Goal: Transaction & Acquisition: Obtain resource

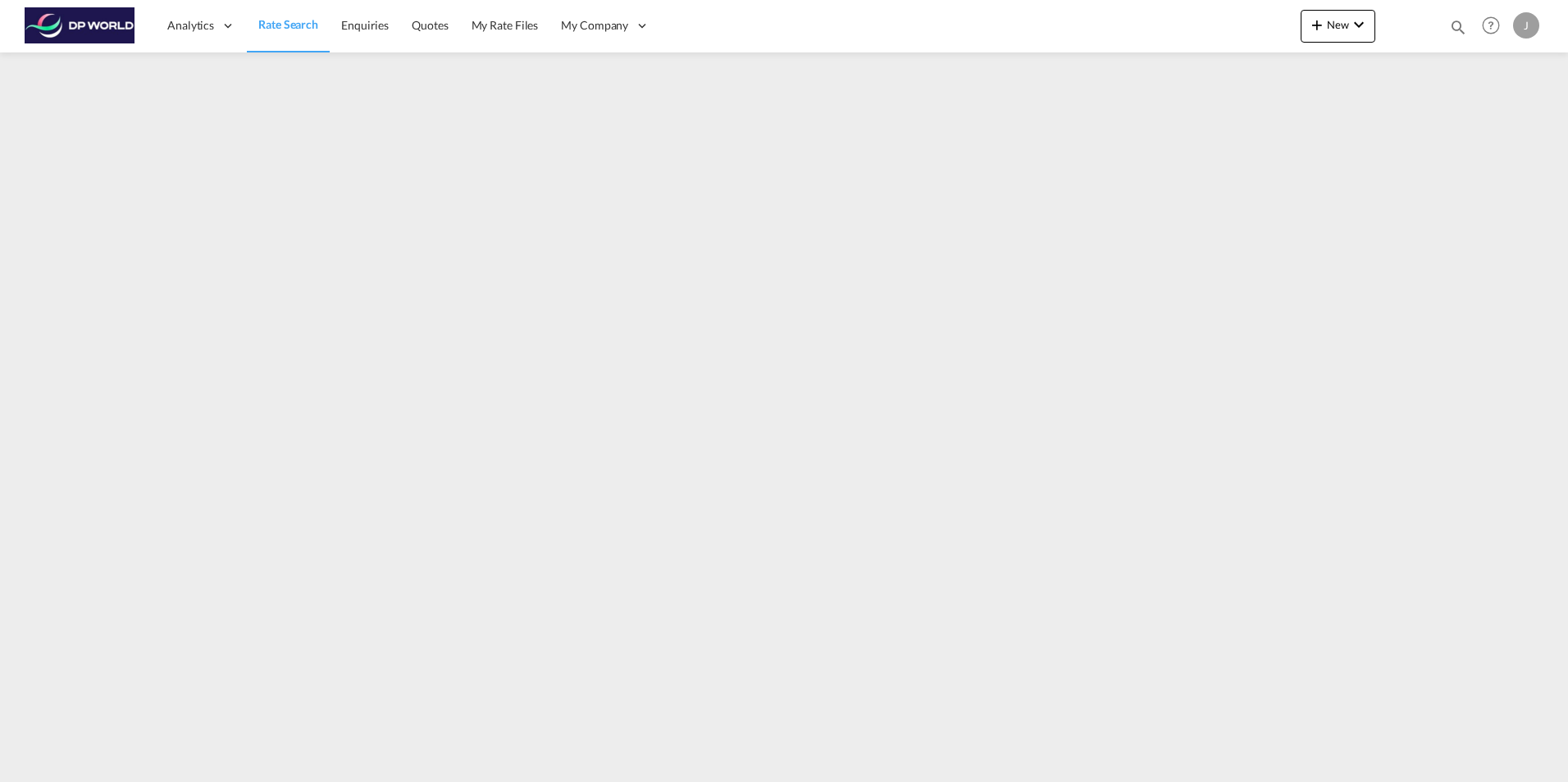
click at [286, 20] on span "Rate Search" at bounding box center [287, 24] width 59 height 14
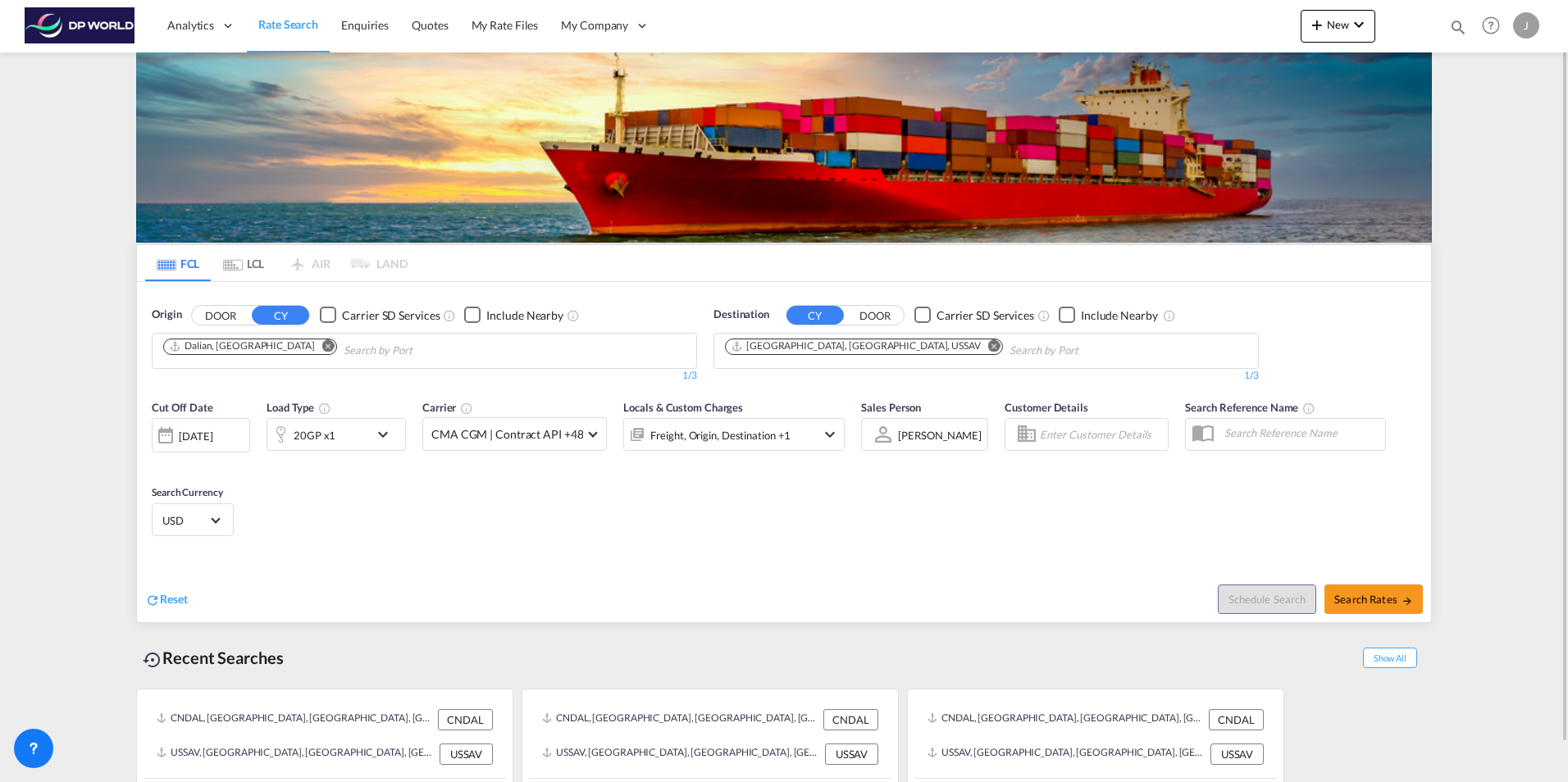
click at [374, 437] on md-icon "icon-chevron-down" at bounding box center [387, 435] width 28 height 20
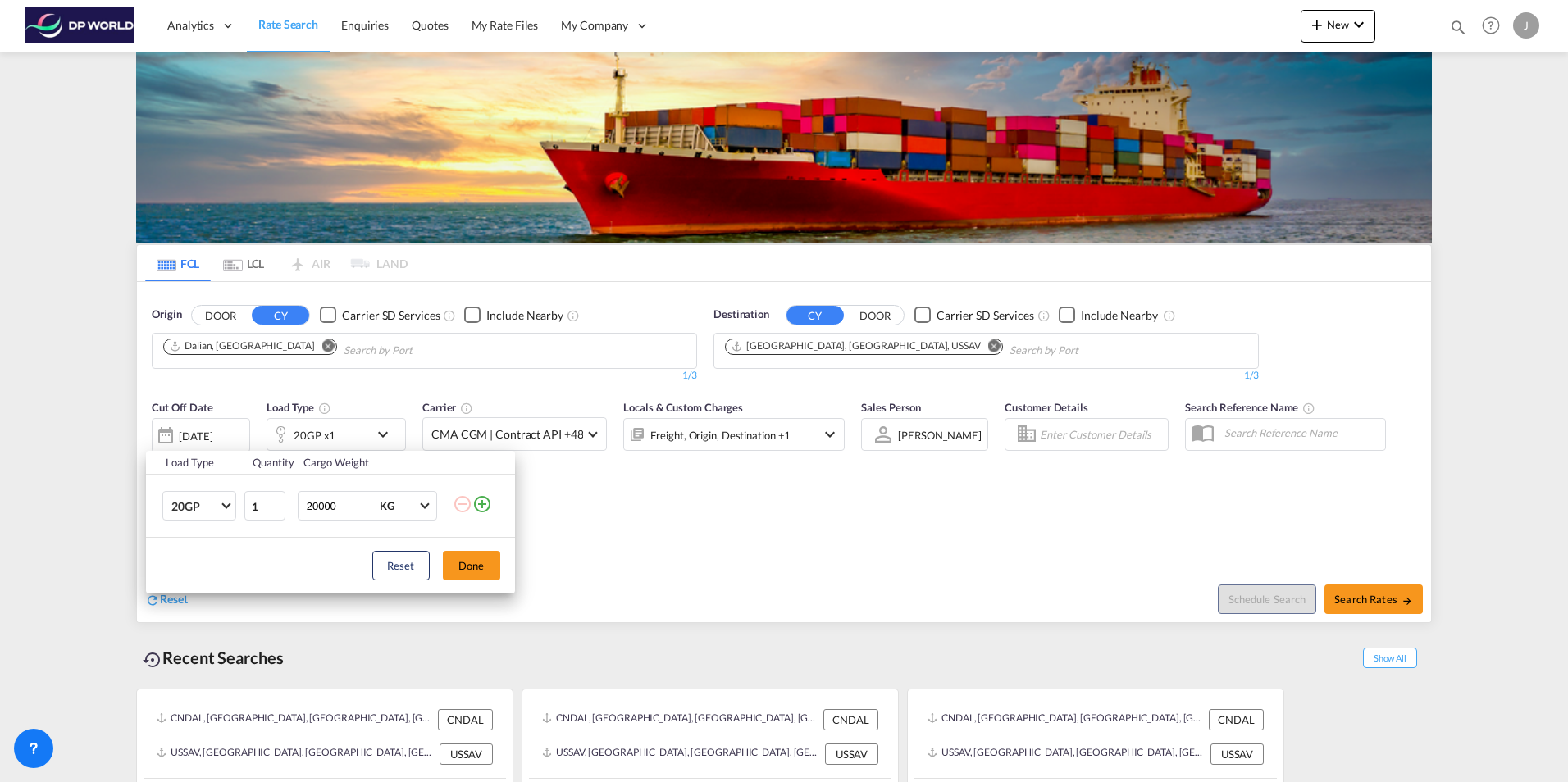
click at [612, 522] on div "Load Type Quantity Cargo Weight 20GP 20GP 40GP 40HC 45HC 20RE 40RE 40HR 20OT 40…" at bounding box center [784, 391] width 1568 height 782
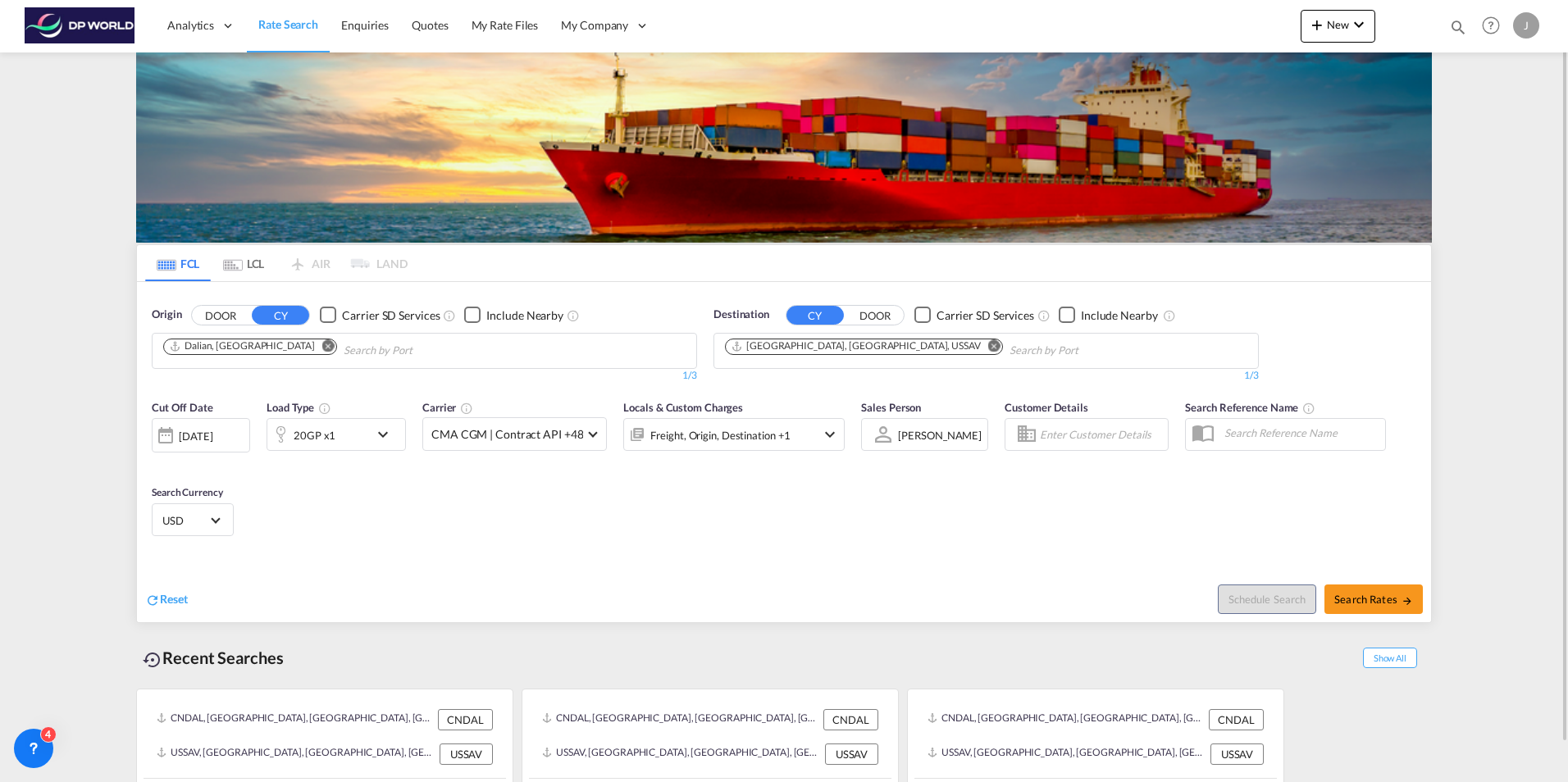
click at [322, 344] on md-icon "Remove" at bounding box center [328, 345] width 13 height 13
click at [988, 344] on md-icon "Remove" at bounding box center [994, 345] width 13 height 13
click at [421, 349] on body "Analytics Dashboard Rate Search Enquiries Quotes My Rate Files My Company" at bounding box center [784, 391] width 1568 height 782
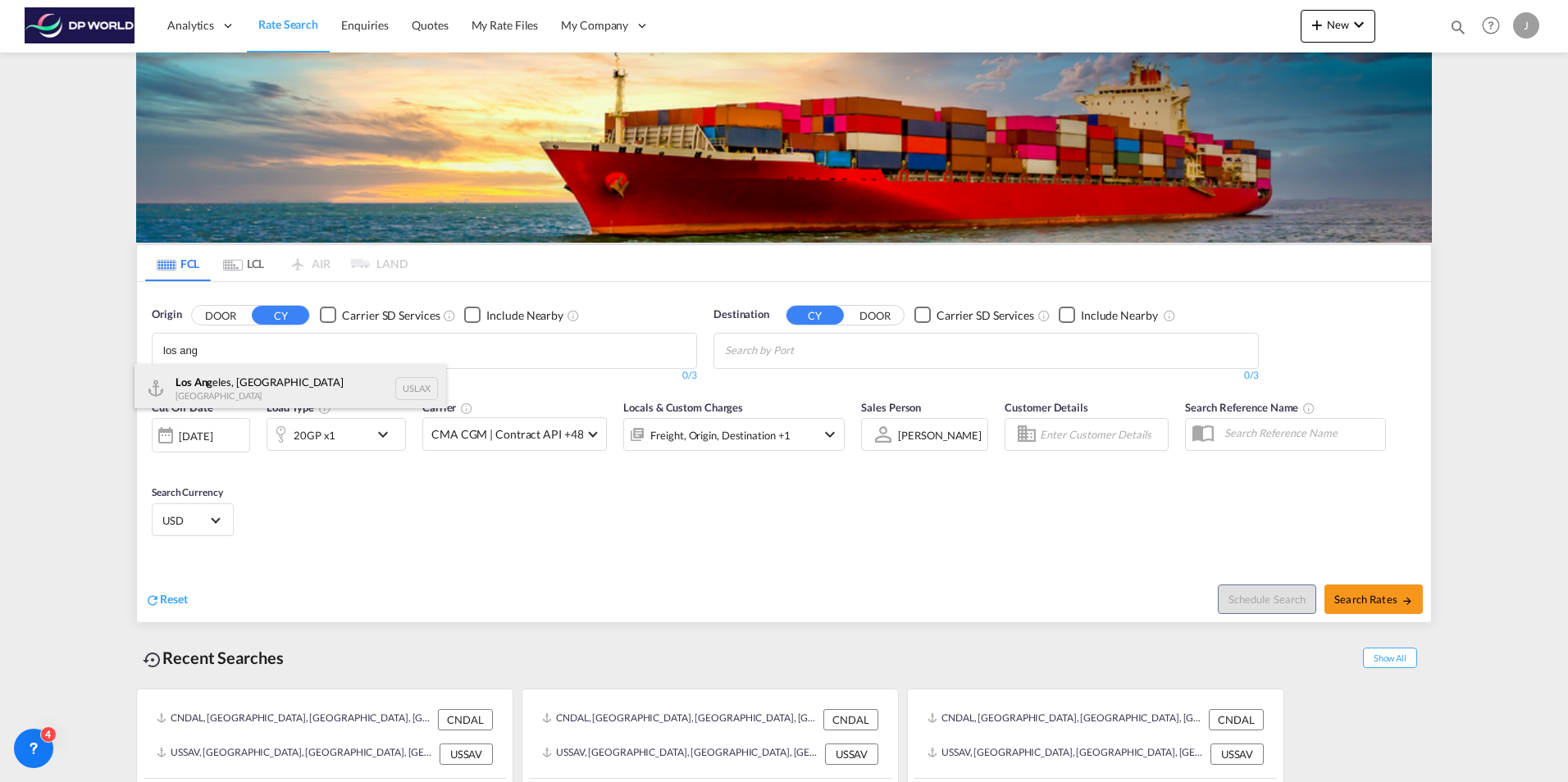
type input "los ang"
click at [227, 379] on div "Los Ang eles, CA United States USLAX" at bounding box center [291, 388] width 312 height 49
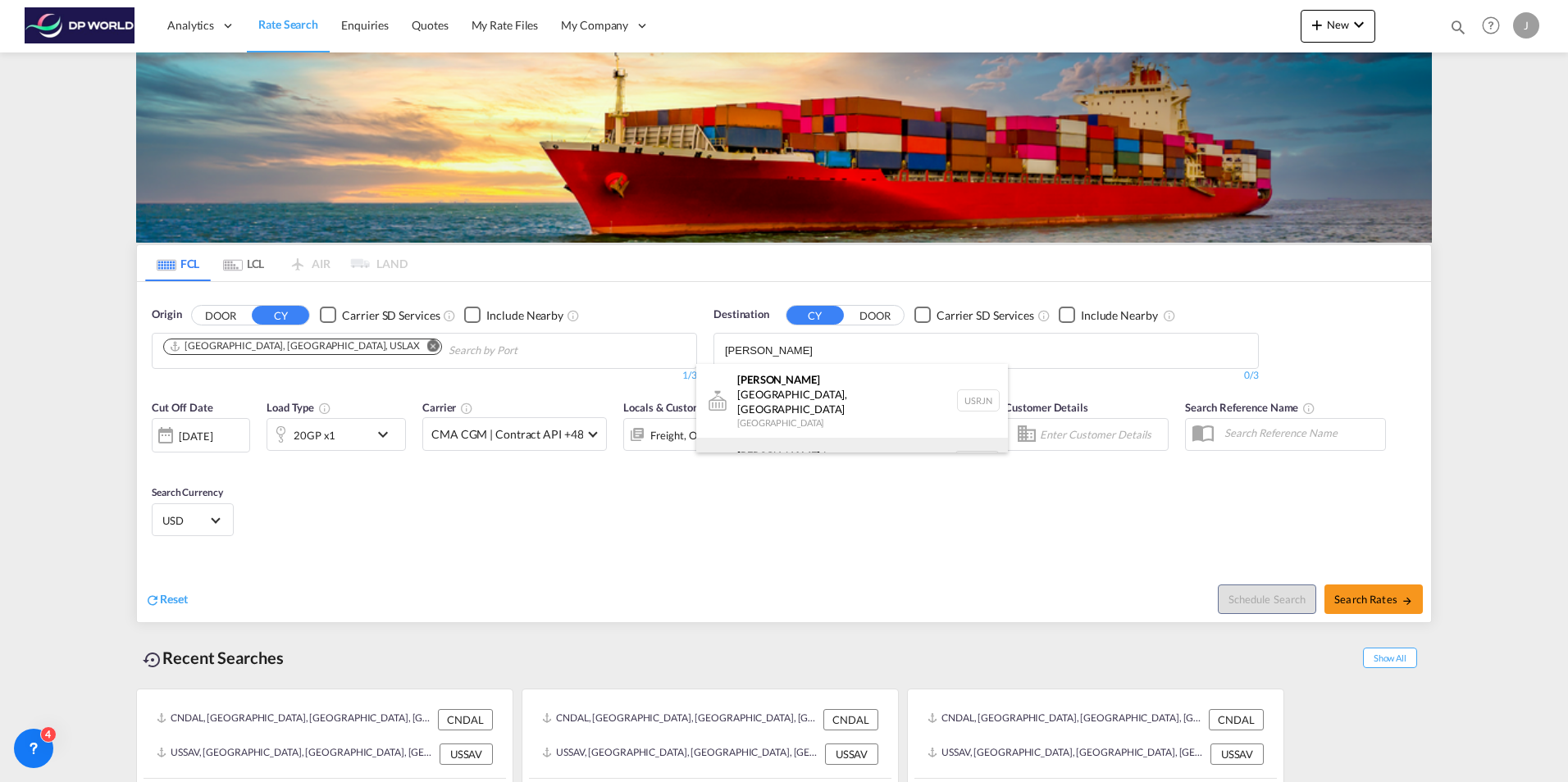
type input "rotter"
click at [770, 438] on div "Rotter dam Netherlands NLRTM" at bounding box center [852, 462] width 312 height 49
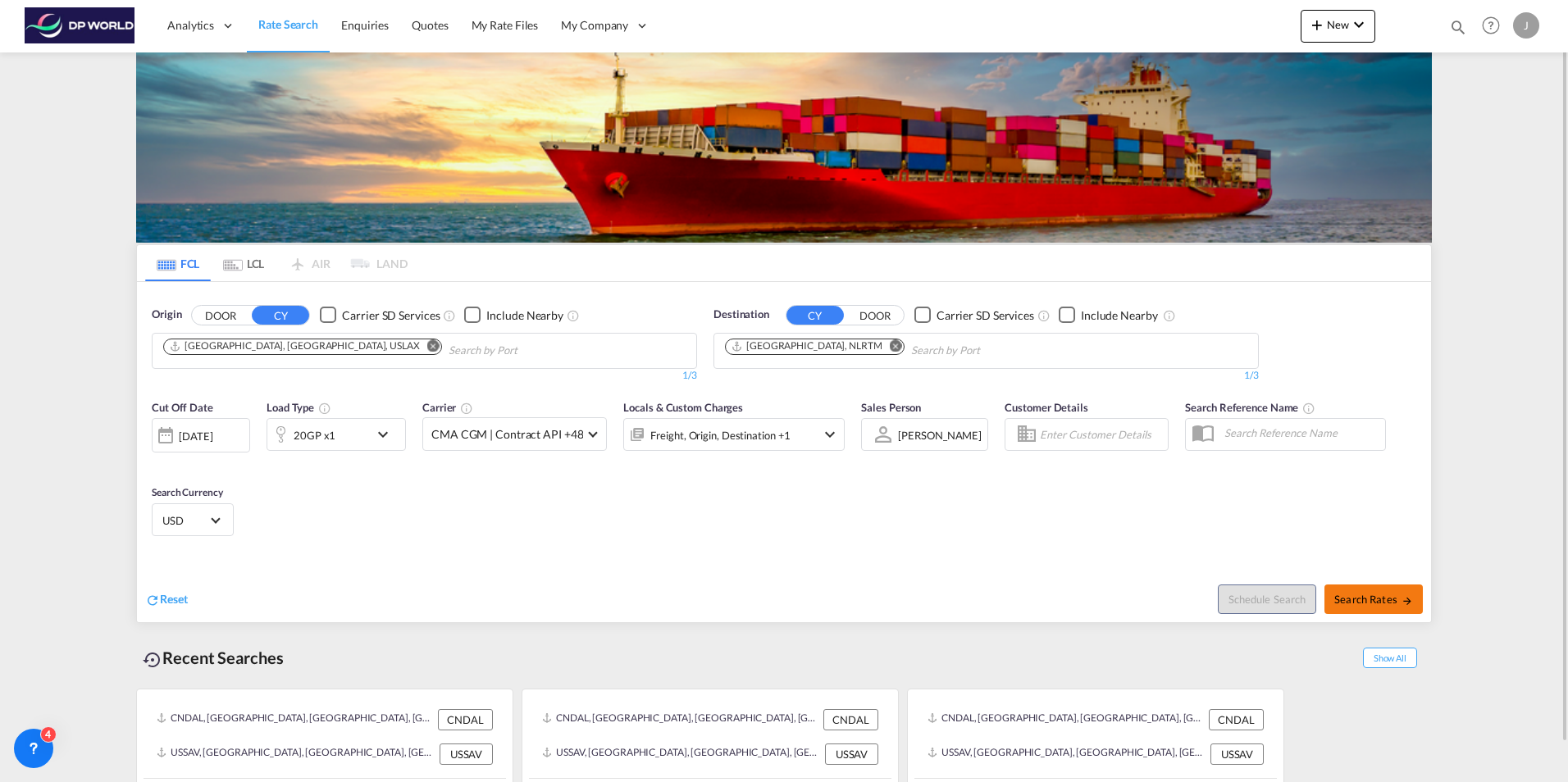
click at [1377, 594] on span "Search Rates" at bounding box center [1374, 599] width 79 height 13
type input "USLAX to NLRTM / 14 Oct 2025"
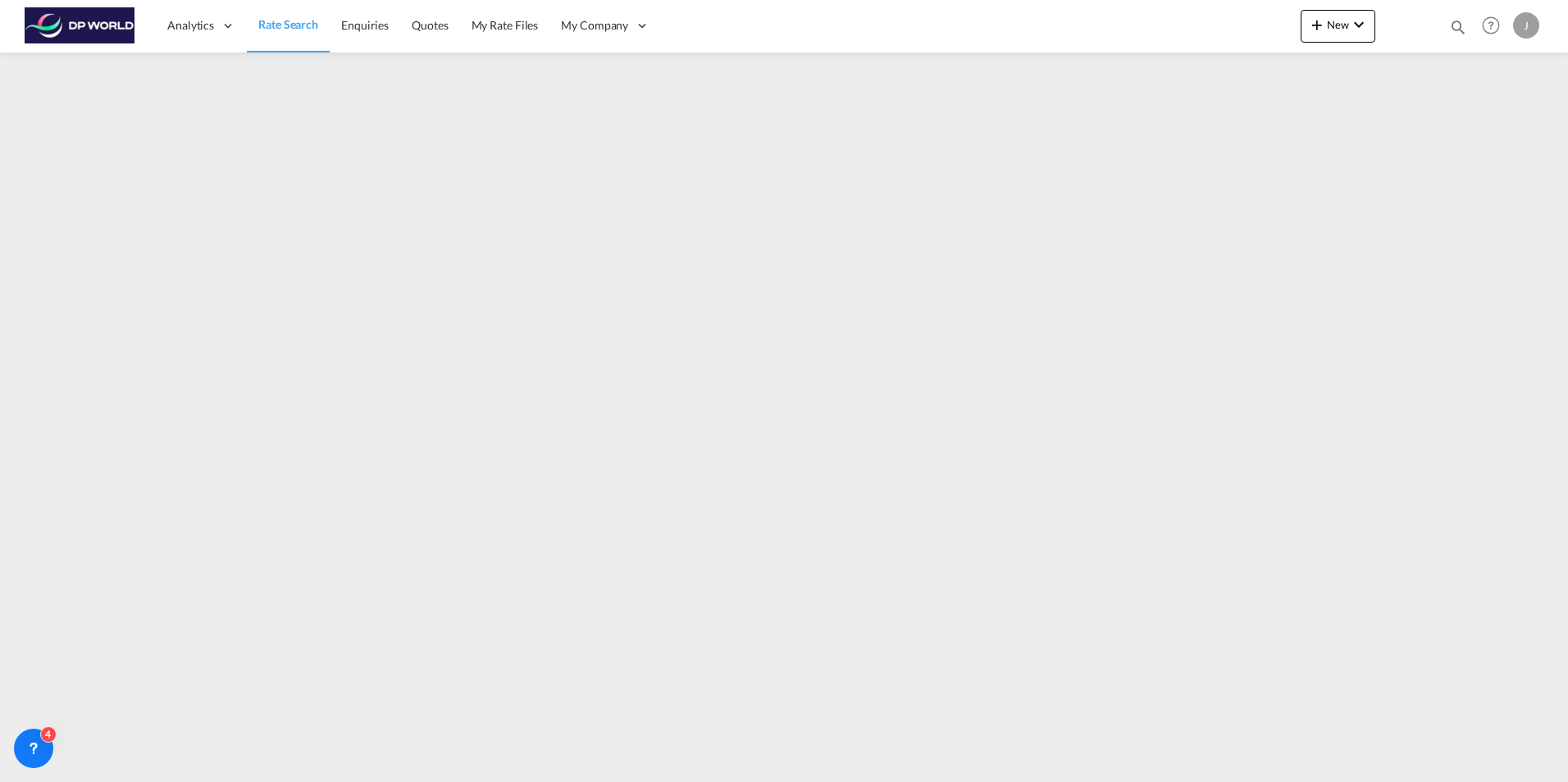
click at [287, 28] on span "Rate Search" at bounding box center [287, 24] width 59 height 14
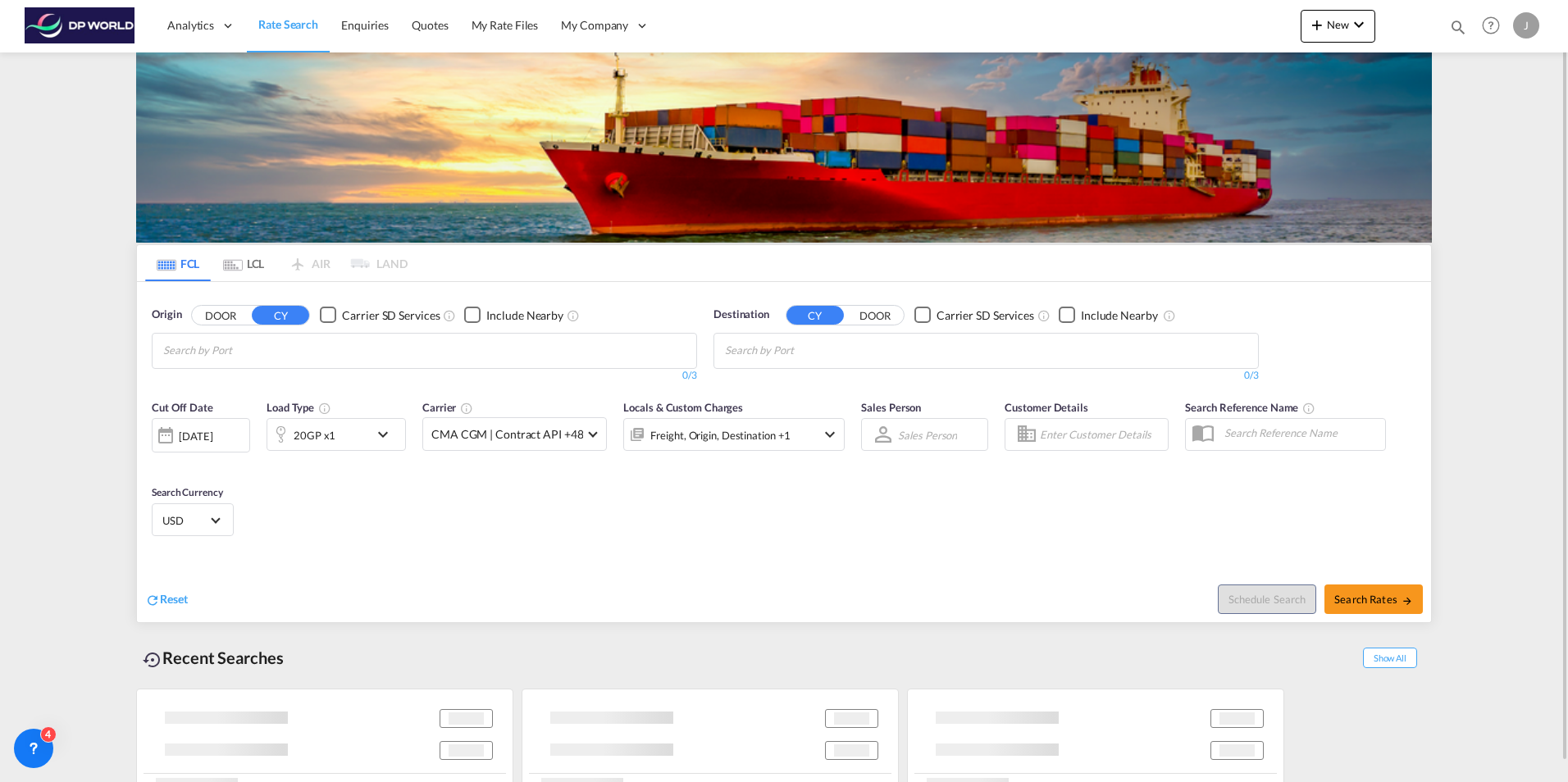
click at [367, 435] on div "20GP x1" at bounding box center [317, 434] width 101 height 33
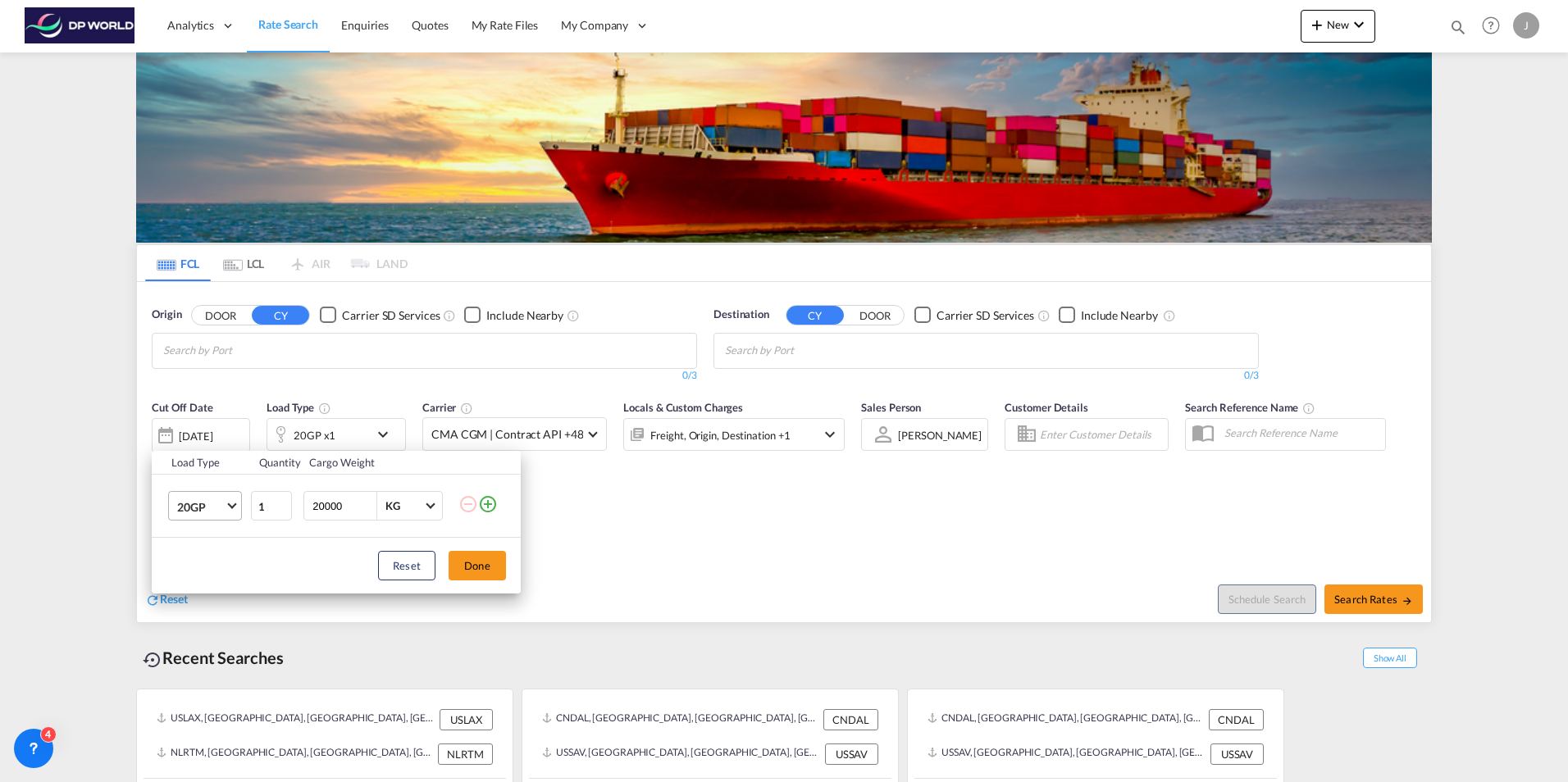
click at [229, 507] on md-select-value "20GP" at bounding box center [209, 506] width 65 height 28
click at [218, 587] on md-option "40HC" at bounding box center [219, 585] width 111 height 39
click at [489, 565] on button "Done" at bounding box center [477, 565] width 58 height 29
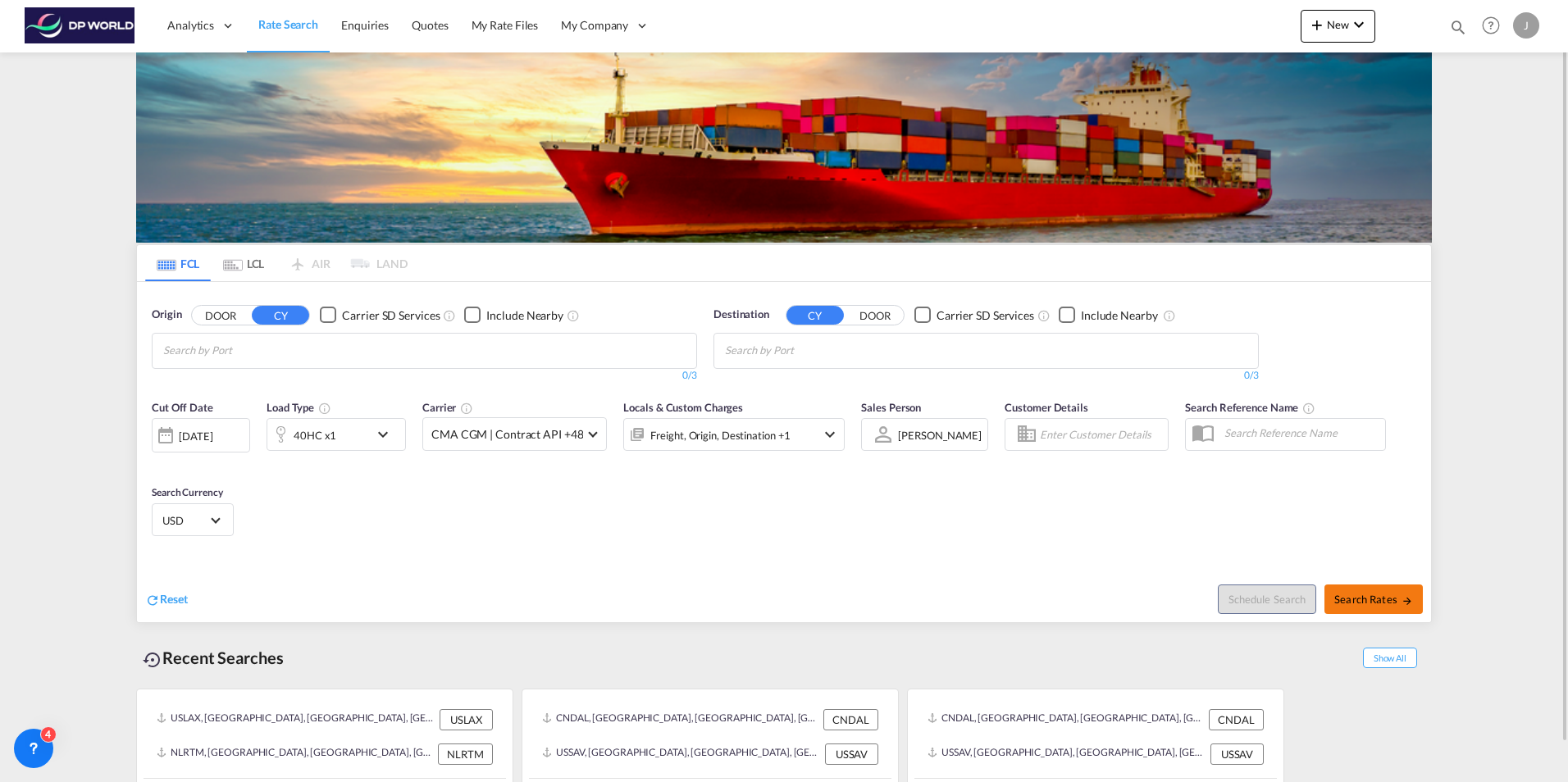
click at [1371, 599] on span "Search Rates" at bounding box center [1374, 599] width 79 height 13
click at [344, 348] on md-chips at bounding box center [424, 351] width 544 height 34
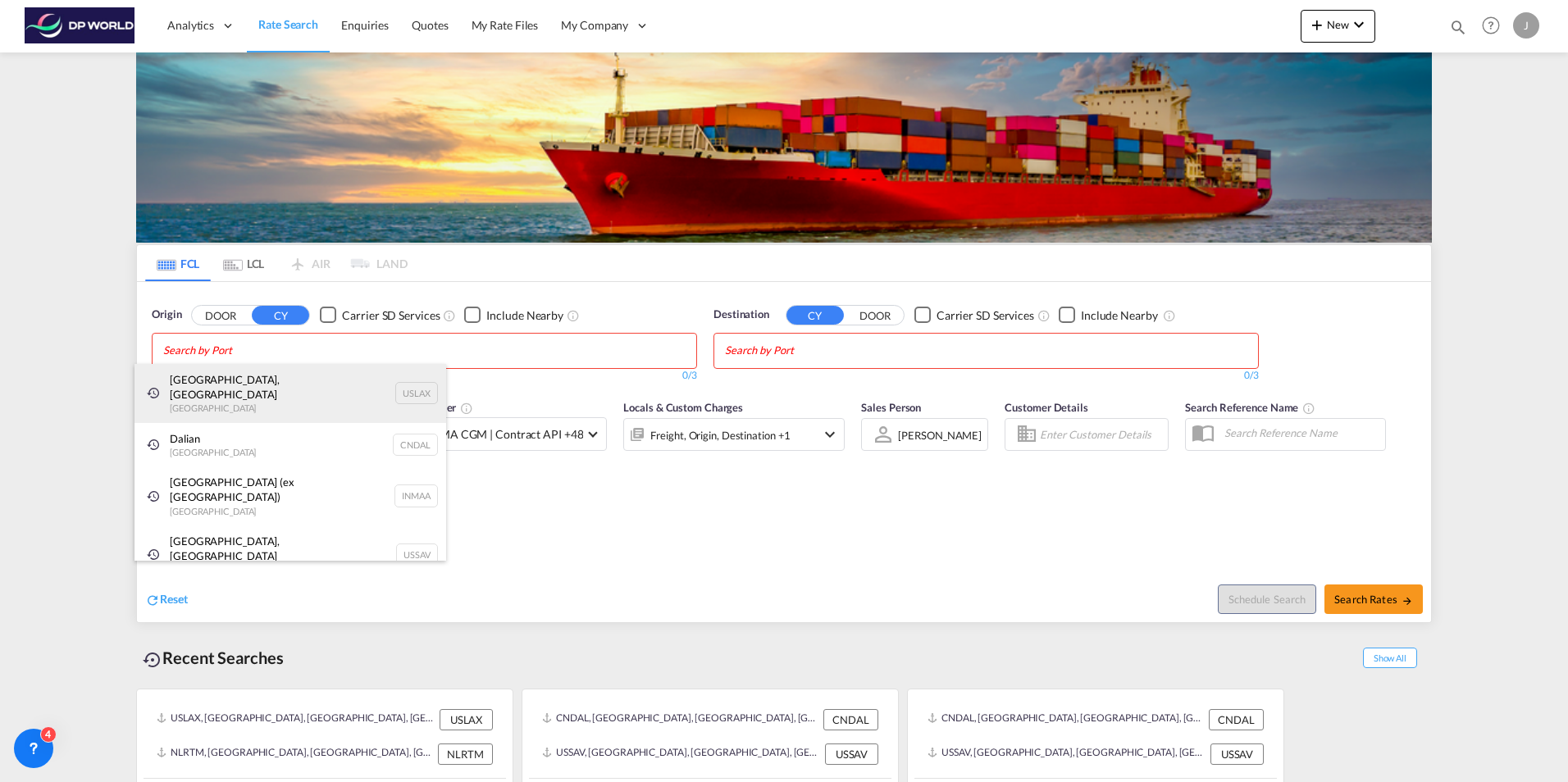
click at [311, 382] on div "Los Angeles, CA United States USLAX" at bounding box center [291, 394] width 312 height 59
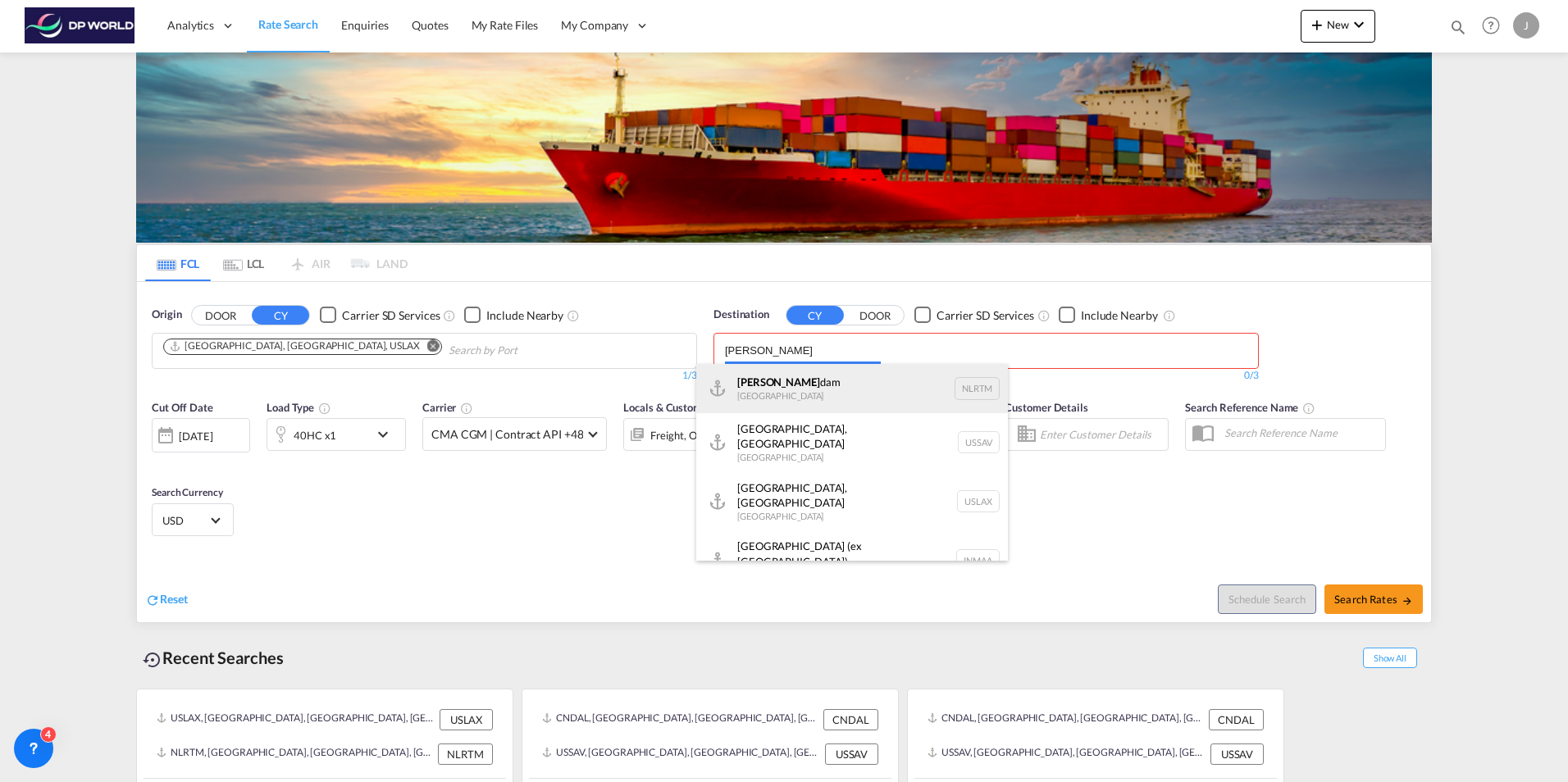
type input "rotter"
click at [758, 374] on div "Rotter dam Netherlands NLRTM" at bounding box center [852, 388] width 312 height 49
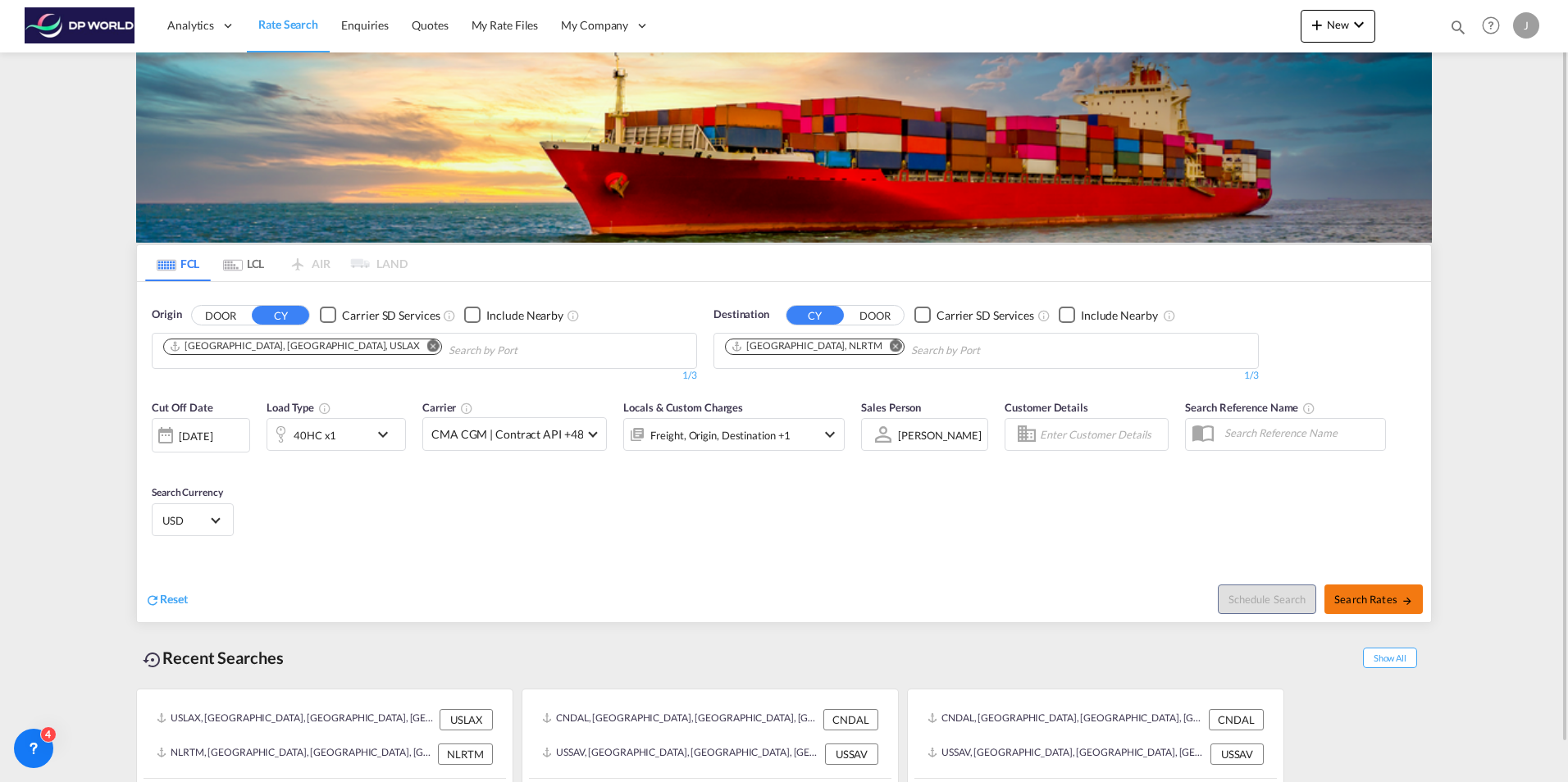
click at [1360, 599] on span "Search Rates" at bounding box center [1374, 599] width 79 height 13
type input "USLAX to NLRTM / 14 Oct 2025"
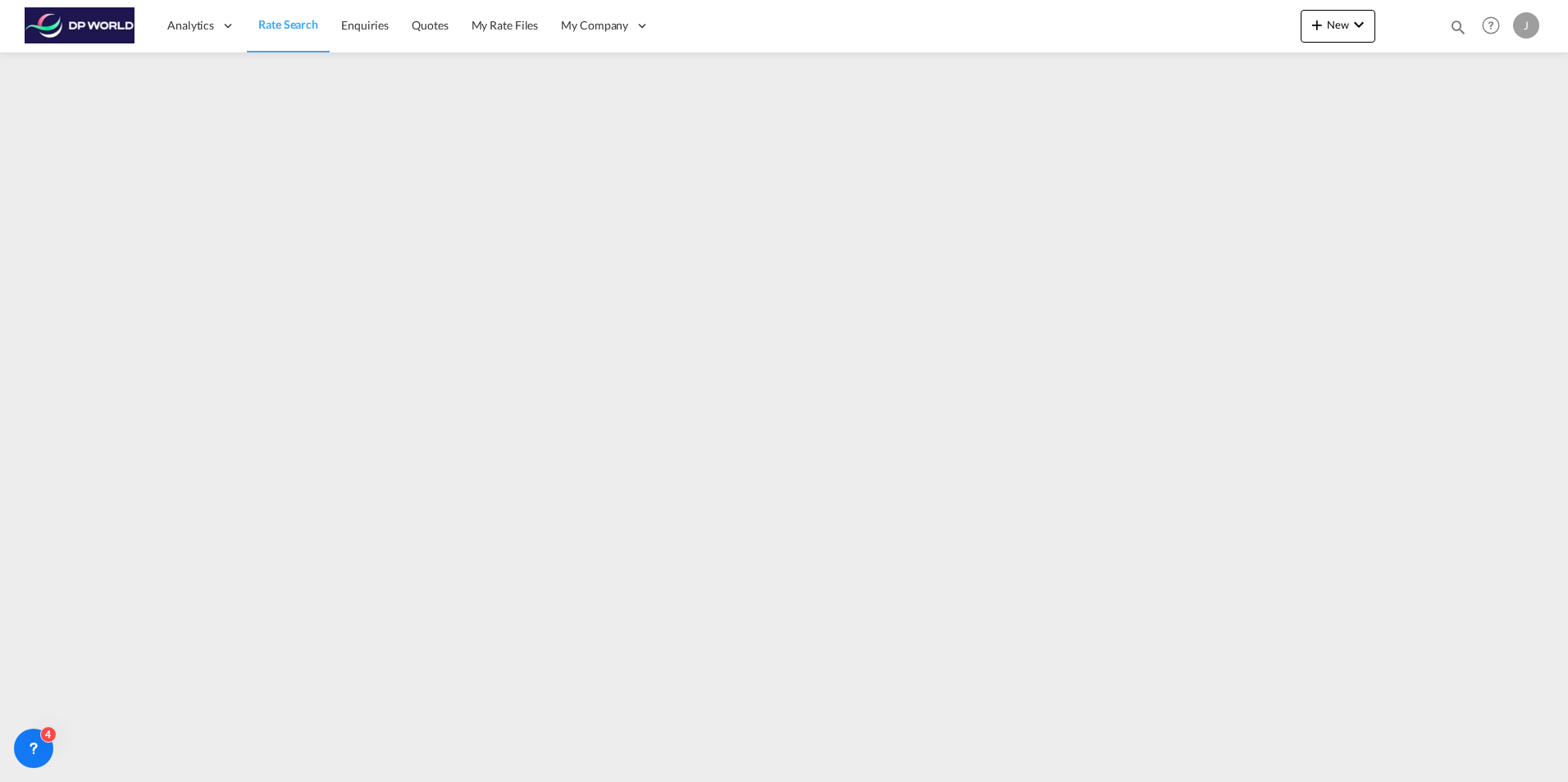
click at [291, 20] on span "Rate Search" at bounding box center [287, 24] width 59 height 14
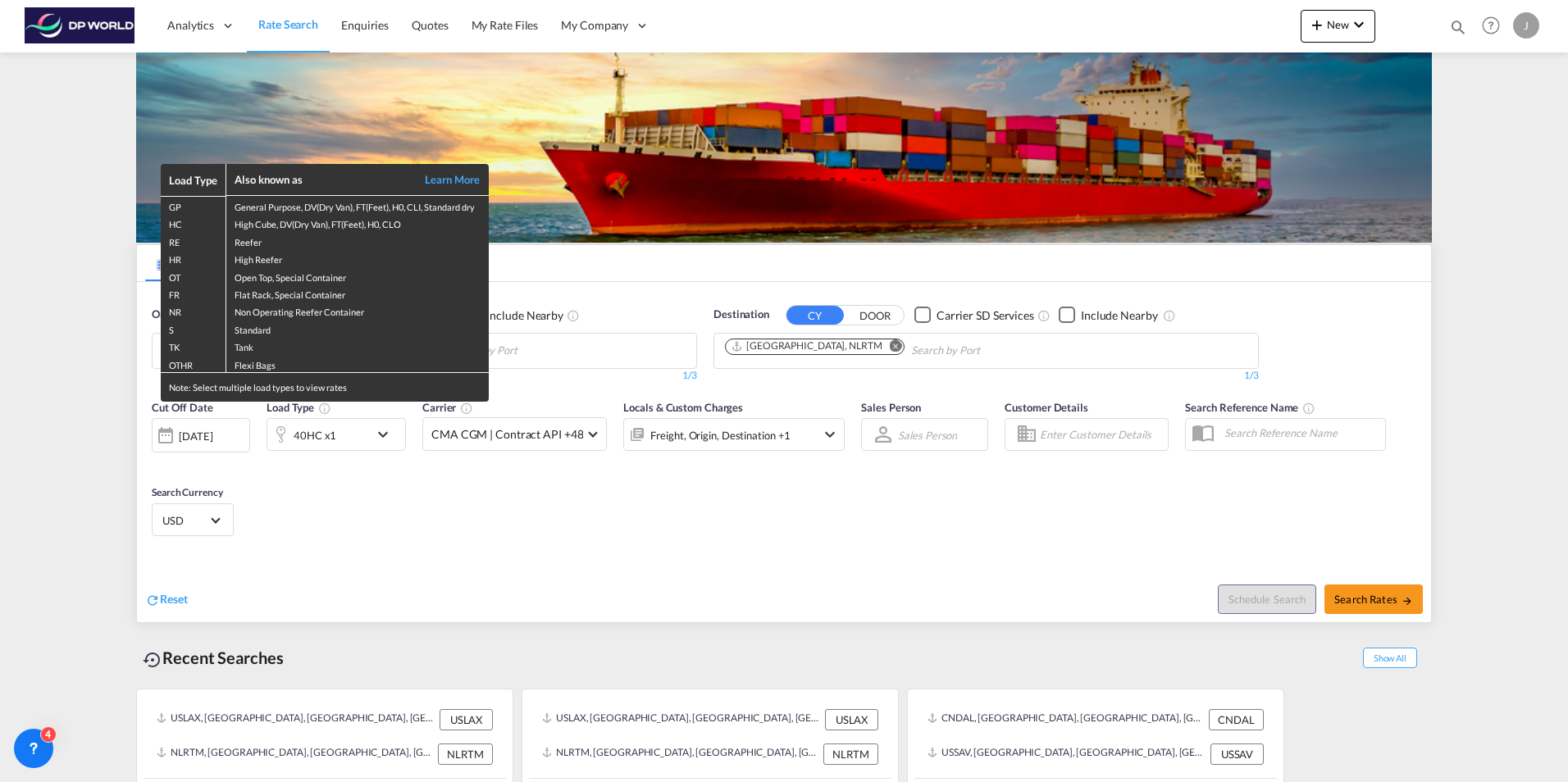
drag, startPoint x: 563, startPoint y: 481, endPoint x: 395, endPoint y: 469, distance: 168.4
click at [564, 481] on div "Load Type Also known as Learn More GP General Purpose, DV(Dry Van), FT(Feet), H…" at bounding box center [784, 391] width 1568 height 782
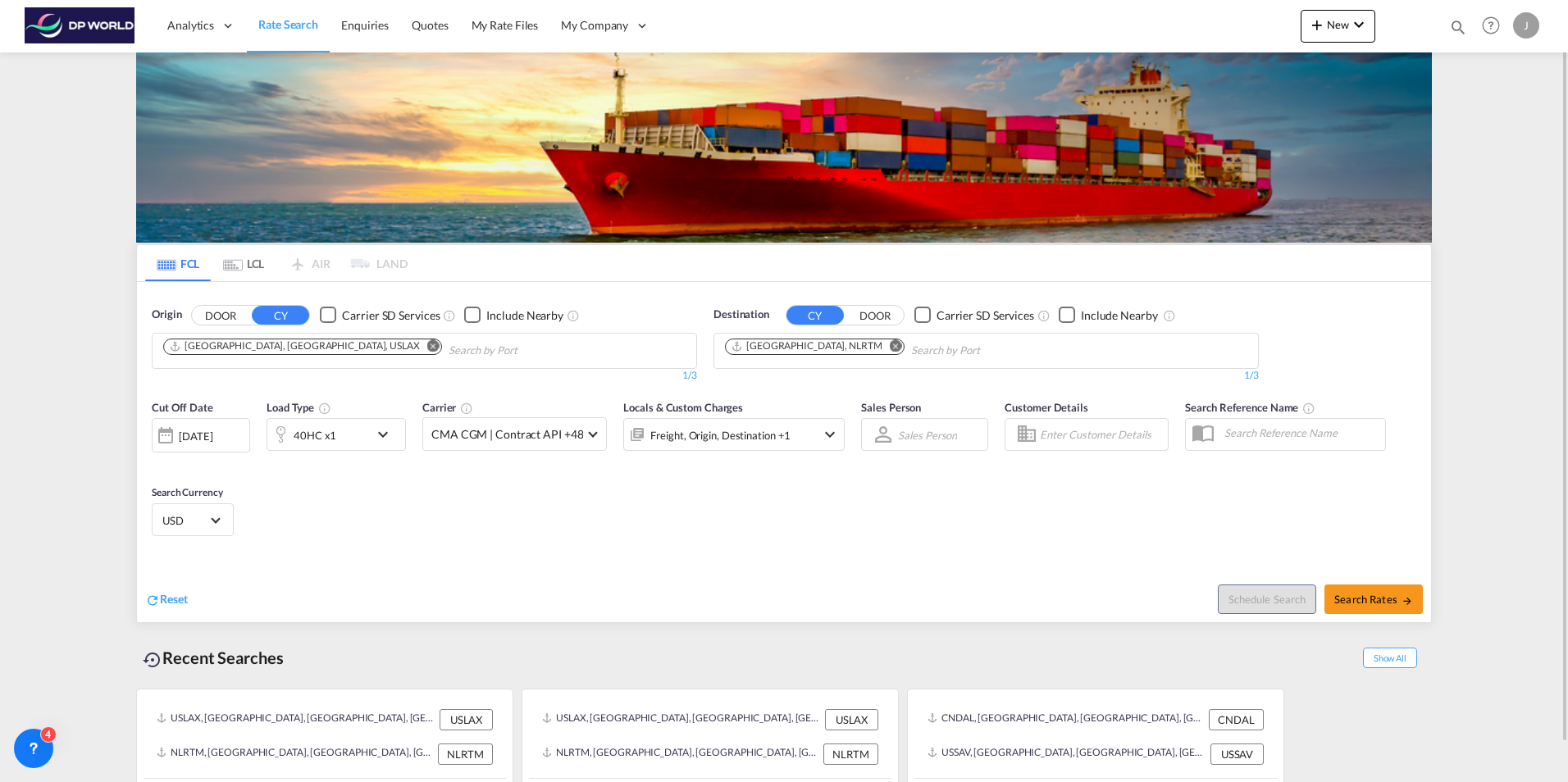
click at [213, 436] on div "[DATE]" at bounding box center [195, 436] width 34 height 15
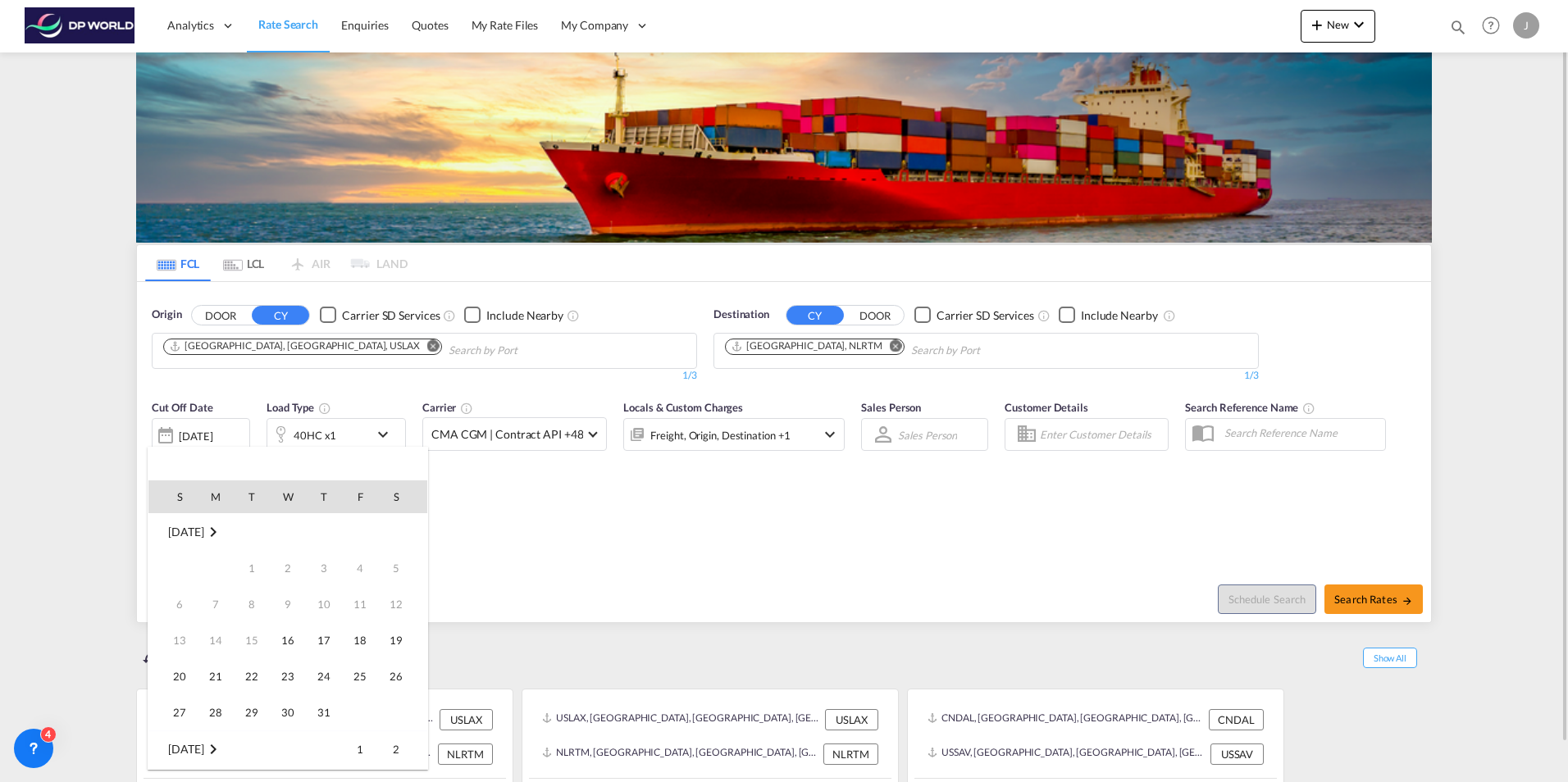
scroll to position [652, 0]
click at [327, 599] on span "16" at bounding box center [323, 604] width 33 height 33
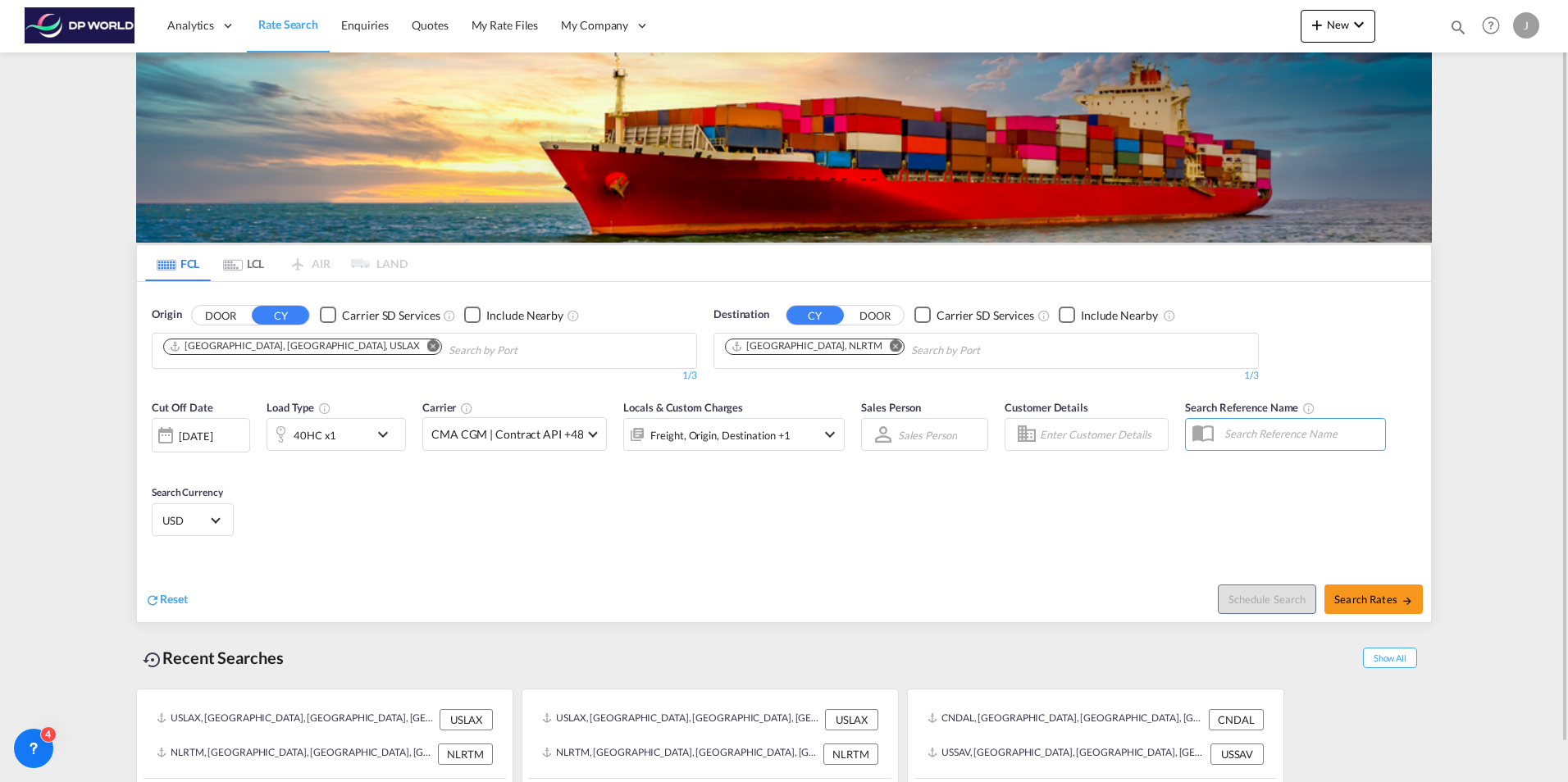
click at [394, 545] on div "Cut Off Date 16 Oct 2025 16/10/2025 Load Type 40HC x1 Carrier CMA CGM | Contrac…" at bounding box center [784, 471] width 1294 height 160
click at [1369, 594] on span "Search Rates" at bounding box center [1374, 599] width 79 height 13
type input "USLAX to NLRTM / 16 Oct 2025"
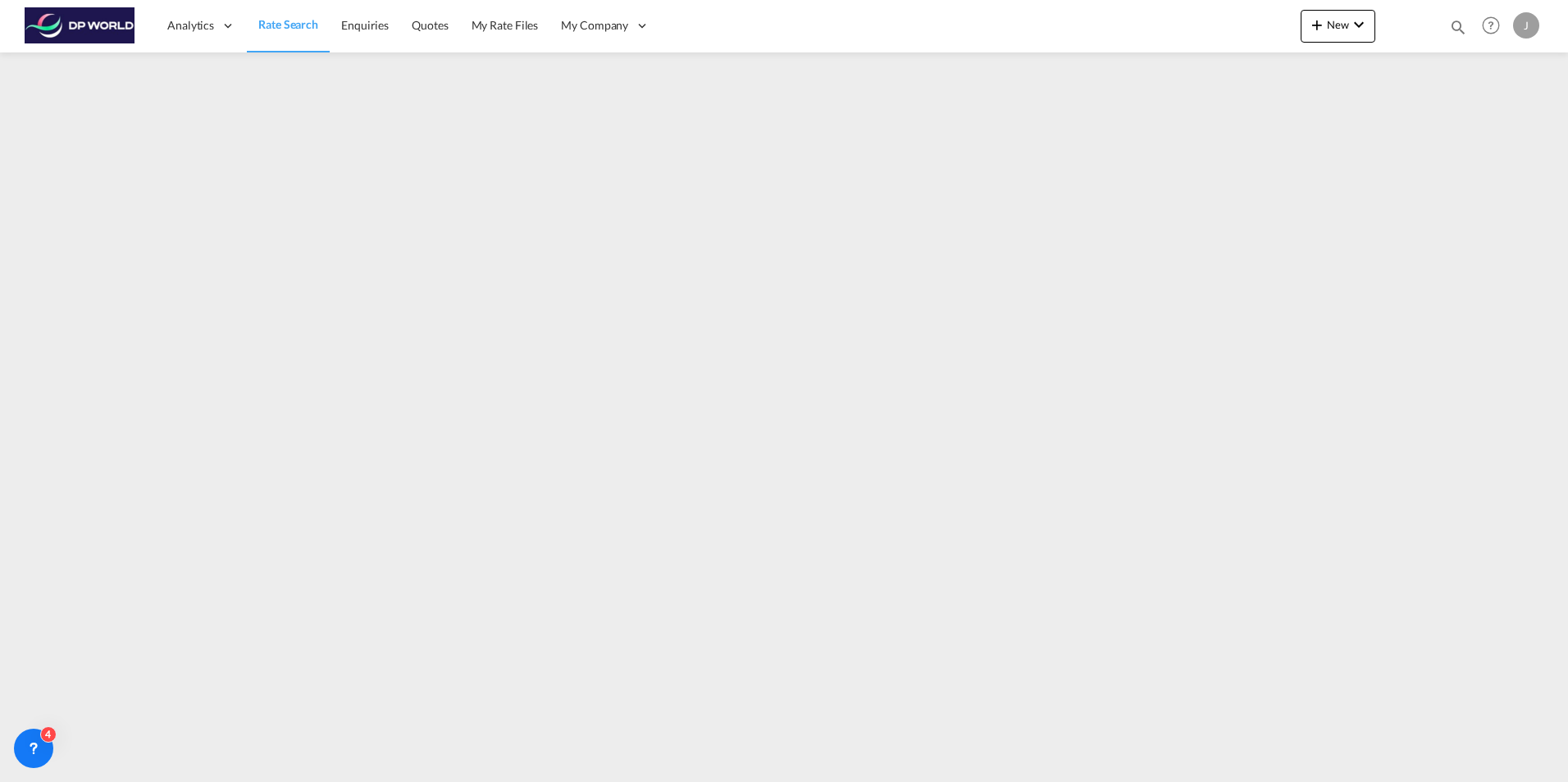
click at [291, 22] on span "Rate Search" at bounding box center [287, 24] width 59 height 14
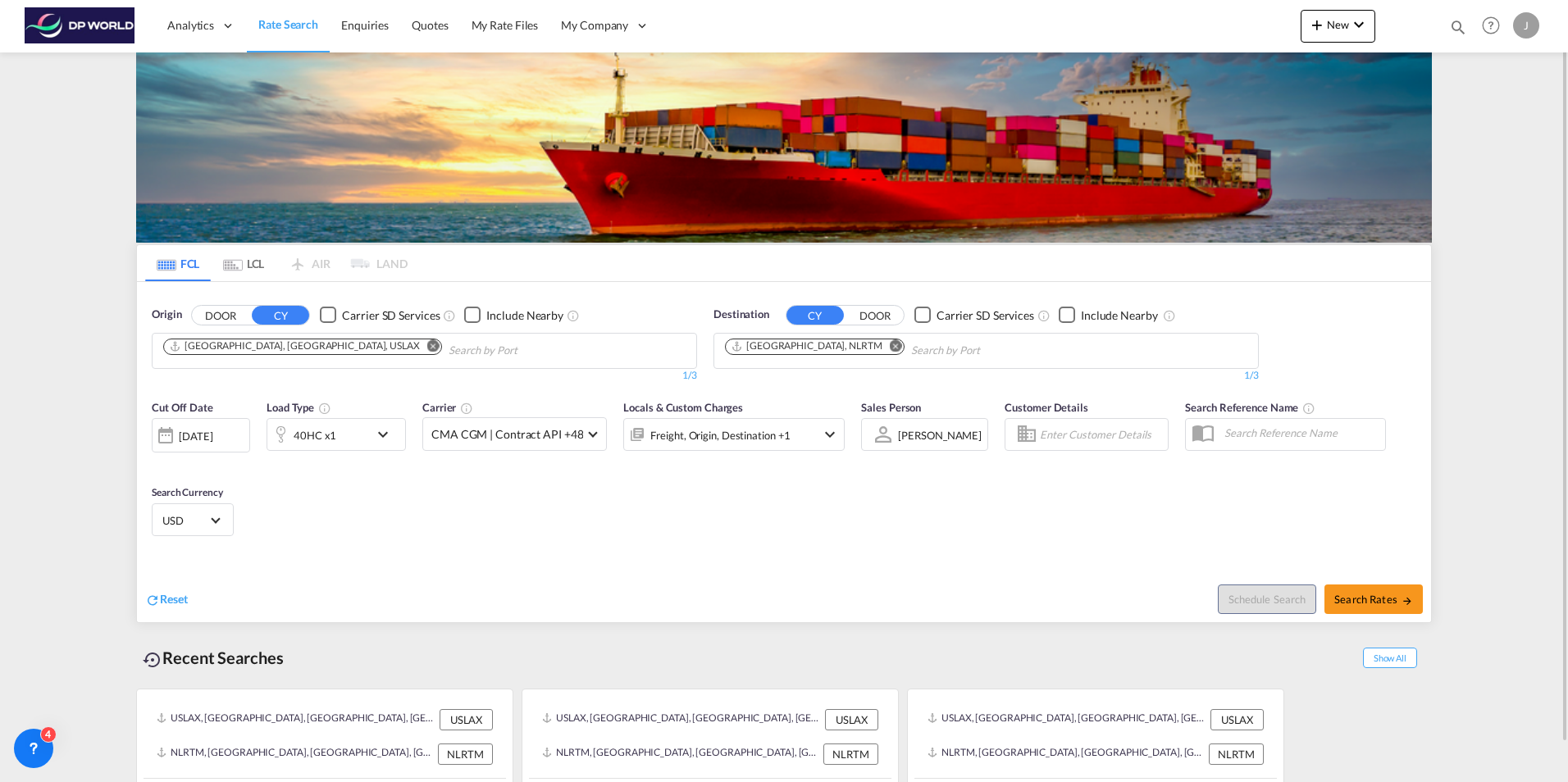
click at [427, 347] on md-icon "Remove" at bounding box center [433, 345] width 13 height 13
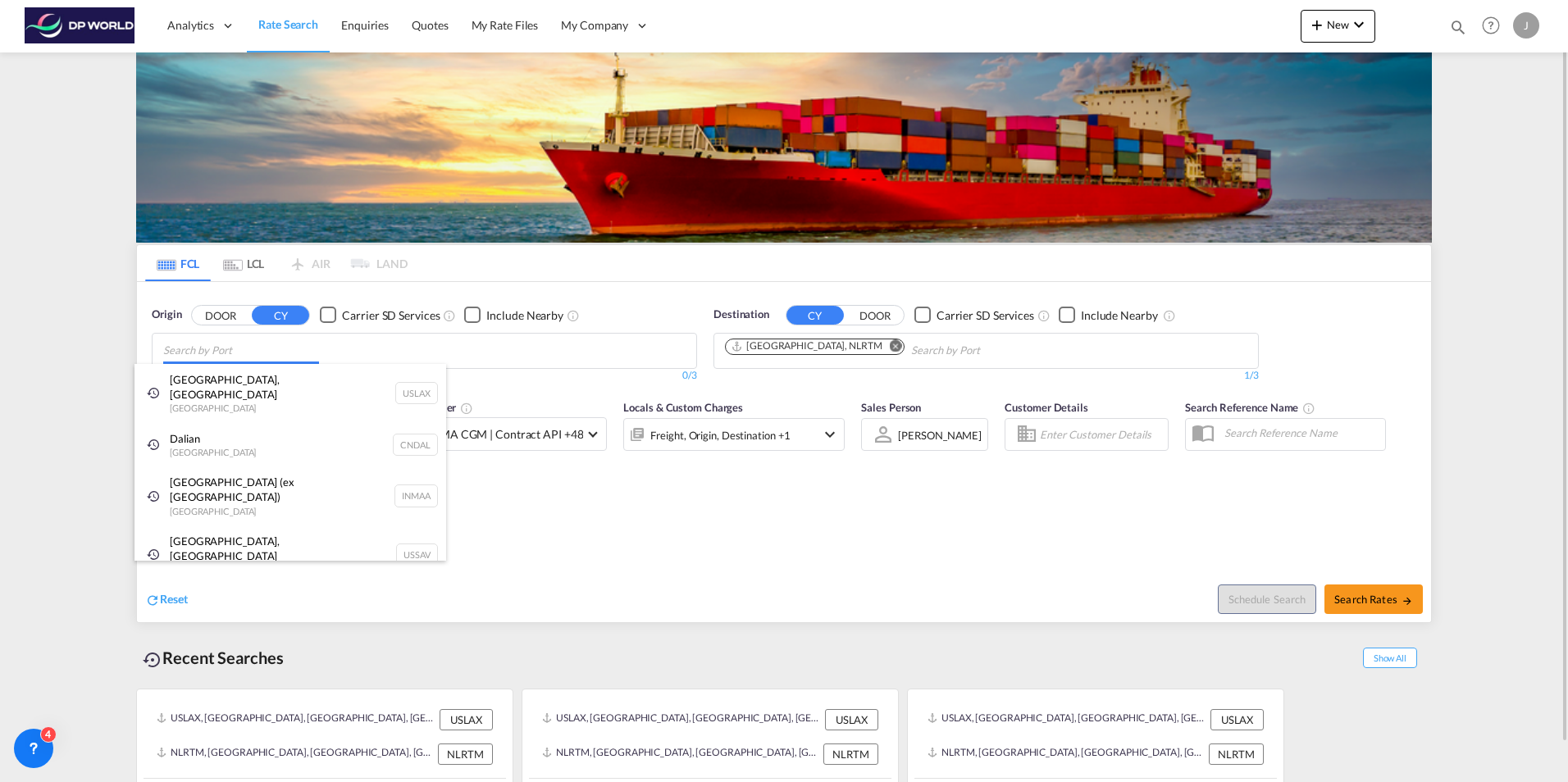
click at [297, 347] on body "Analytics Dashboard Rate Search Enquiries Quotes My Rate Files My Company" at bounding box center [784, 391] width 1568 height 782
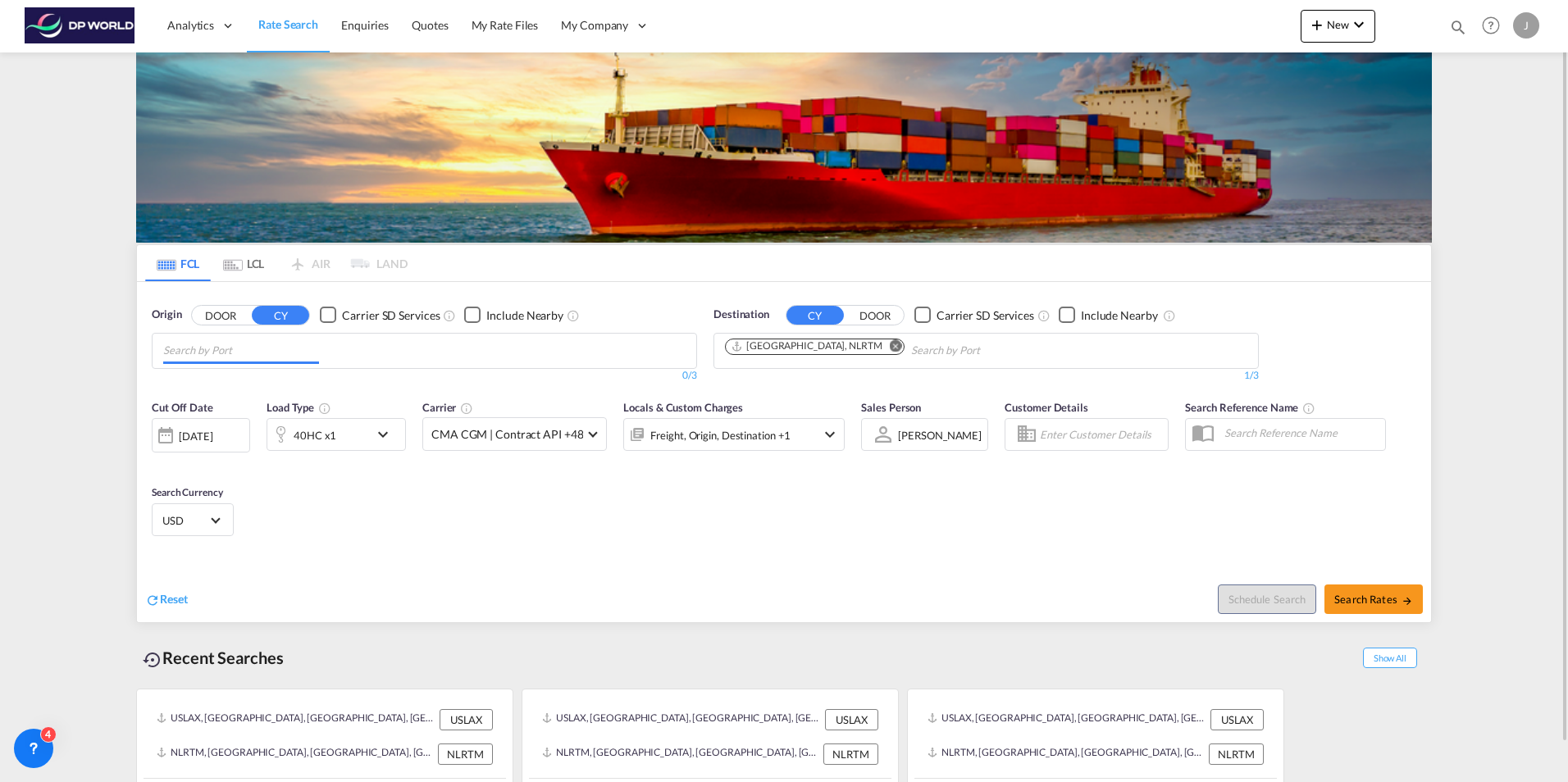
paste input "Welch"
click at [214, 314] on button "DOOR" at bounding box center [220, 315] width 58 height 19
click at [218, 359] on input "Welch" at bounding box center [241, 350] width 156 height 26
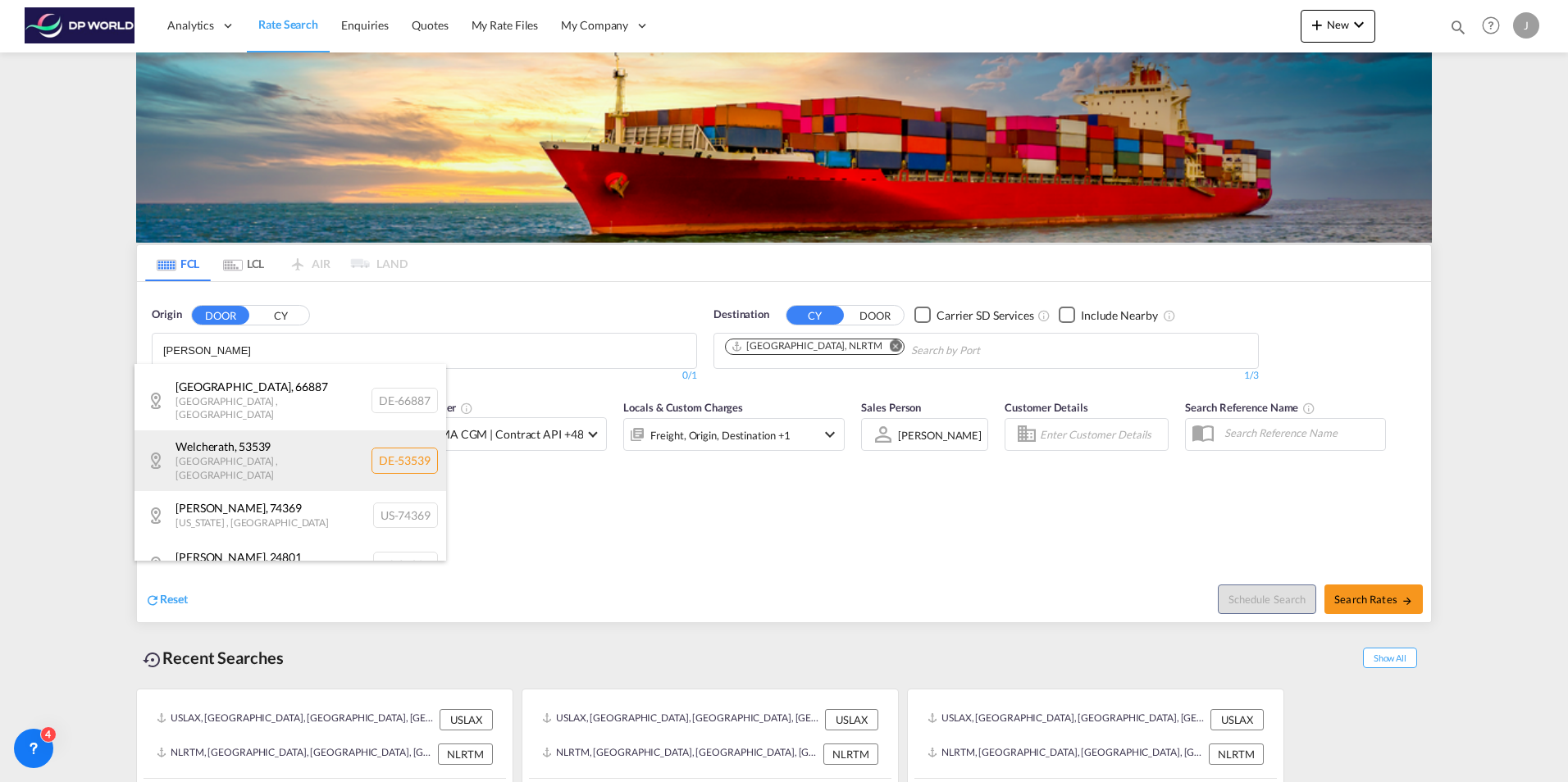
scroll to position [82, 0]
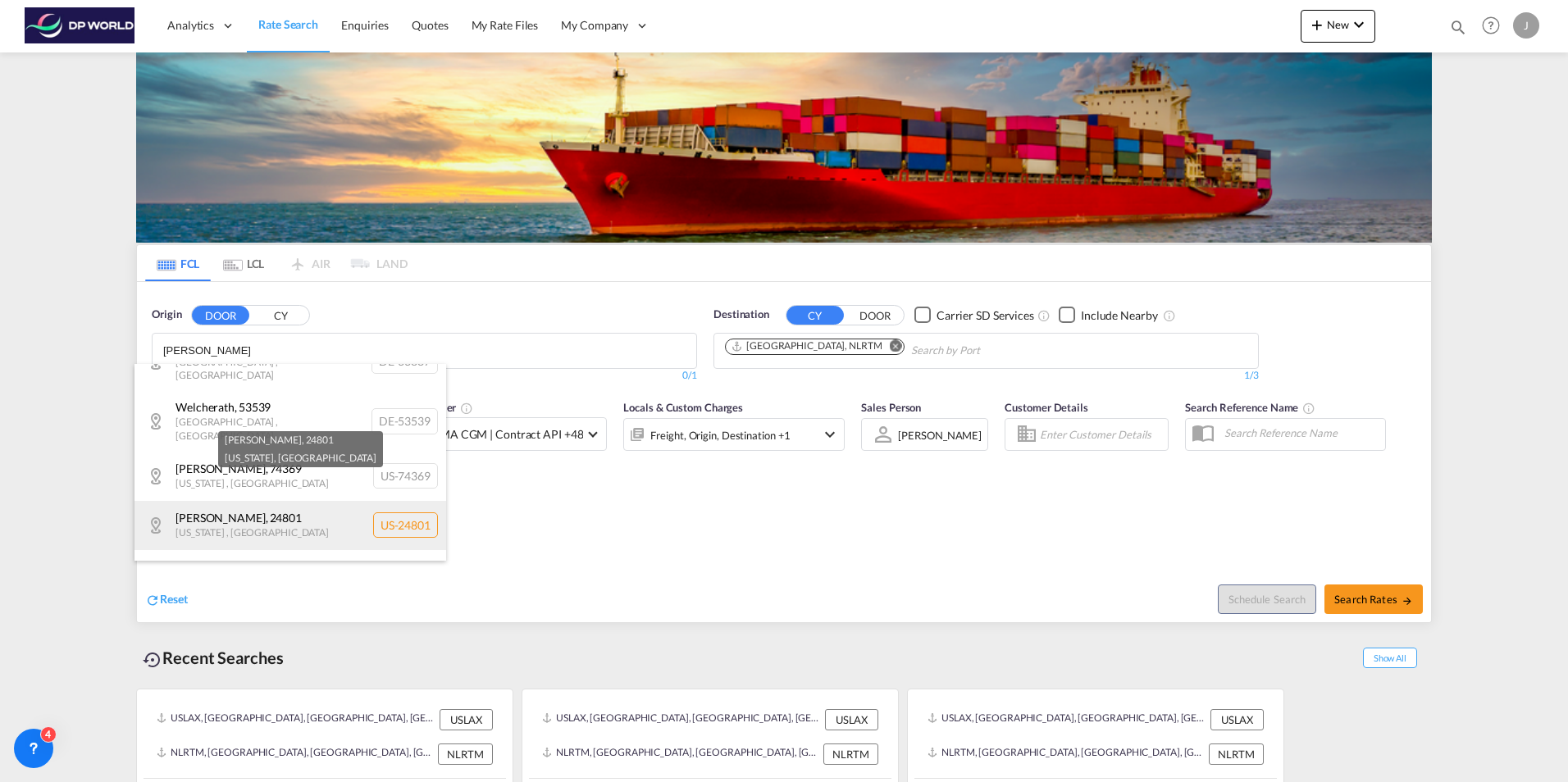
click at [307, 509] on div "Welch , 24801 West Virginia , United States US-24801" at bounding box center [291, 525] width 312 height 49
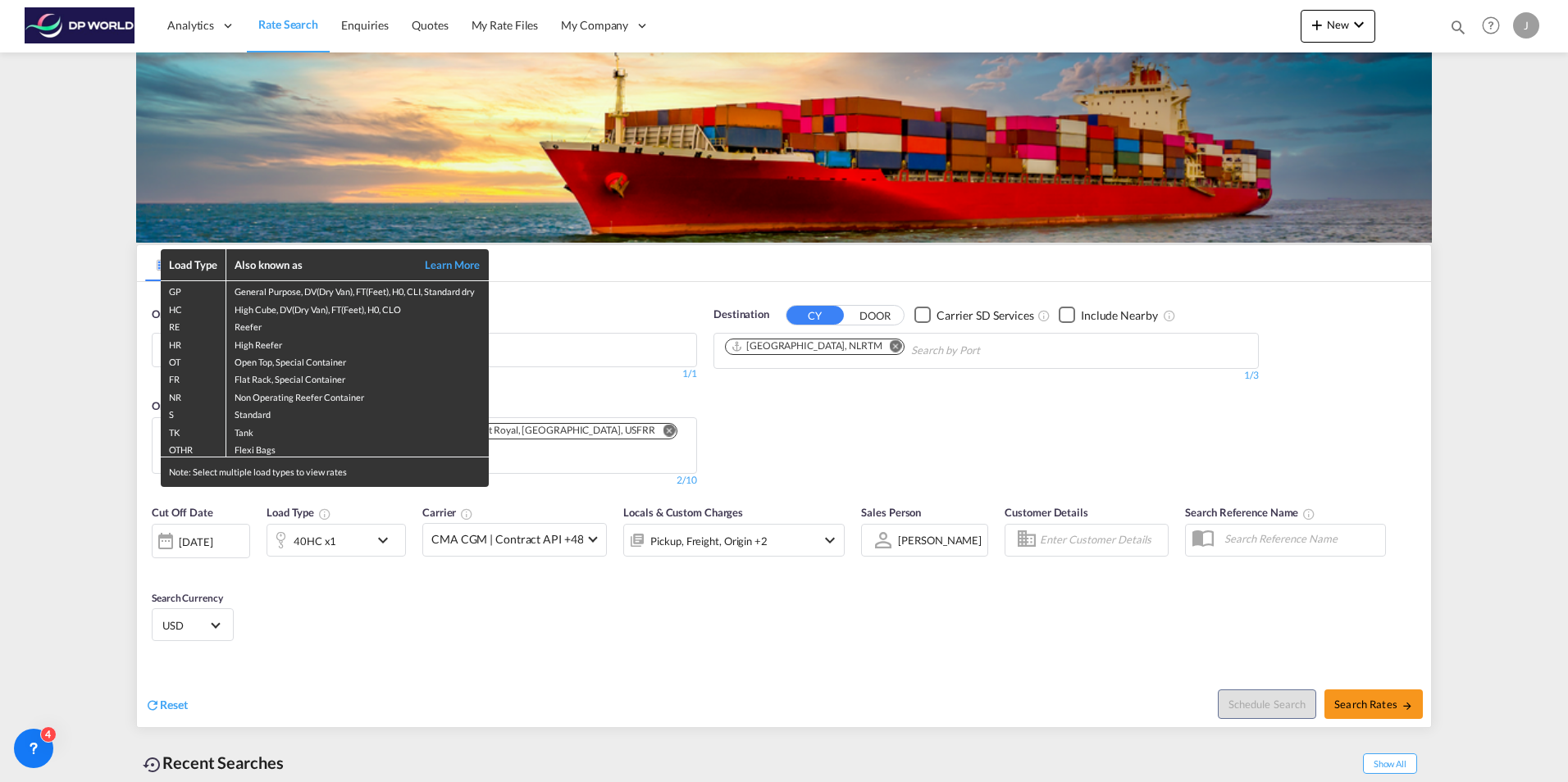
click at [744, 633] on div "Load Type Also known as Learn More GP General Purpose, DV(Dry Van), FT(Feet), H…" at bounding box center [784, 391] width 1568 height 782
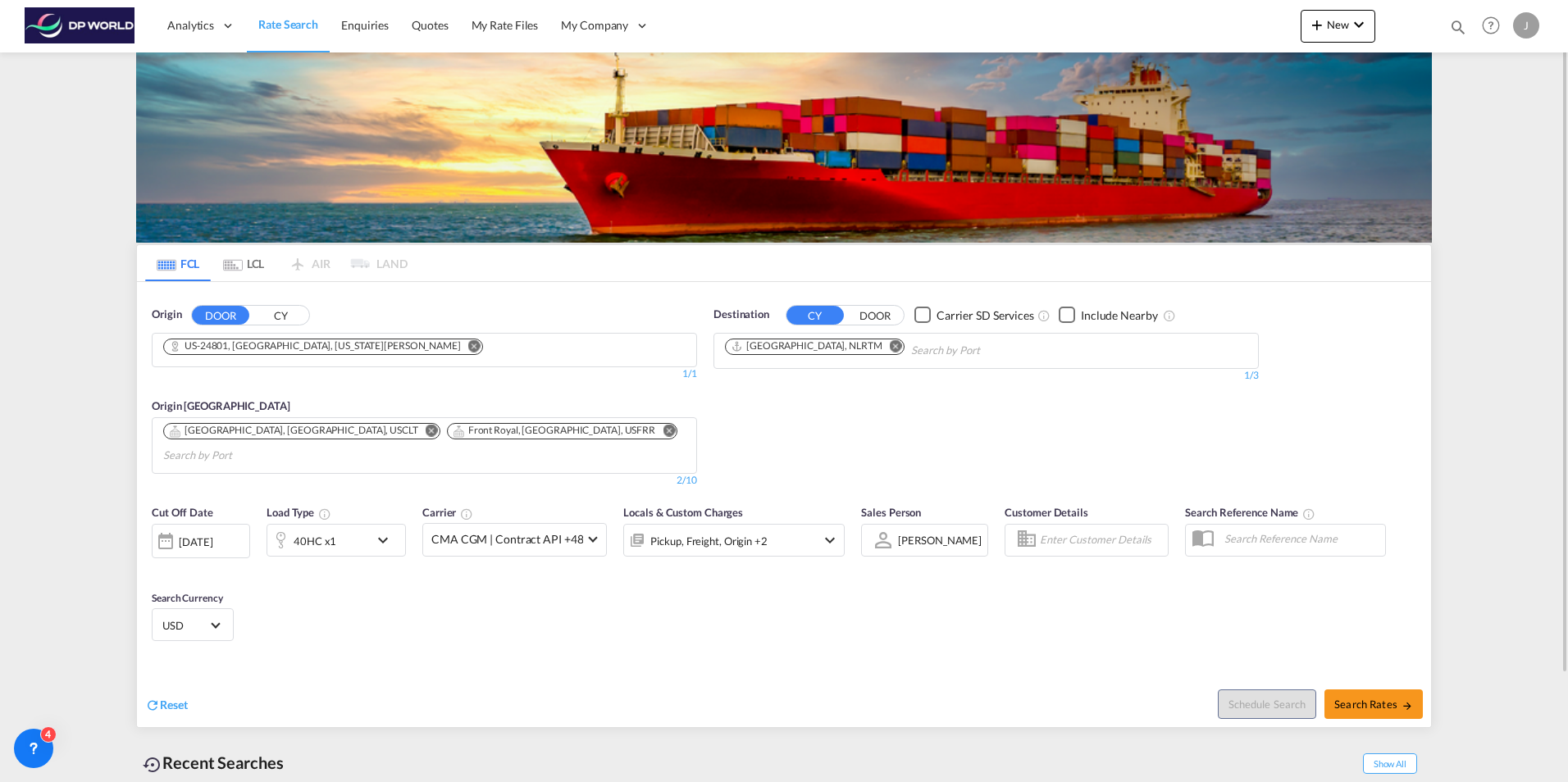
click at [282, 316] on button "CY" at bounding box center [281, 315] width 58 height 19
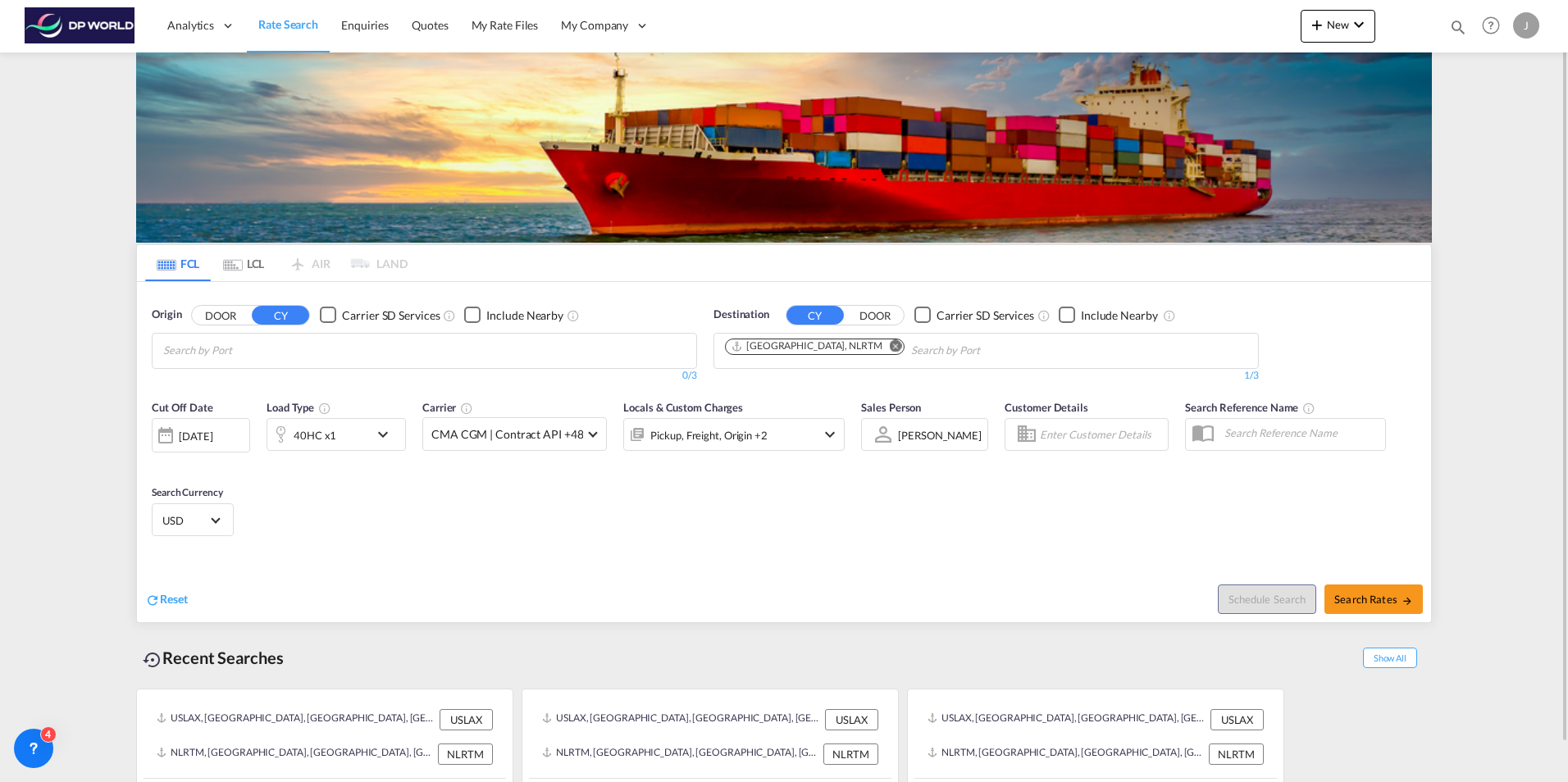
click at [285, 347] on input "Search by Port" at bounding box center [241, 350] width 156 height 26
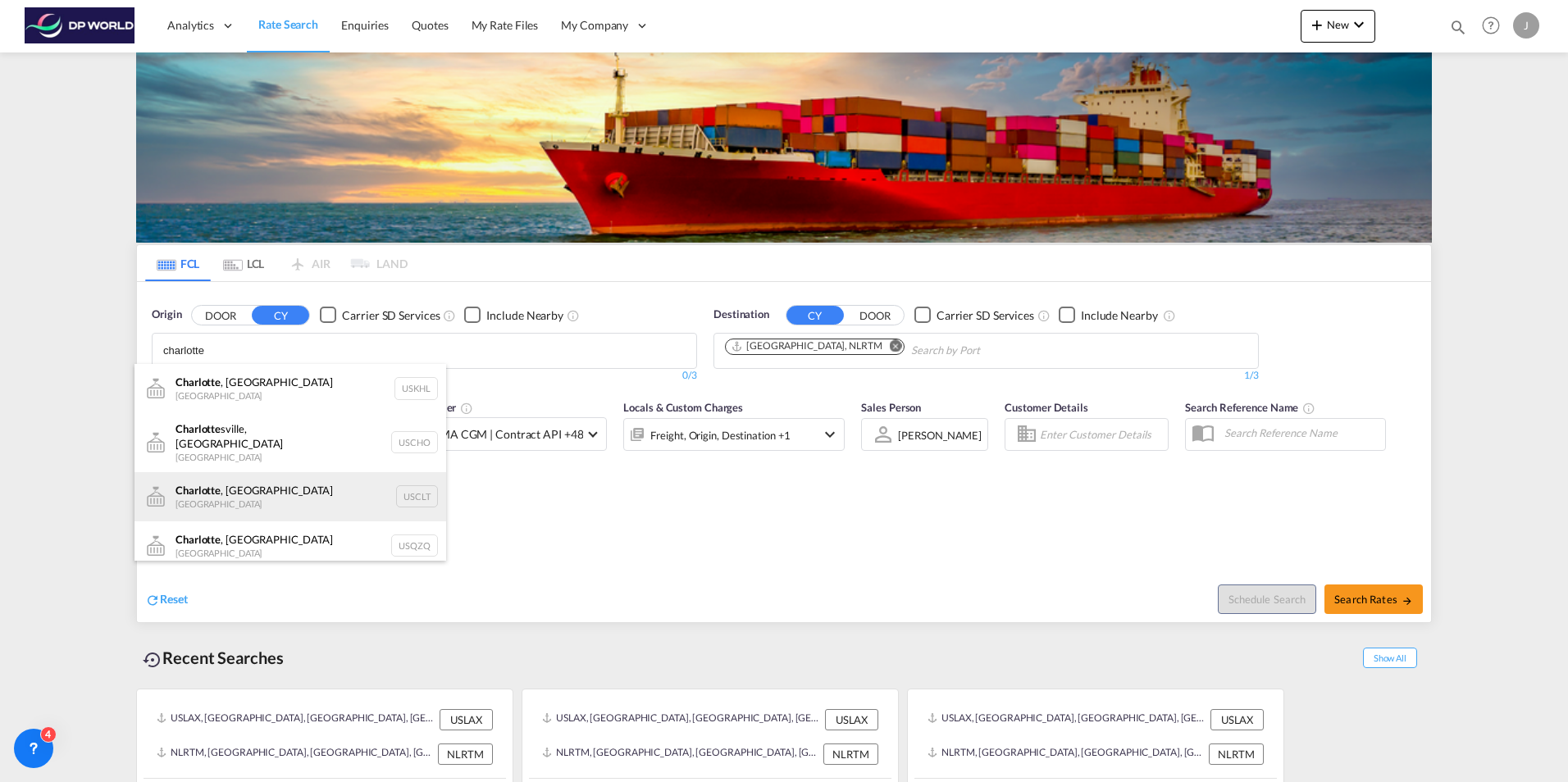
type input "charlotte"
click at [283, 475] on div "Charlotte , NC United States USCLT" at bounding box center [291, 496] width 312 height 49
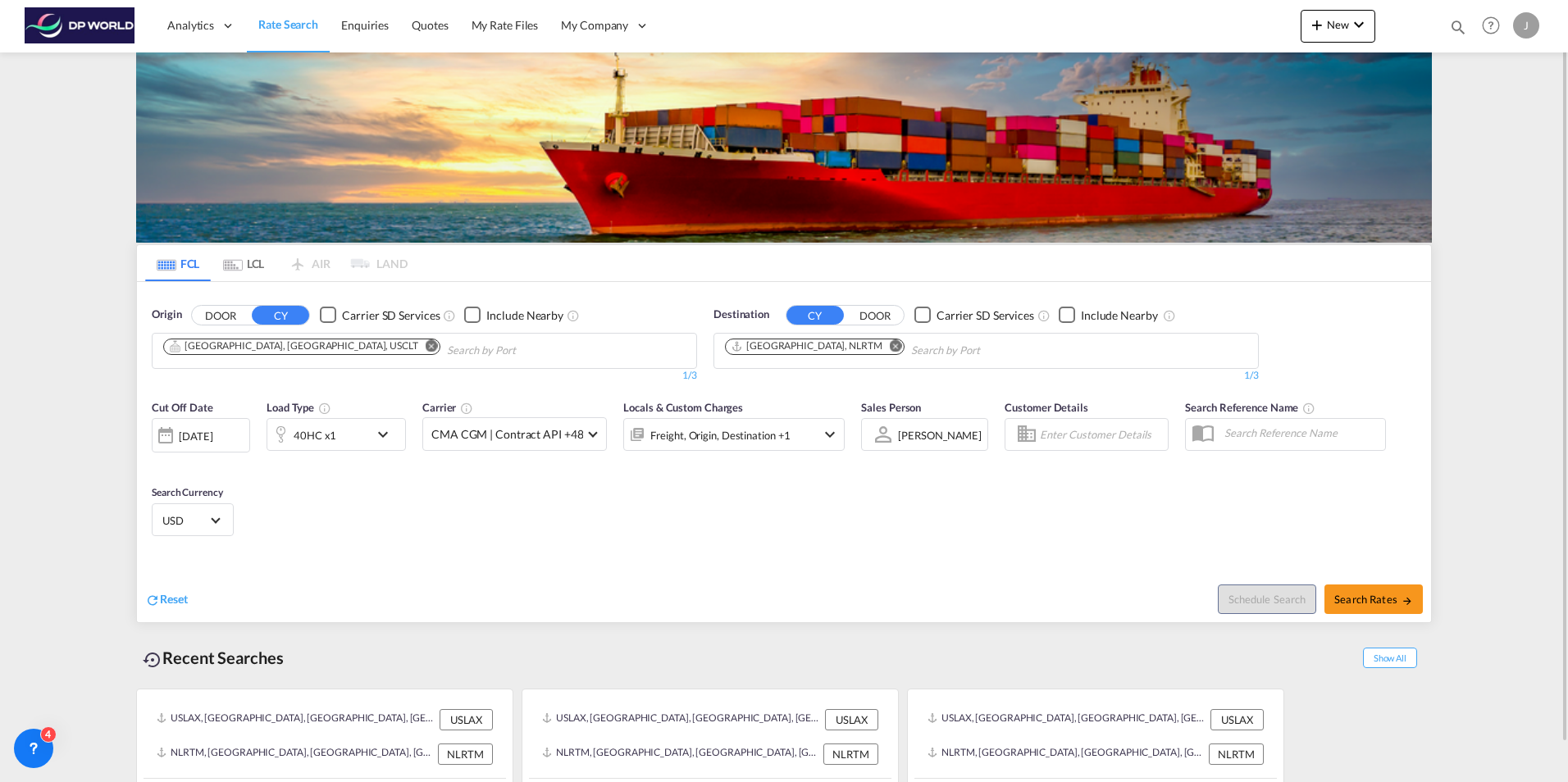
drag, startPoint x: 848, startPoint y: 348, endPoint x: 838, endPoint y: 348, distance: 10.0
click at [890, 348] on md-icon "Remove" at bounding box center [895, 345] width 13 height 13
click at [792, 350] on body "Analytics Dashboard Rate Search Enquiries Quotes My Rate Files My Company" at bounding box center [784, 391] width 1568 height 782
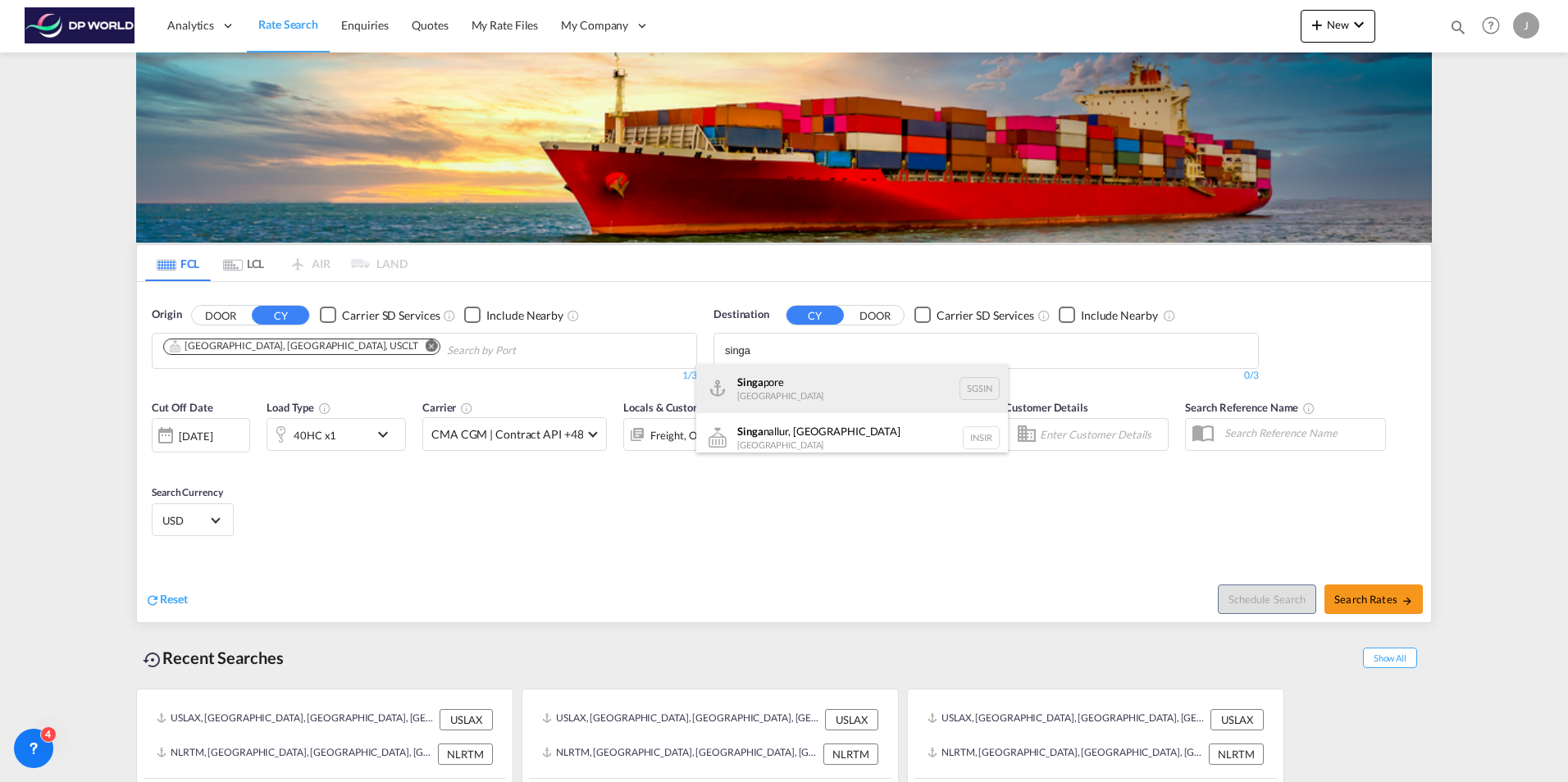
type input "singa"
click at [777, 387] on div "Singa pore Singapore SGSIN" at bounding box center [852, 388] width 312 height 49
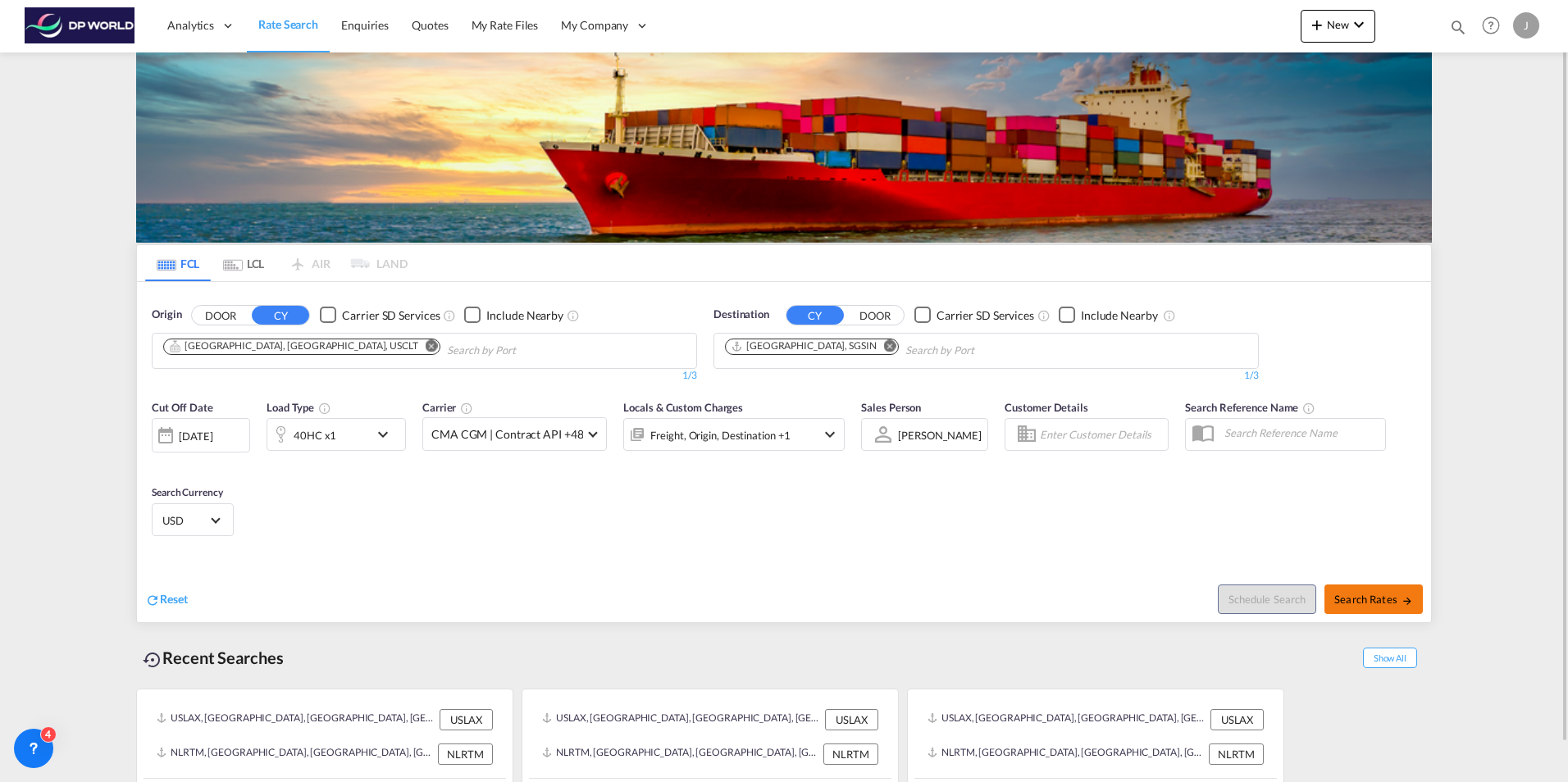
click at [1361, 589] on button "Search Rates" at bounding box center [1374, 599] width 99 height 29
type input "USCLT to SGSIN / 14 Oct 2025"
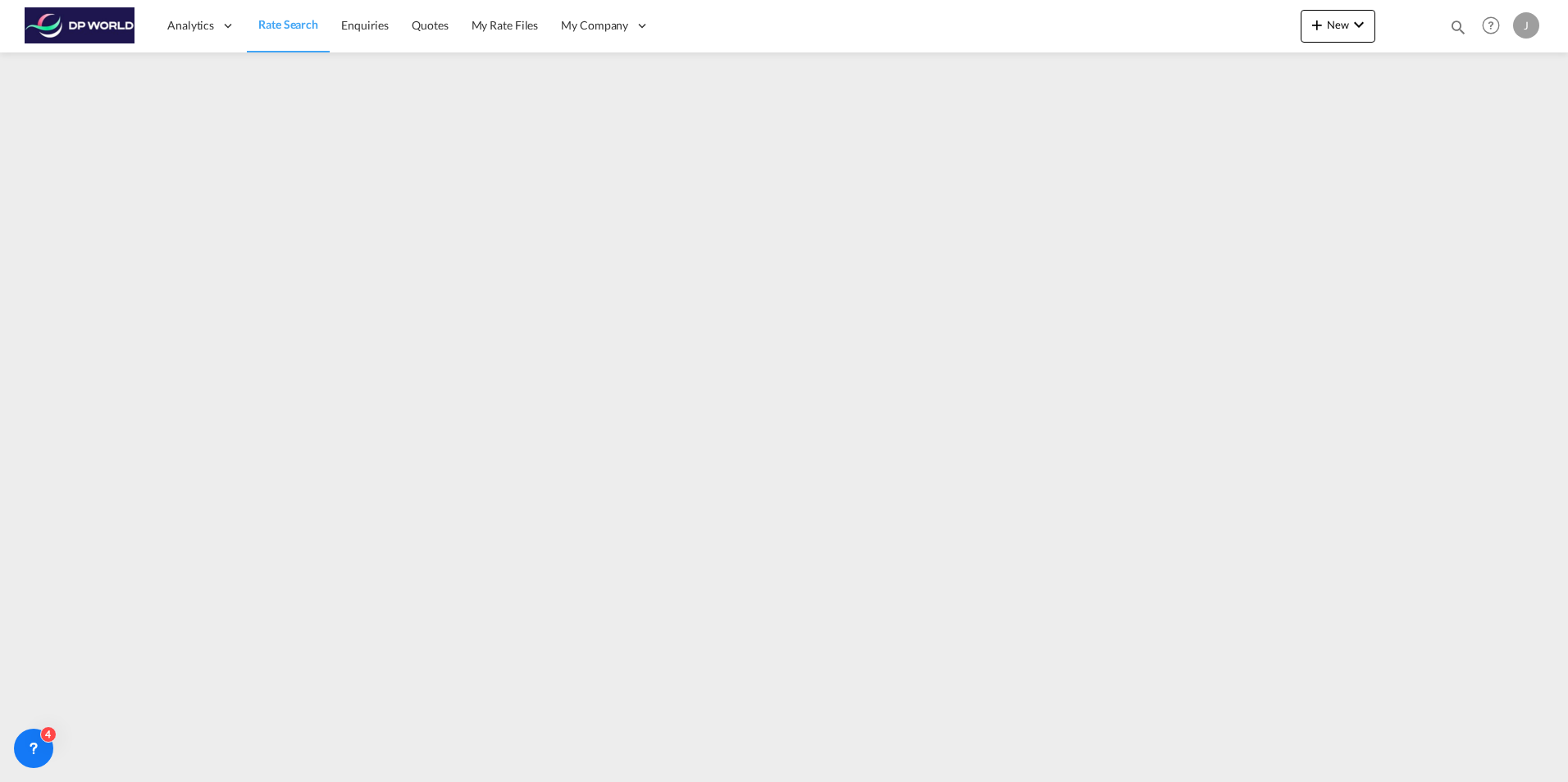
click at [288, 27] on span "Rate Search" at bounding box center [287, 24] width 59 height 14
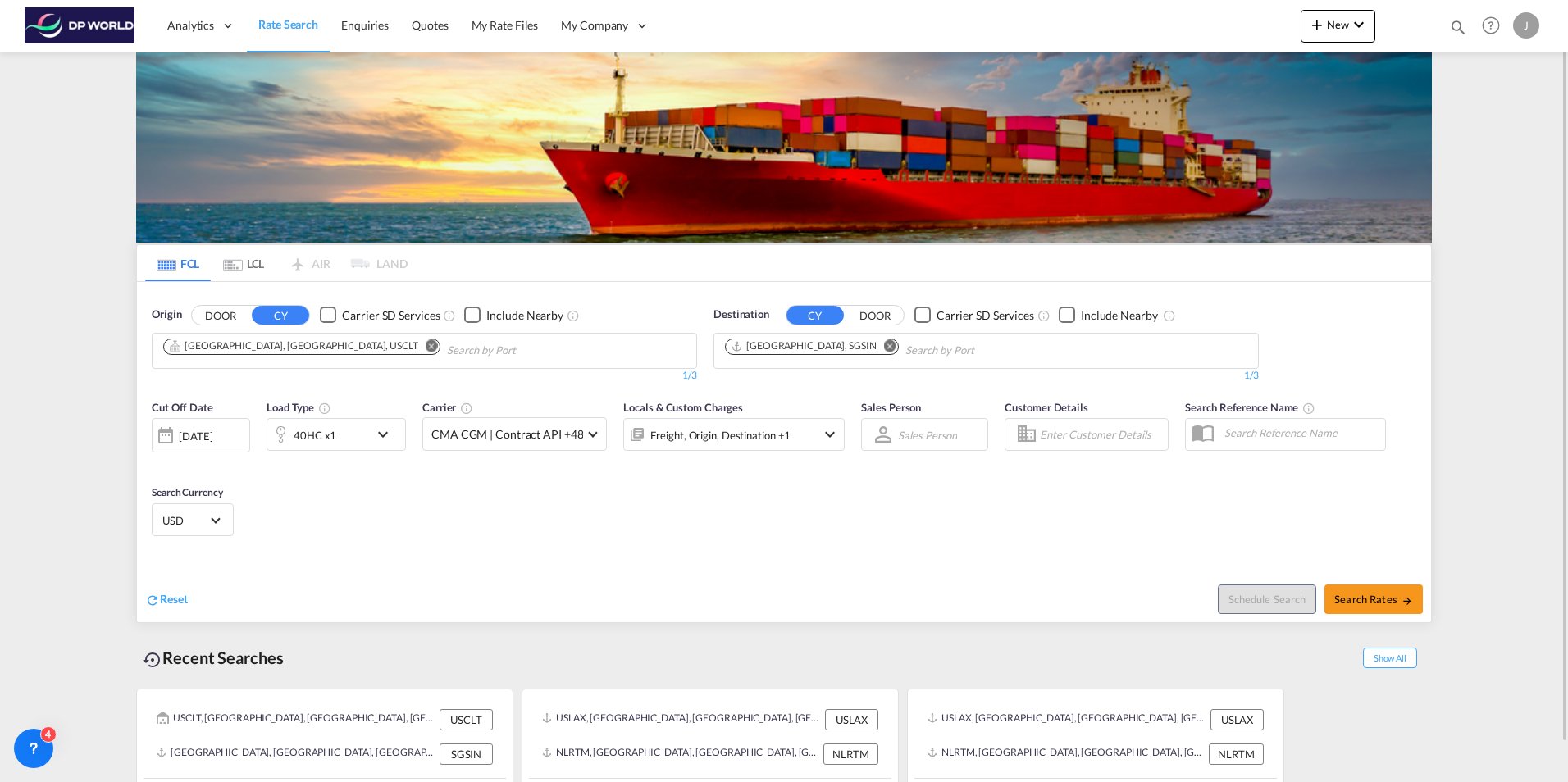
click at [426, 346] on md-icon "Remove" at bounding box center [431, 345] width 13 height 13
click at [885, 347] on md-icon "Remove" at bounding box center [890, 345] width 13 height 13
drag, startPoint x: 479, startPoint y: 445, endPoint x: 383, endPoint y: 432, distance: 96.9
click at [383, 432] on md-icon "icon-chevron-down" at bounding box center [387, 435] width 28 height 20
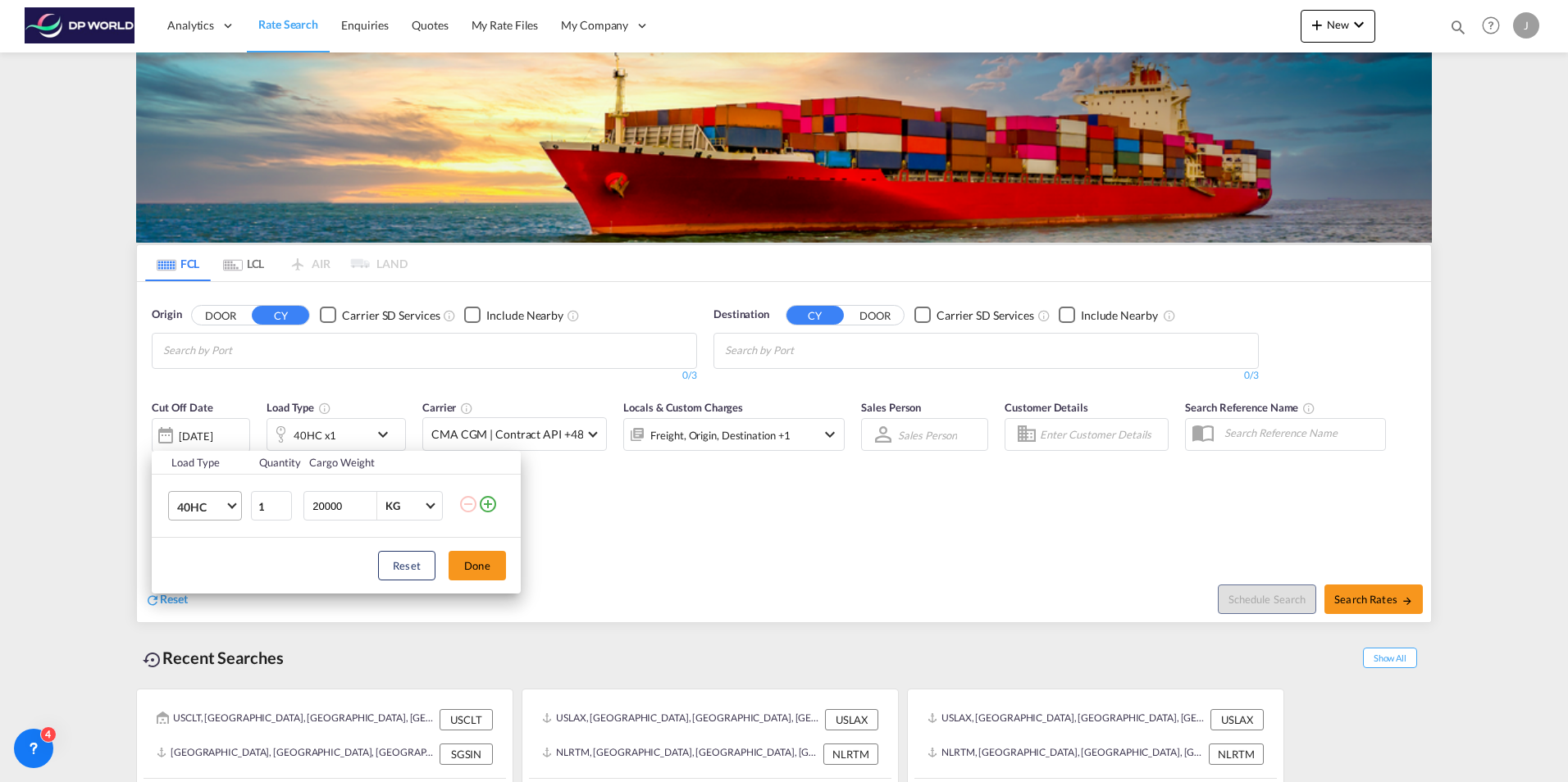
click at [228, 504] on span "Choose: \a40HC" at bounding box center [231, 504] width 9 height 9
click at [194, 428] on div "20GP" at bounding box center [192, 428] width 28 height 17
click at [489, 561] on button "Done" at bounding box center [477, 565] width 58 height 29
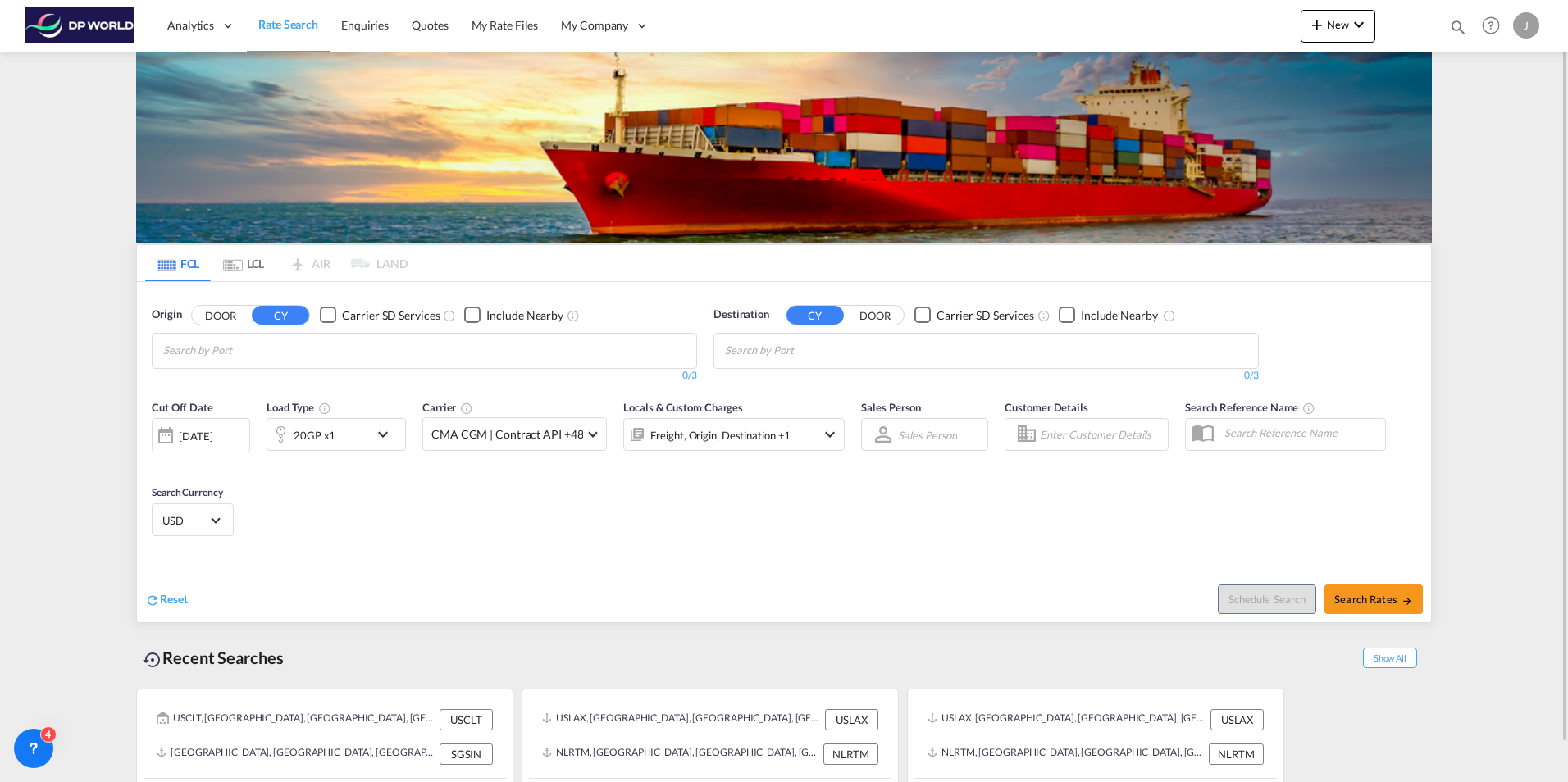
click at [455, 530] on div "Cut Off Date [DATE] [DATE] Load Type 20GP x1 Carrier CMA CGM | Contract API +48…" at bounding box center [784, 471] width 1294 height 160
click at [213, 439] on div "[DATE]" at bounding box center [195, 436] width 34 height 15
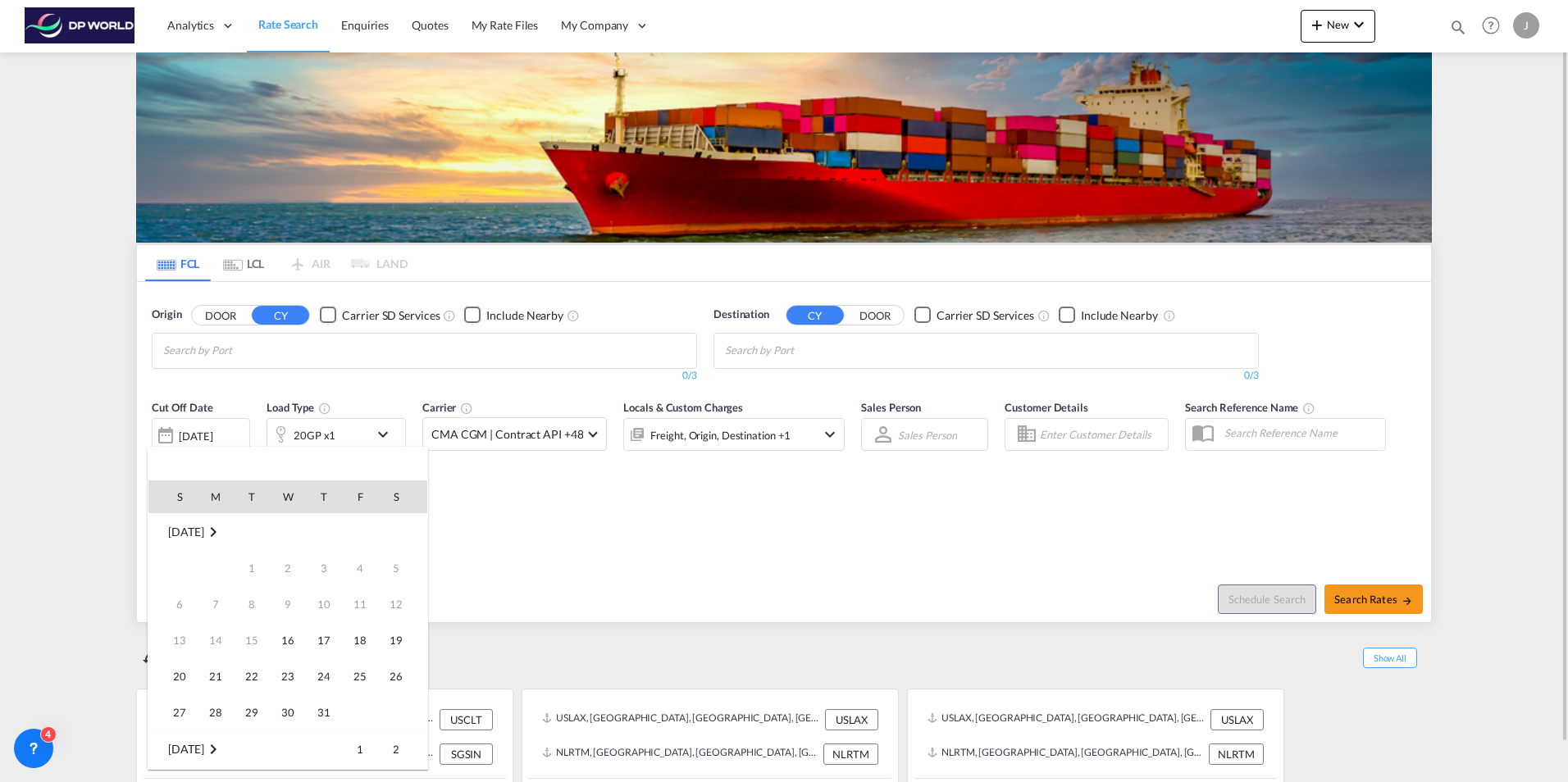
scroll to position [652, 0]
click at [328, 603] on span "16" at bounding box center [323, 604] width 33 height 33
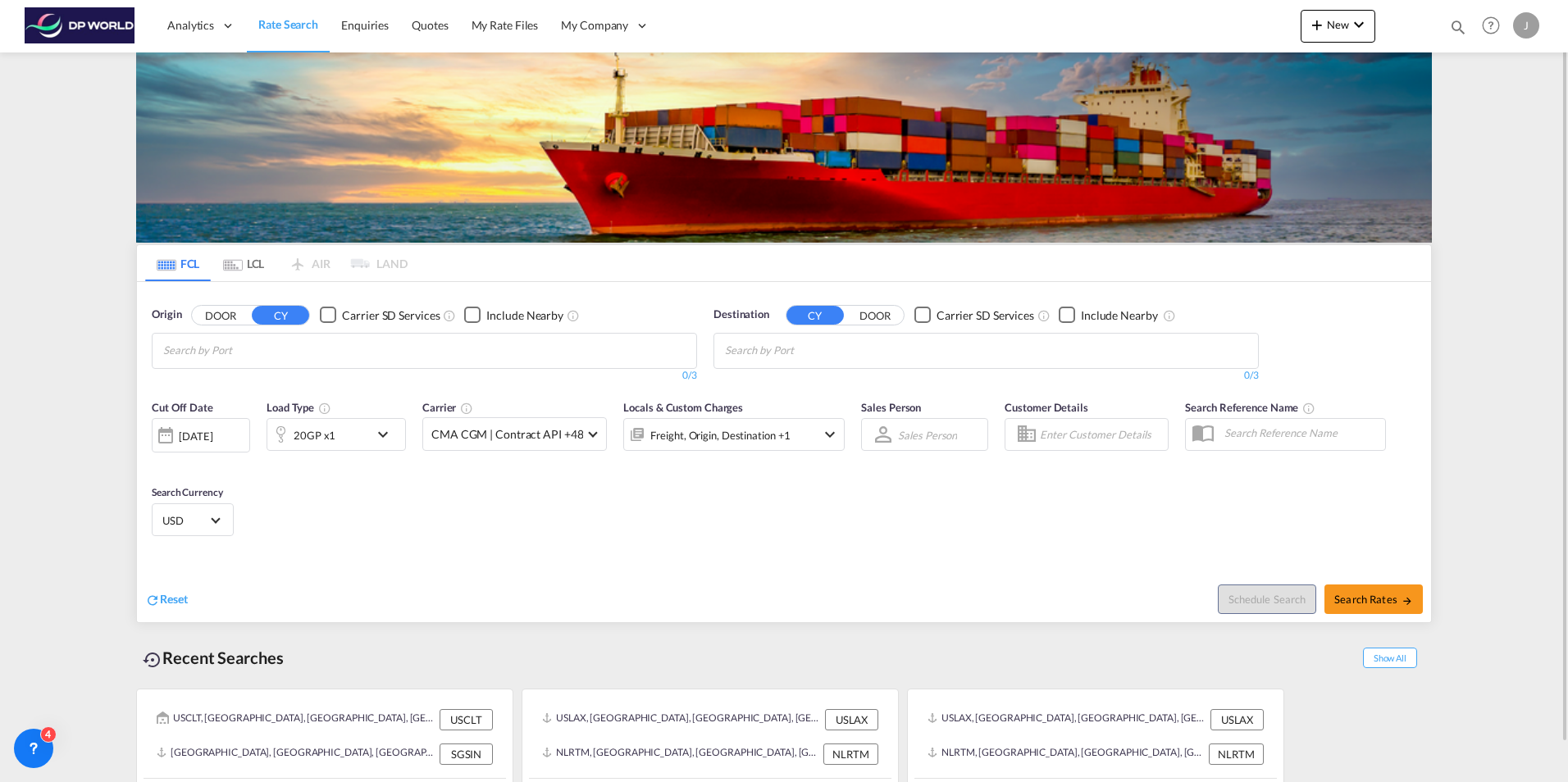
click at [524, 552] on div "Reset Schedule Search Search Rates" at bounding box center [784, 586] width 1294 height 71
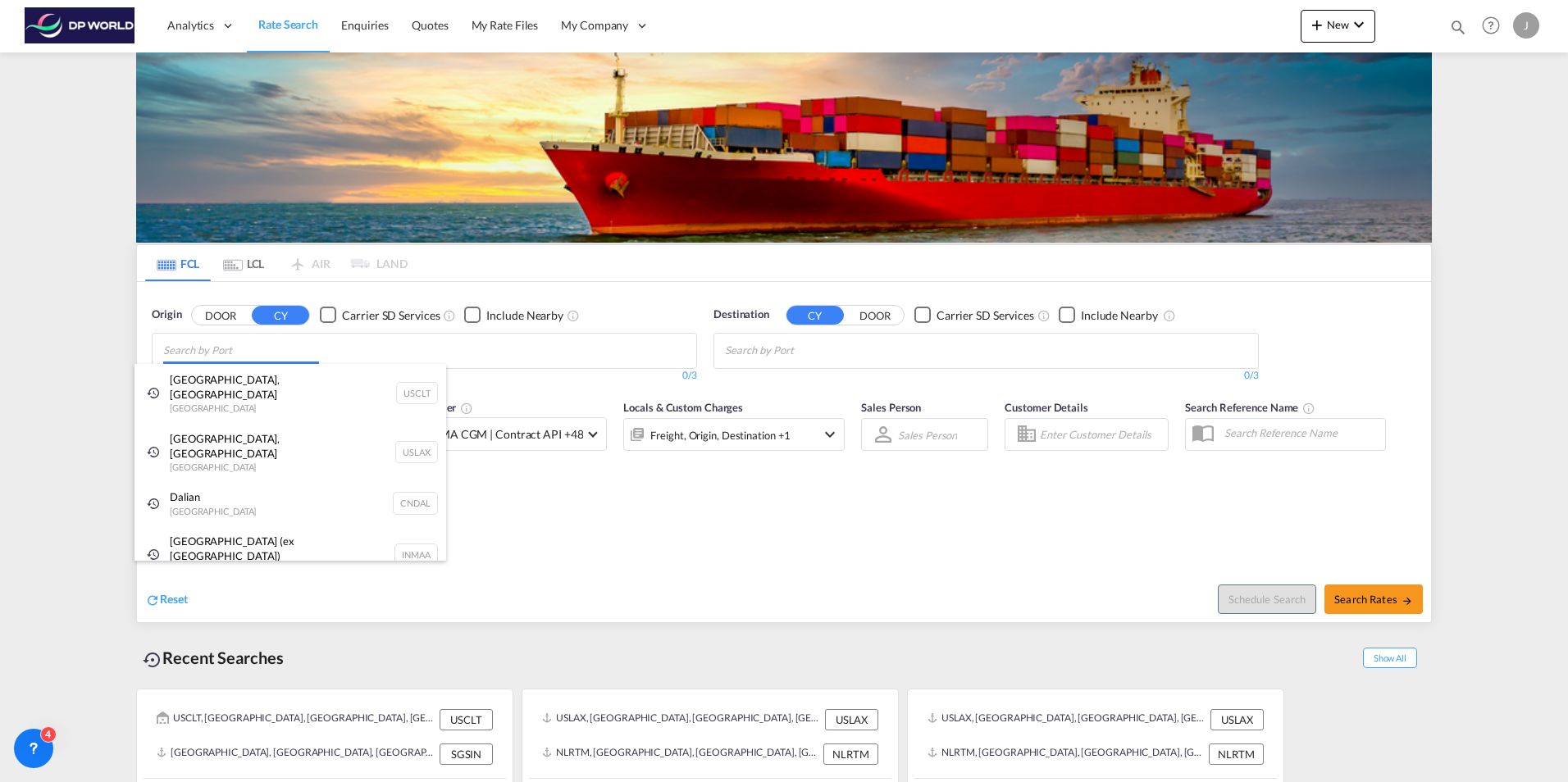
click at [253, 354] on body "Analytics Dashboard Rate Search Enquiries Quotes My Rate Files My Company" at bounding box center [784, 391] width 1568 height 782
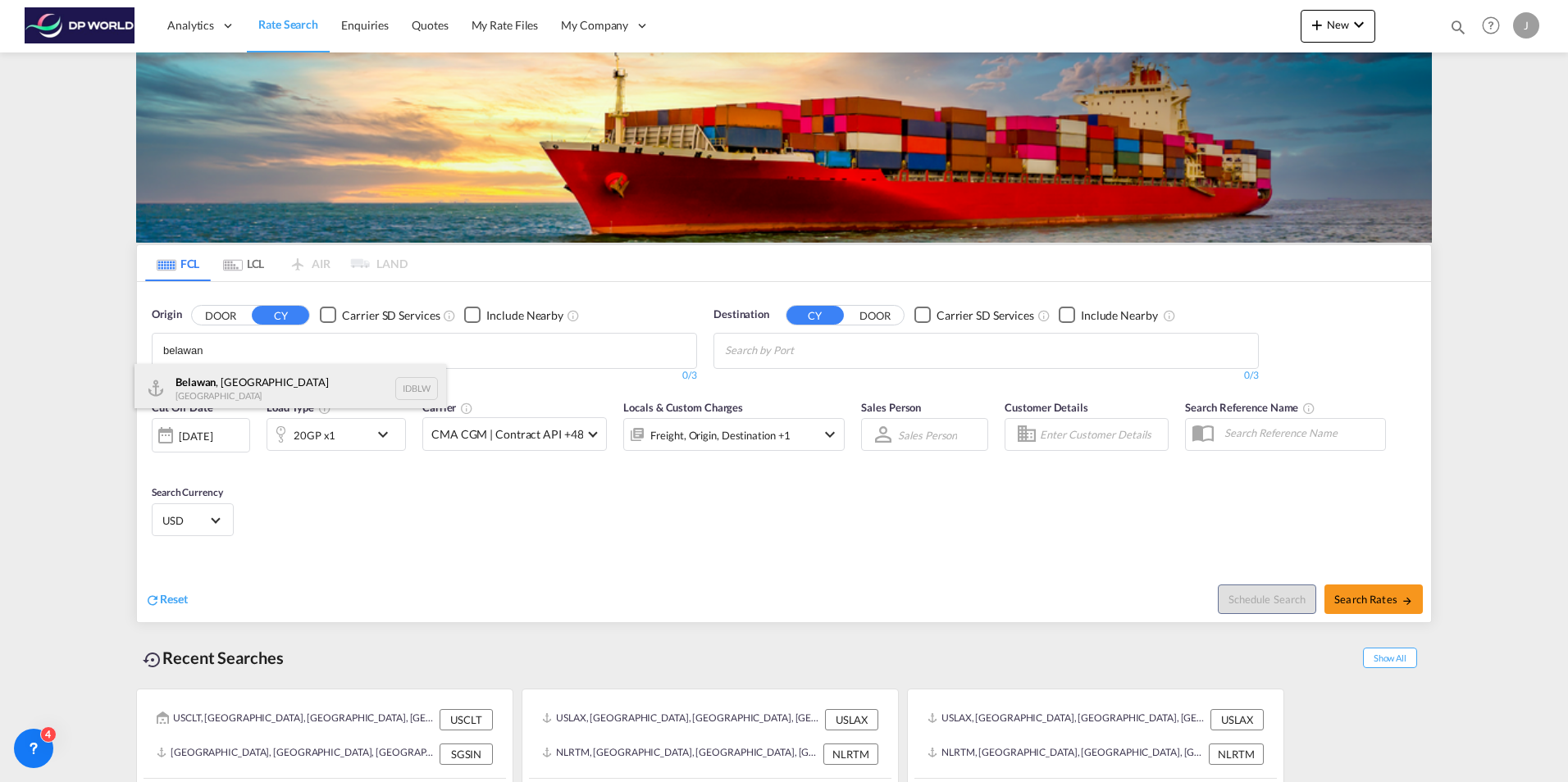
type input "belawan"
click at [255, 380] on div "Belawan , Sumatra Indonesia IDBLW" at bounding box center [291, 388] width 312 height 49
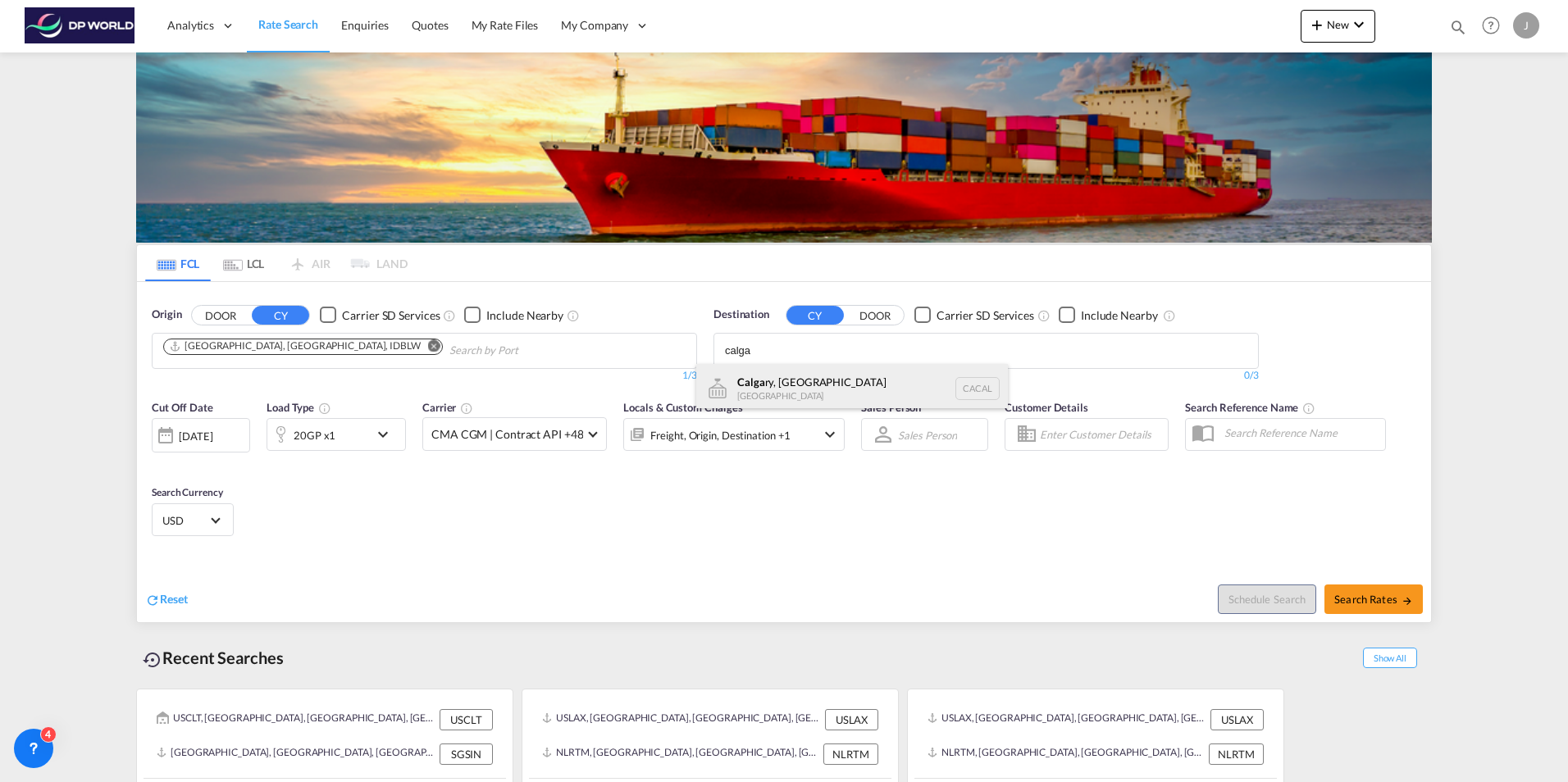
type input "calga"
click at [794, 374] on div "Calga ry, AB [GEOGRAPHIC_DATA] [PERSON_NAME]" at bounding box center [852, 388] width 312 height 49
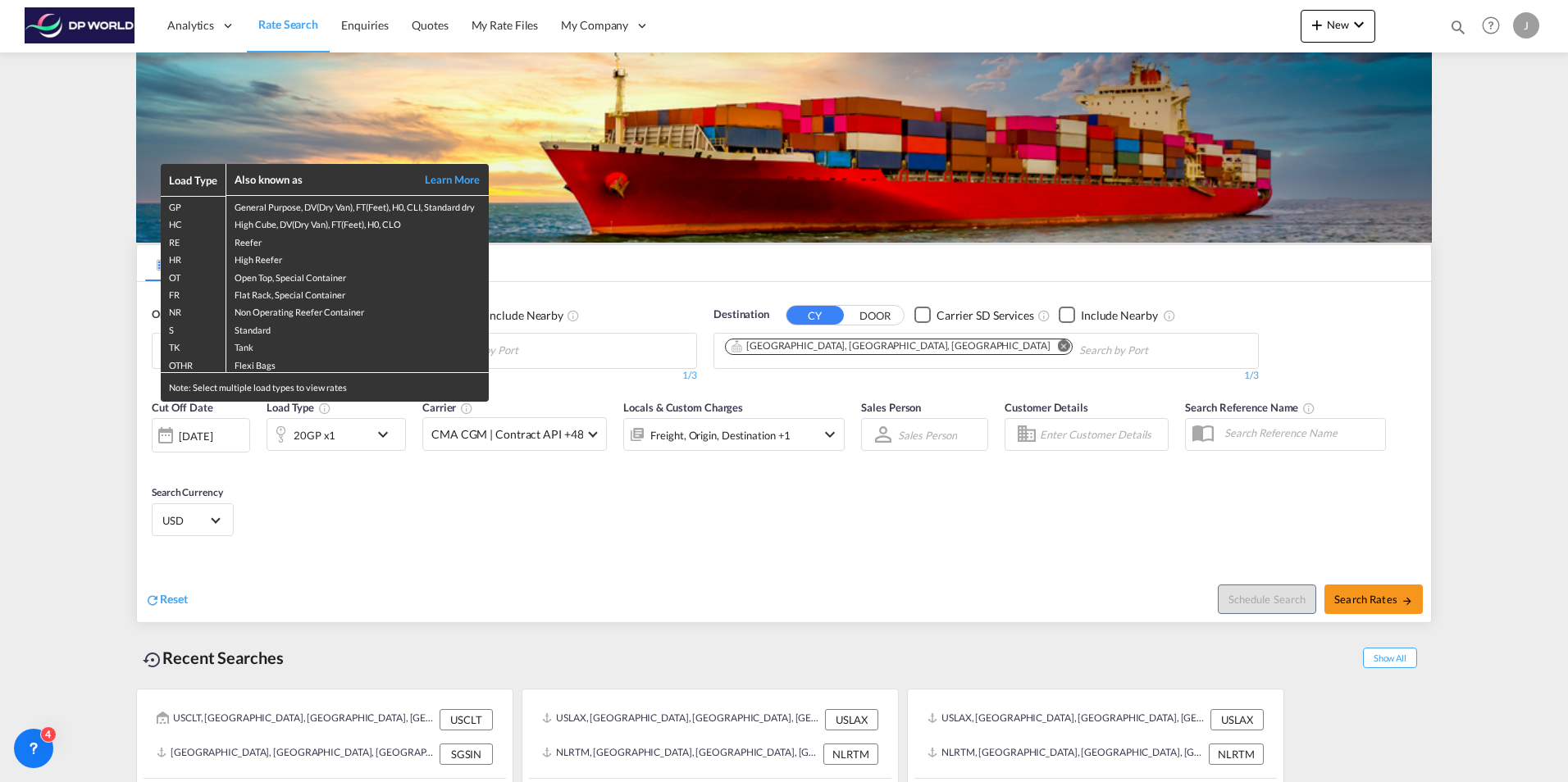
click at [1360, 594] on div "Load Type Also known as Learn More GP General Purpose, DV(Dry Van), FT(Feet), H…" at bounding box center [784, 391] width 1568 height 782
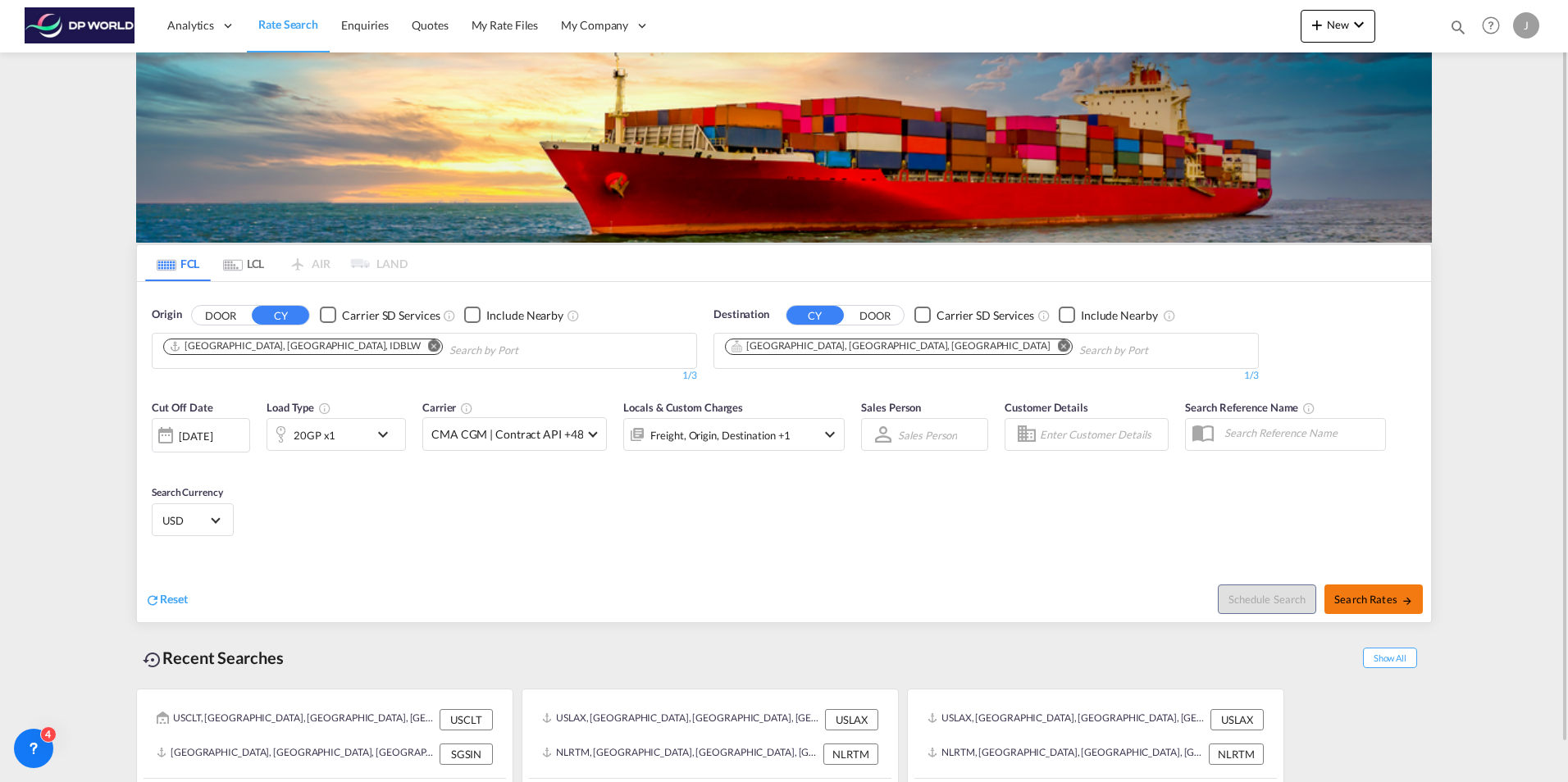
click at [1369, 600] on span "Search Rates" at bounding box center [1374, 599] width 79 height 13
type input "IDBLW to CACAL / 16 Oct 2025"
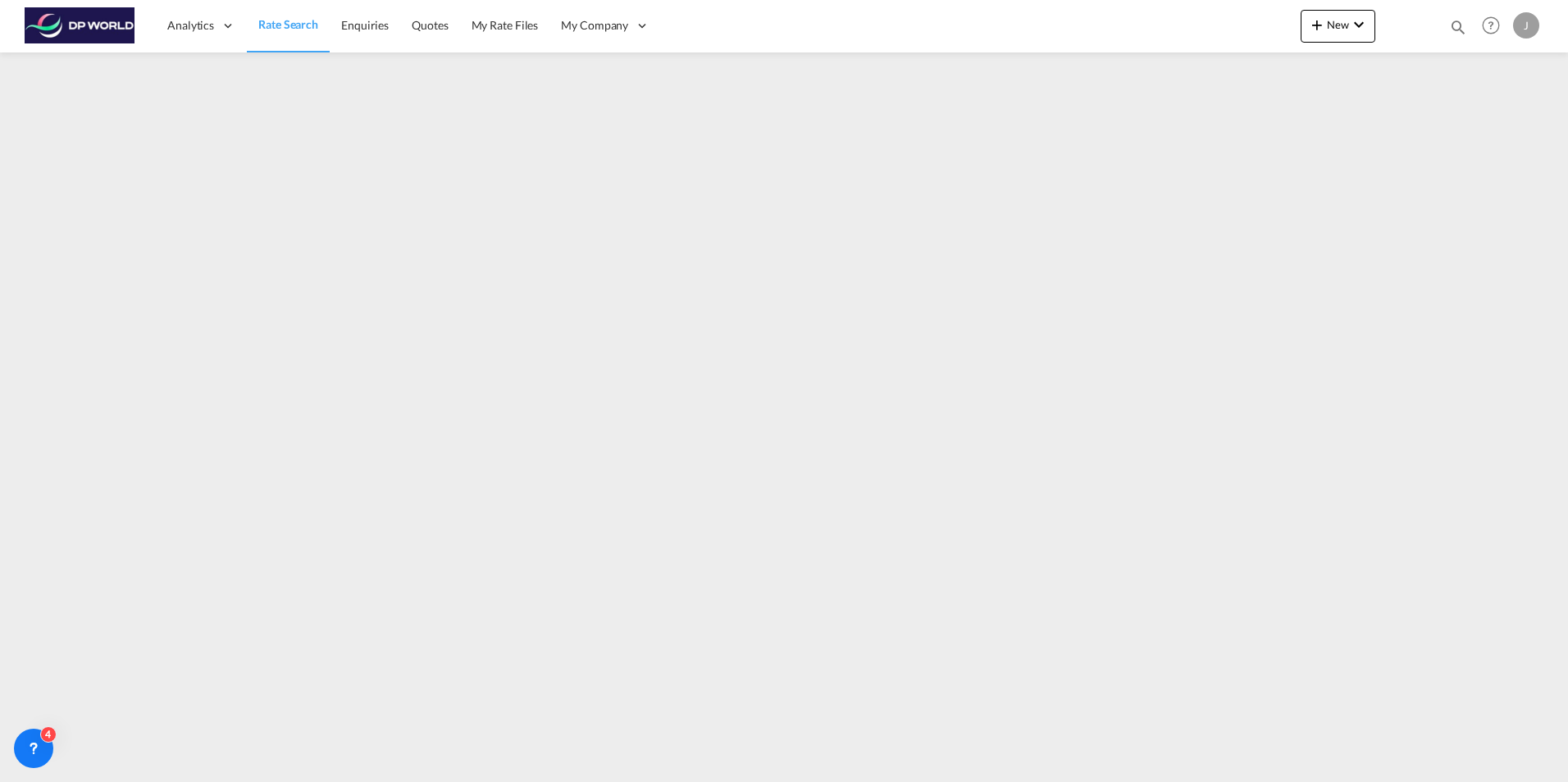
click at [288, 26] on span "Rate Search" at bounding box center [287, 24] width 59 height 14
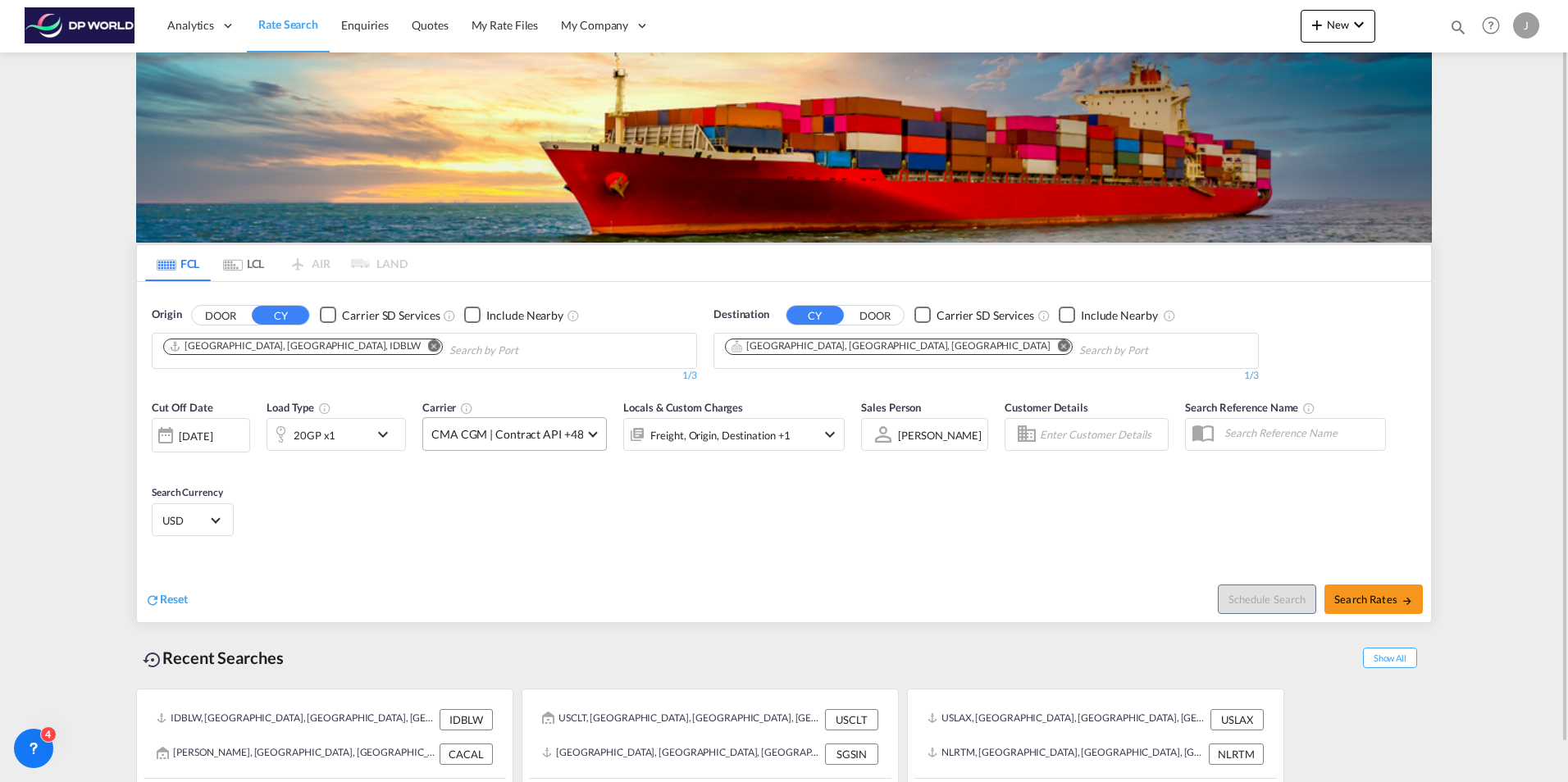
click at [514, 433] on span "CMA CGM | Contract API +48" at bounding box center [507, 435] width 152 height 17
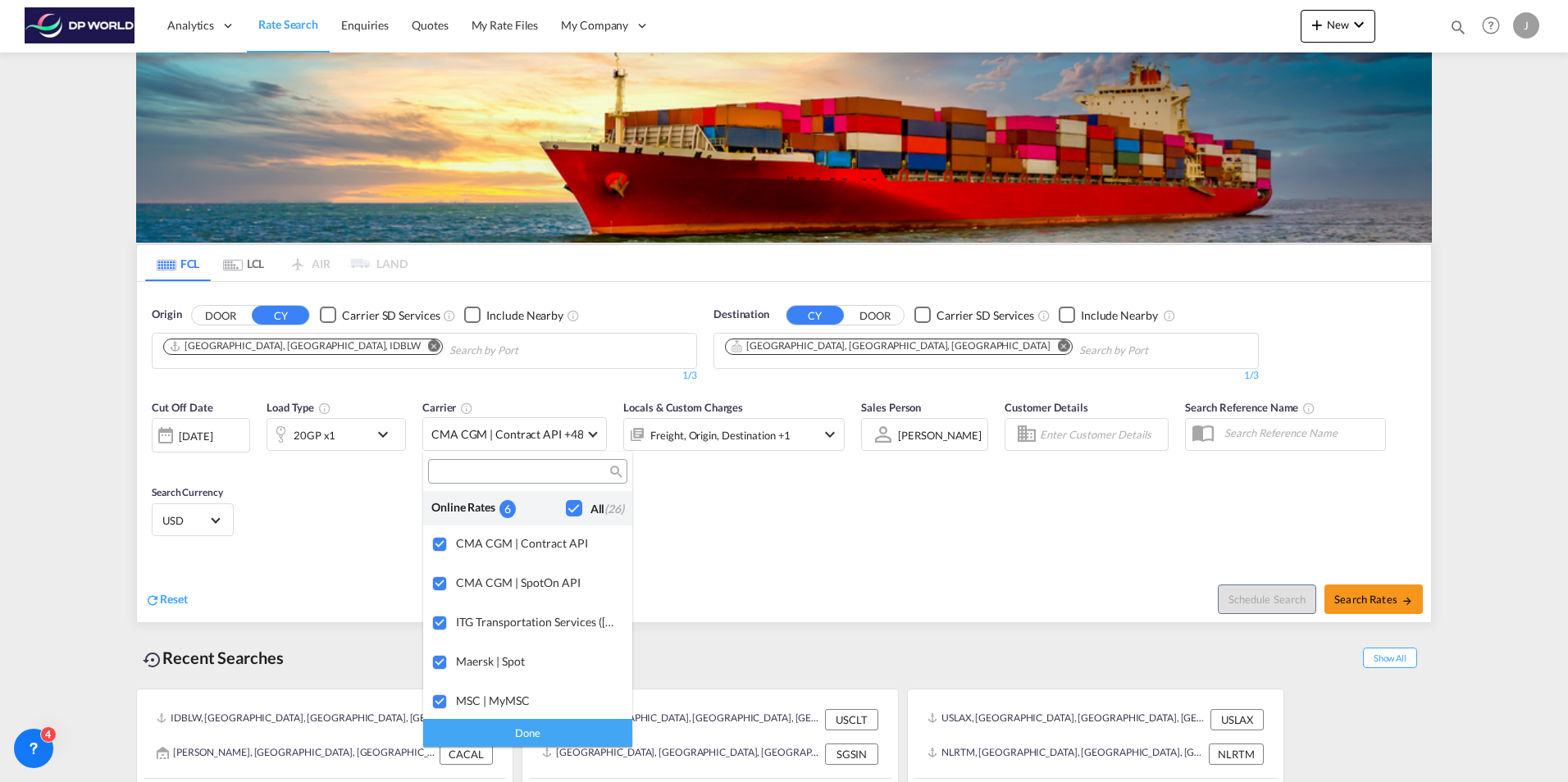
click at [566, 511] on div "Checkbox No Ink" at bounding box center [575, 508] width 17 height 17
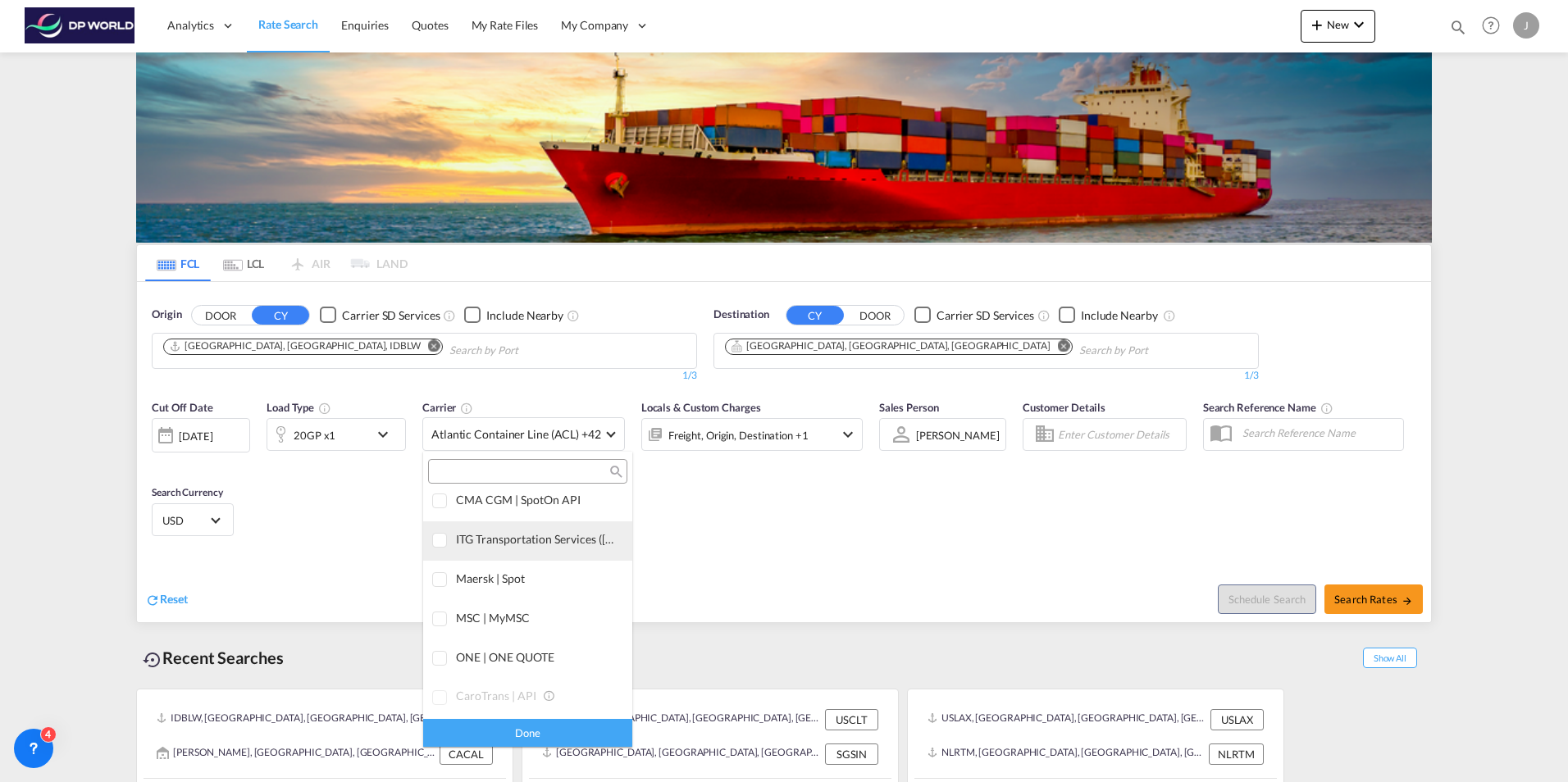
scroll to position [164, 0]
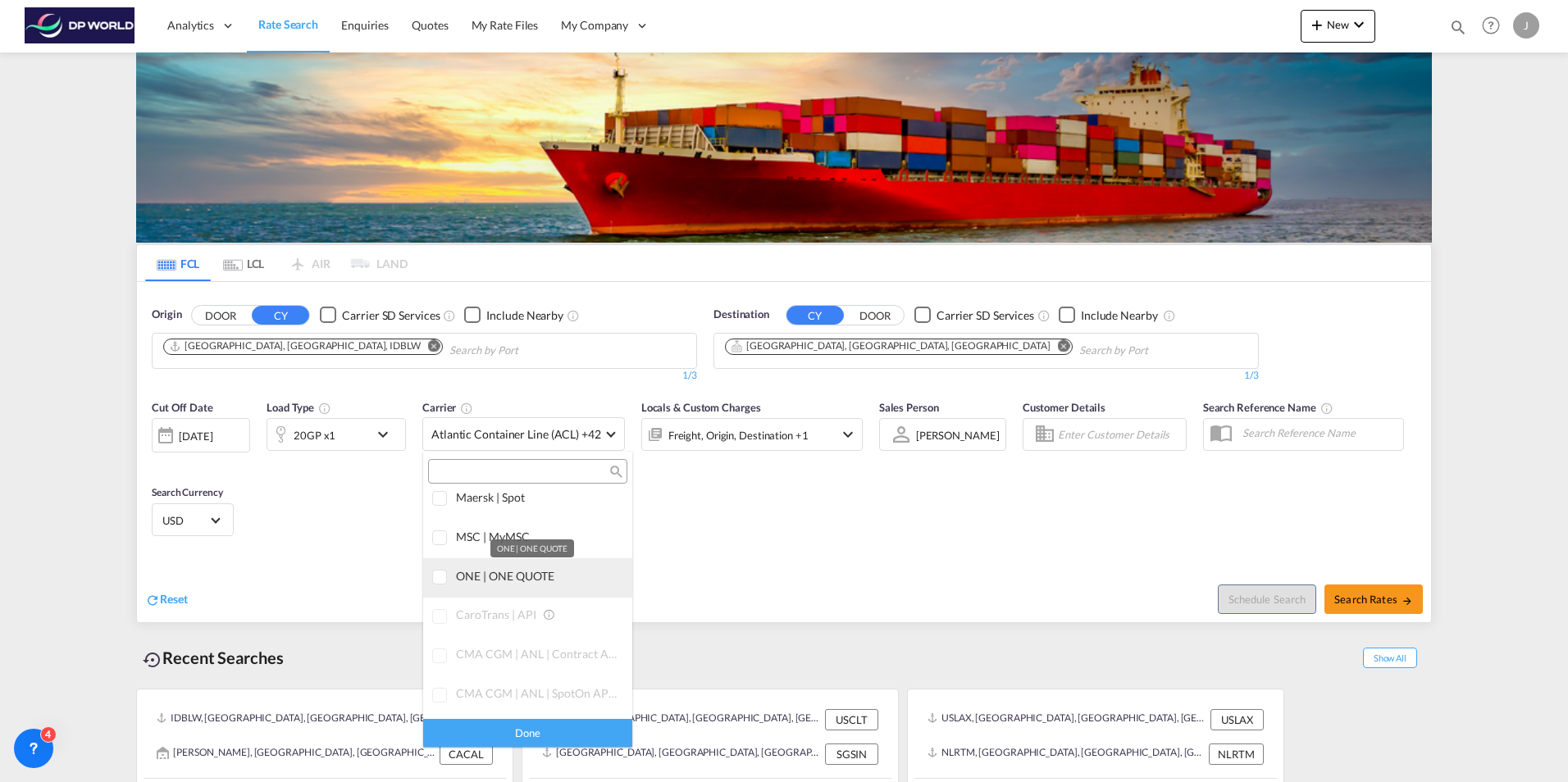
click at [503, 573] on div "ONE | ONE QUOTE" at bounding box center [537, 576] width 163 height 14
click at [533, 721] on div "Done" at bounding box center [528, 733] width 209 height 28
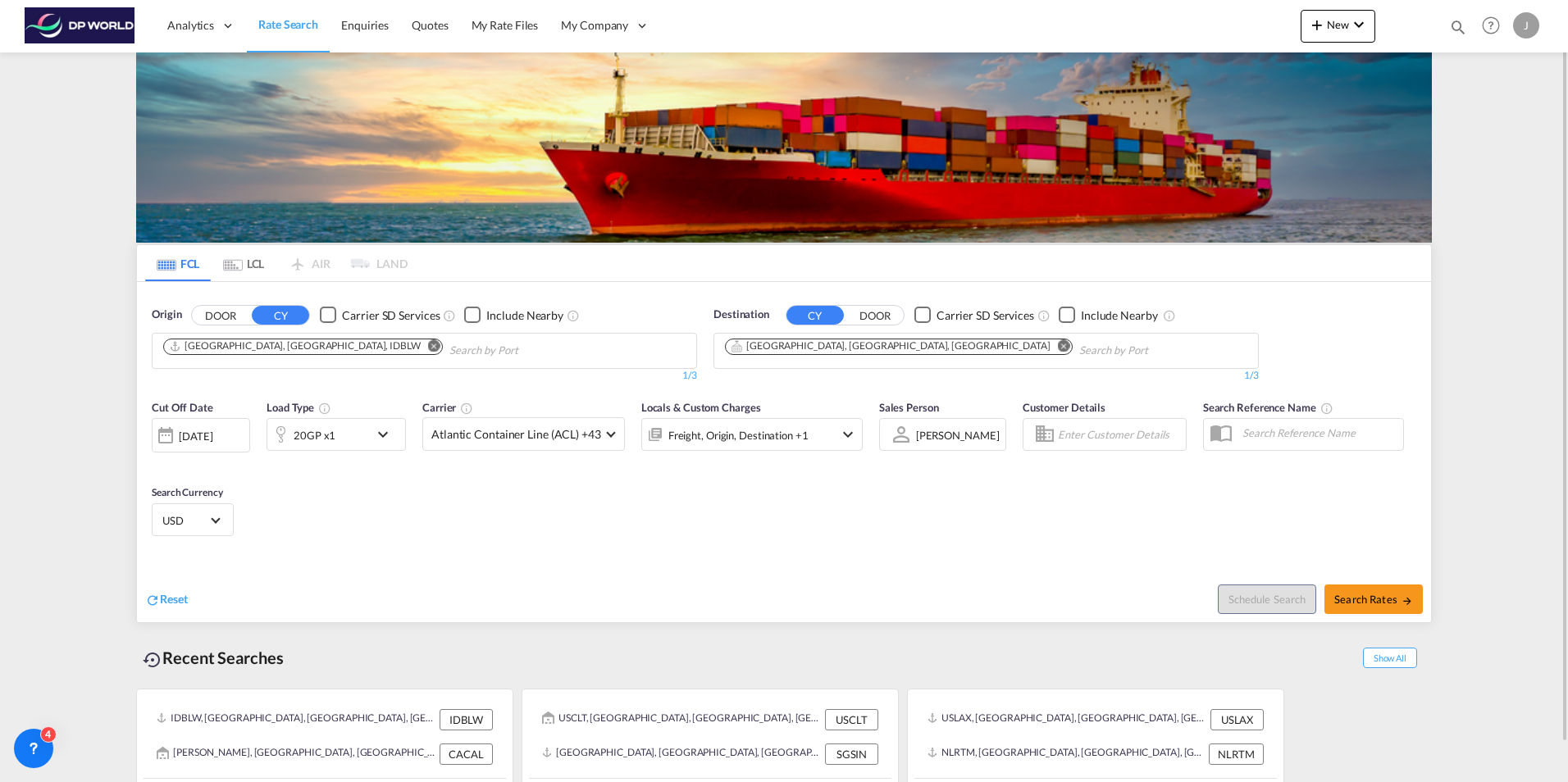
drag, startPoint x: 534, startPoint y: 722, endPoint x: 477, endPoint y: 524, distance: 206.0
click at [477, 526] on div "Cut Off Date 14 Oct 2025 14/10/2025 Load Type 20GP x1 Carrier Atlantic Containe…" at bounding box center [784, 471] width 1294 height 160
click at [611, 444] on md-select-value "Atlantic Container Line (ACL) +43" at bounding box center [524, 434] width 201 height 32
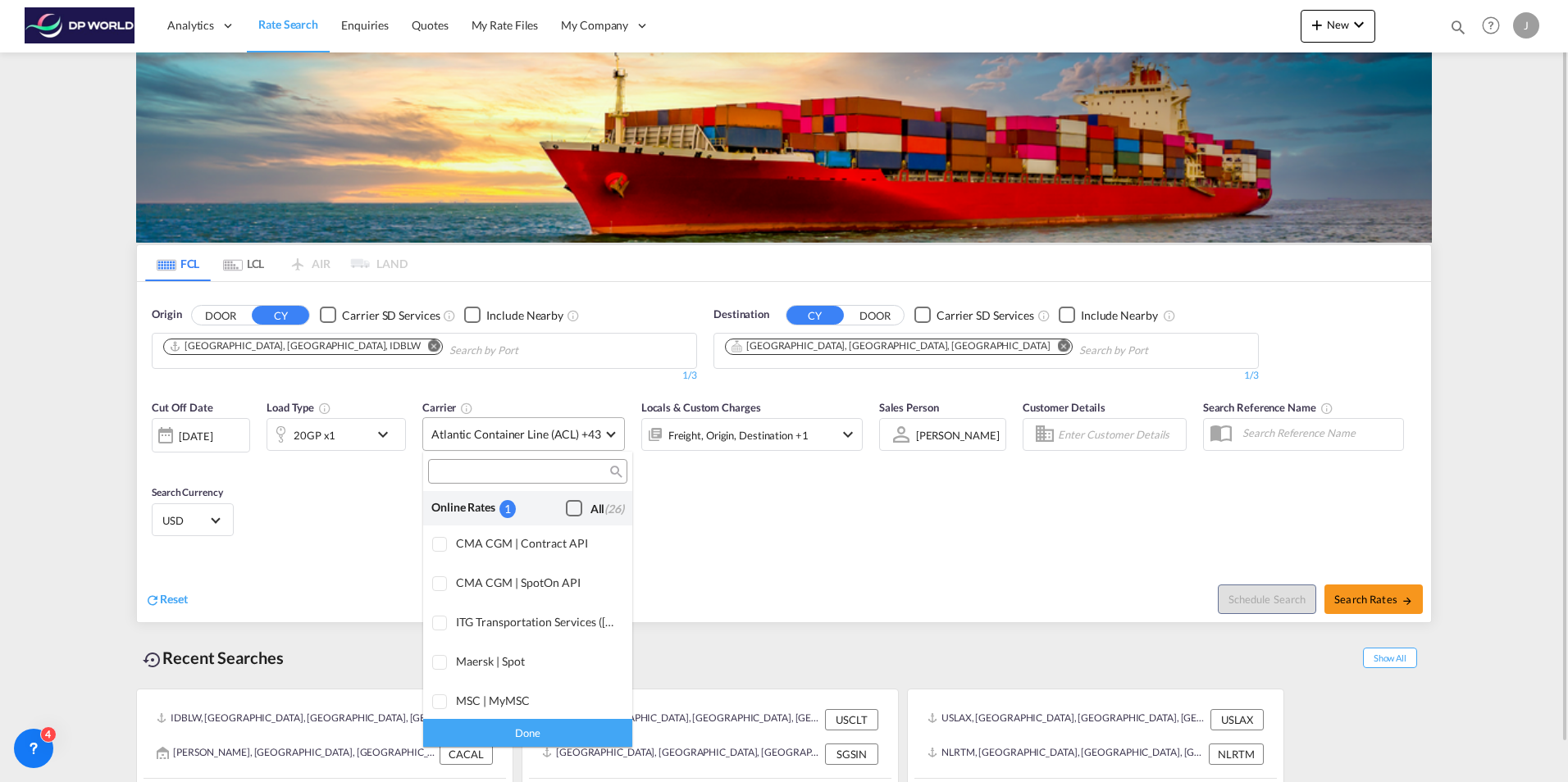
scroll to position [141, 0]
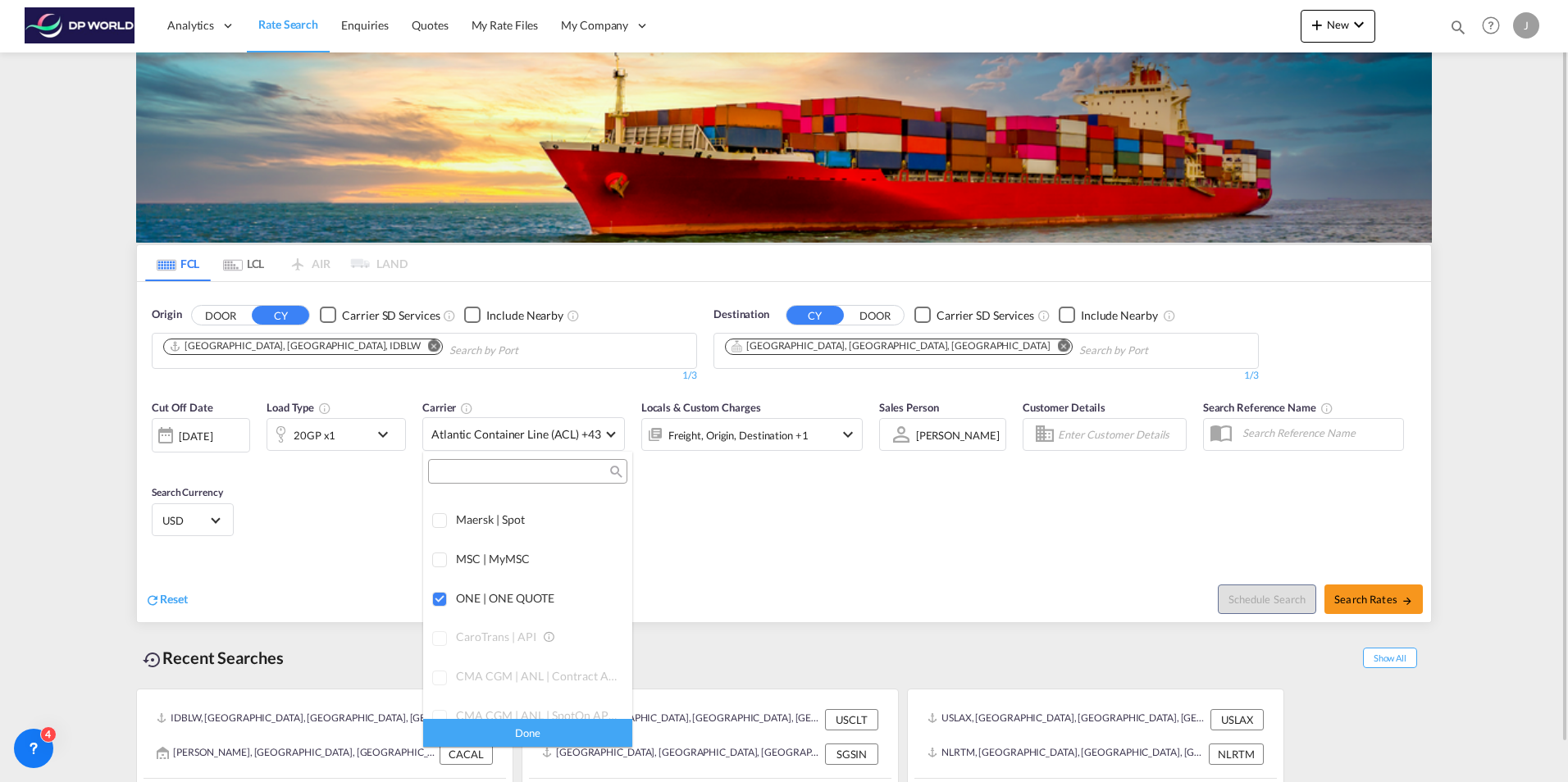
click at [807, 538] on md-backdrop at bounding box center [784, 391] width 1568 height 782
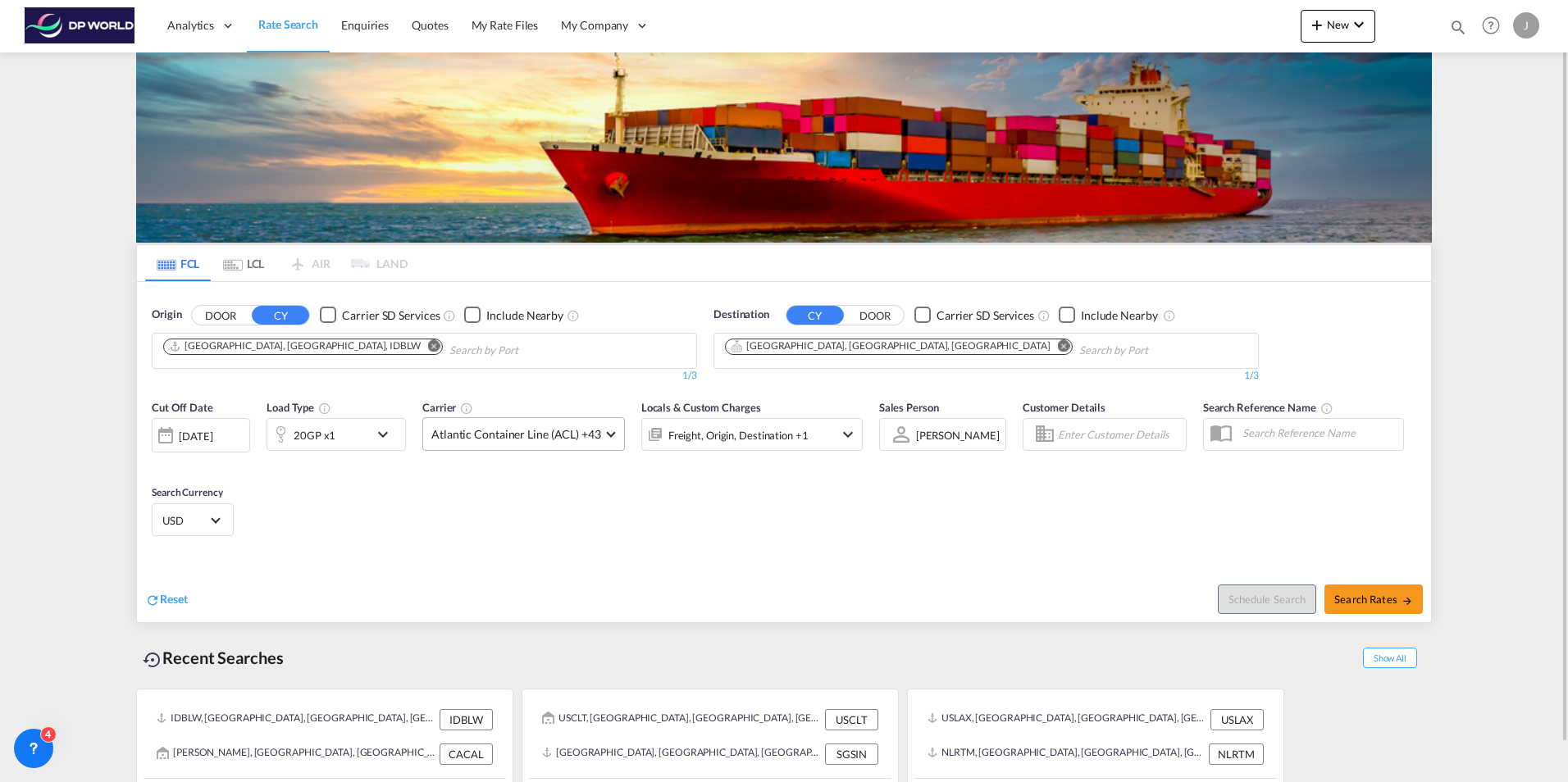
click at [609, 436] on span at bounding box center [611, 432] width 9 height 9
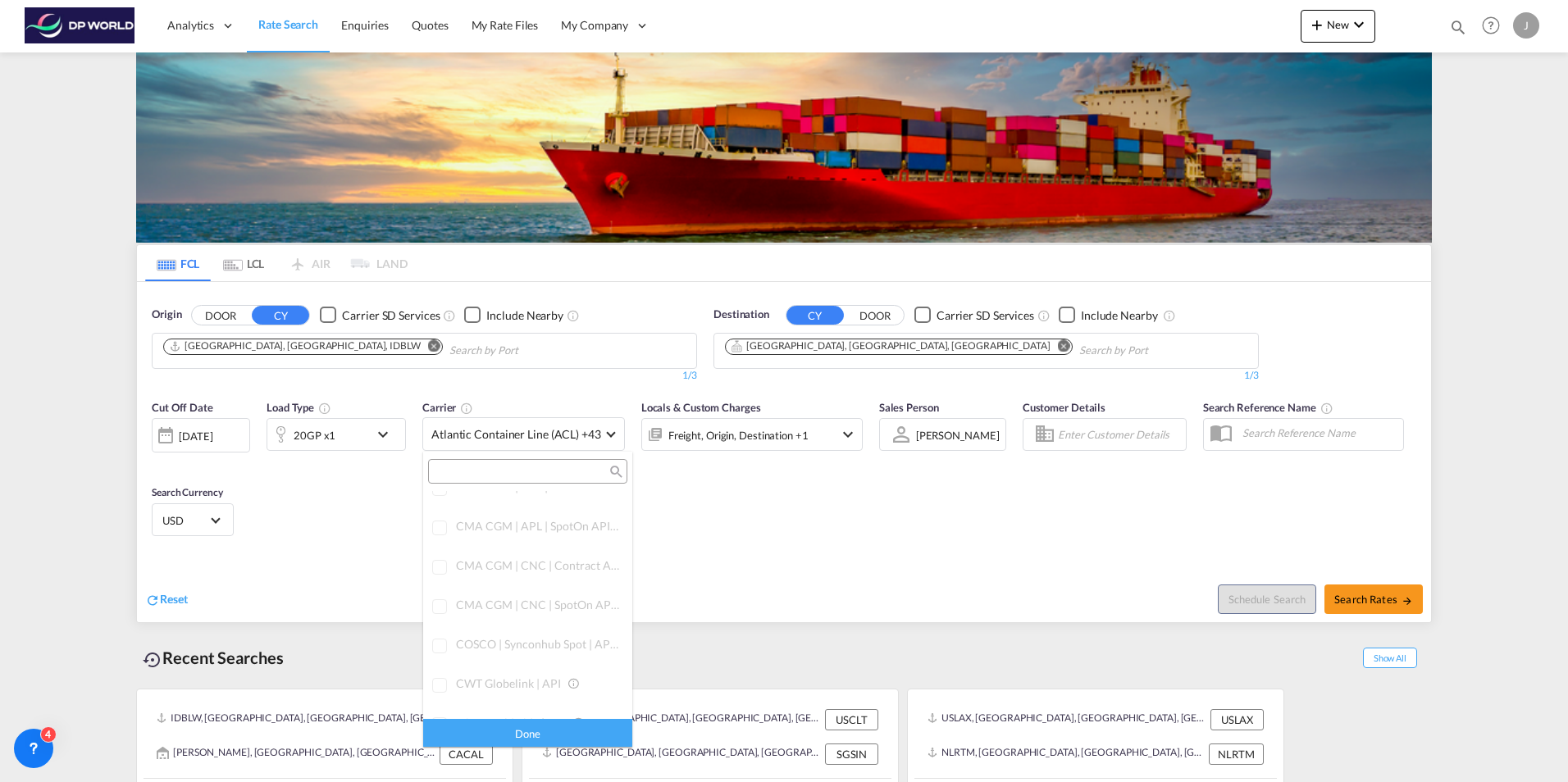
scroll to position [0, 0]
click at [743, 540] on md-backdrop at bounding box center [784, 391] width 1568 height 782
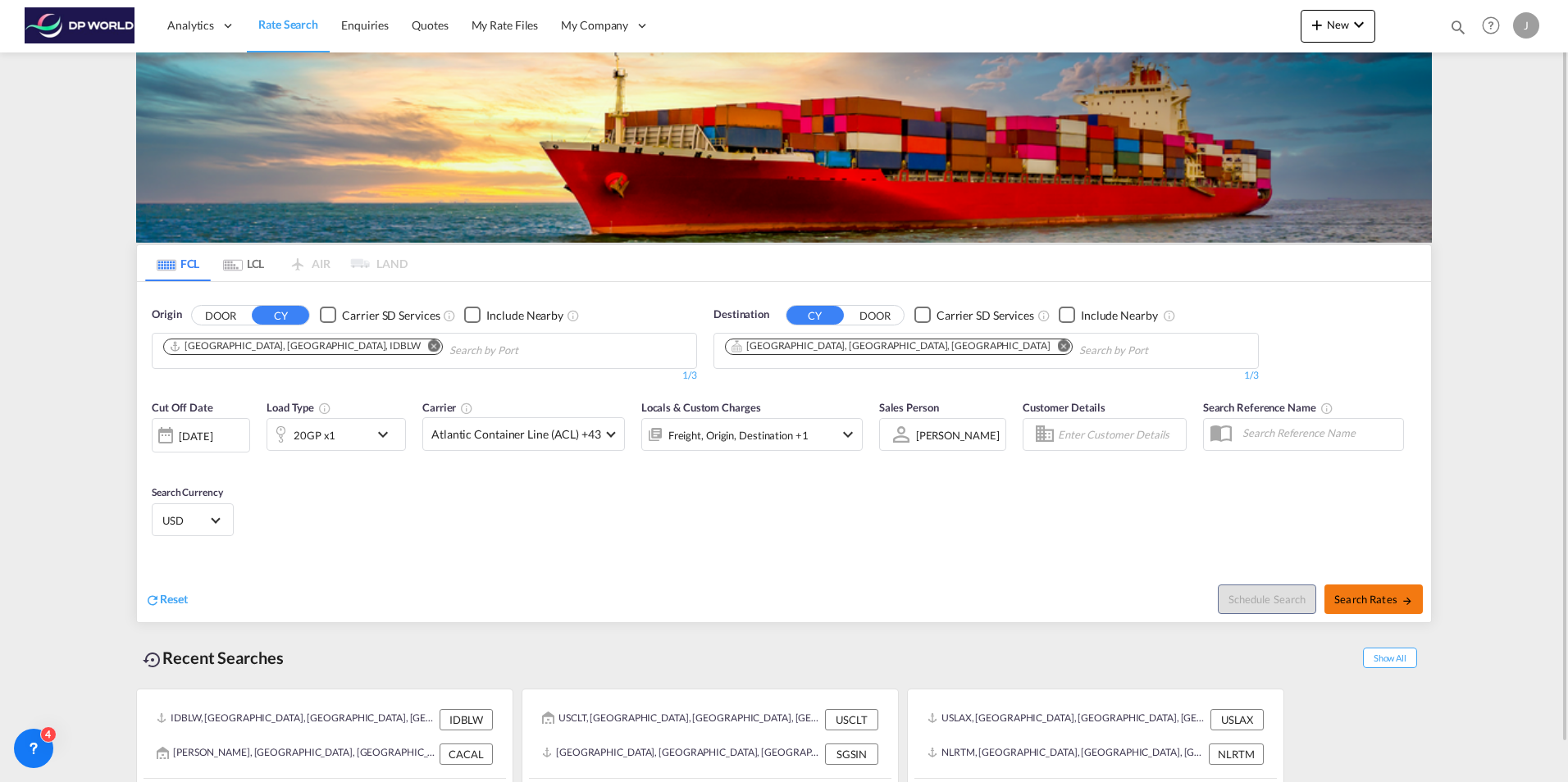
click at [1373, 598] on span "Search Rates" at bounding box center [1374, 599] width 79 height 13
type input "IDBLW to CACAL / 14 Oct 2025"
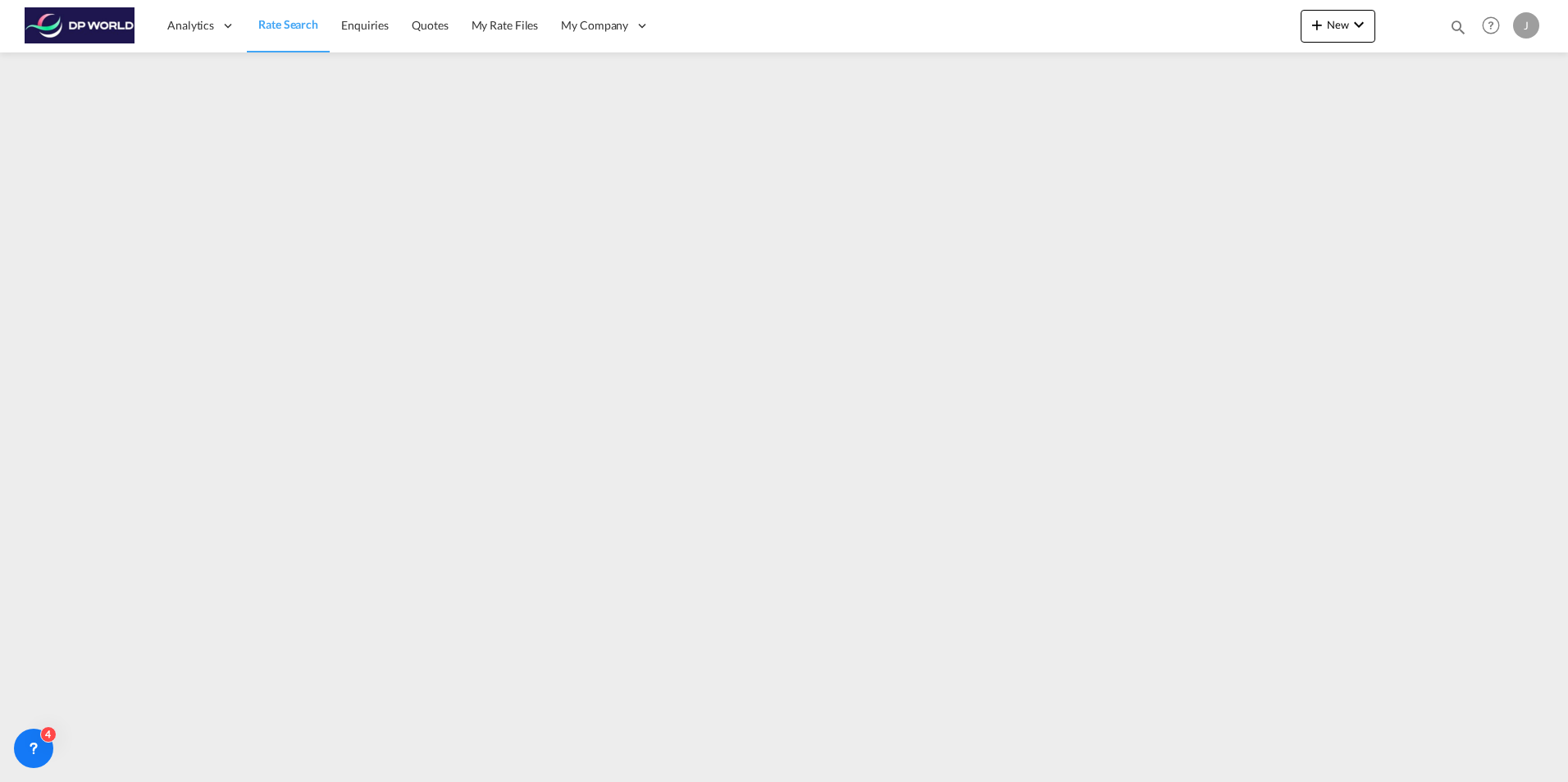
click at [297, 26] on span "Rate Search" at bounding box center [287, 24] width 59 height 14
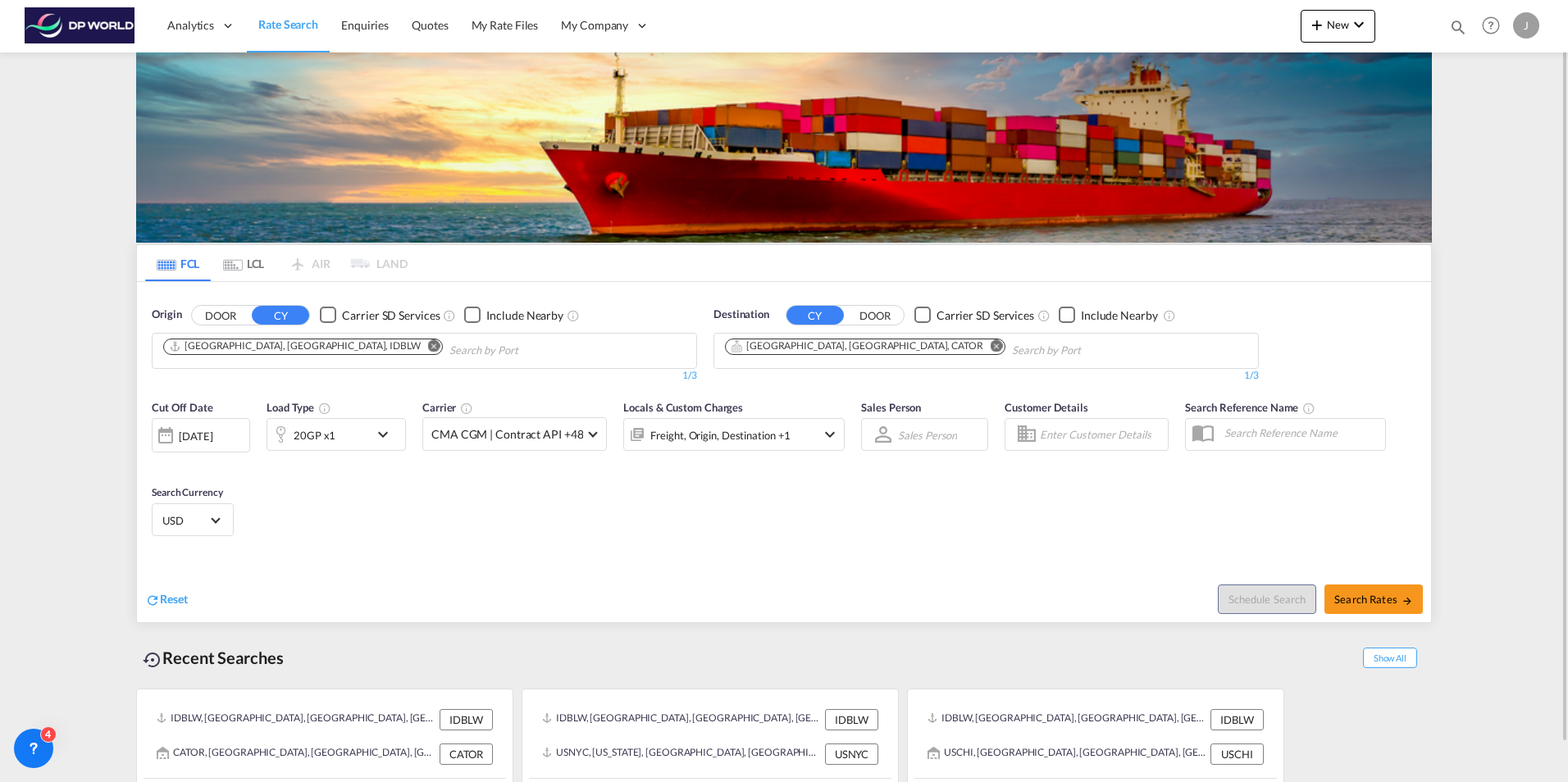
click at [192, 426] on div "[DATE]" at bounding box center [201, 435] width 99 height 34
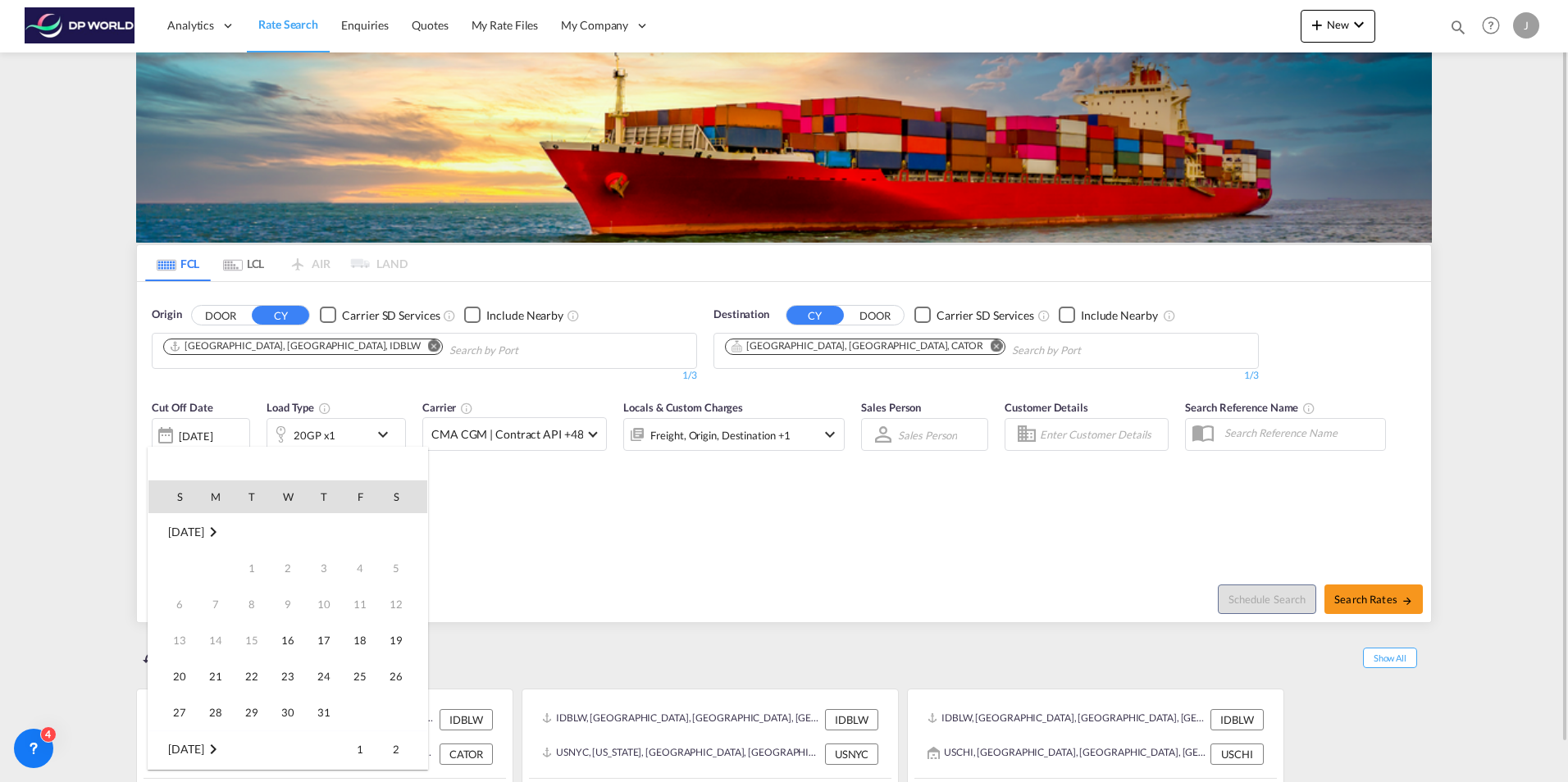
scroll to position [652, 0]
click at [333, 610] on span "16" at bounding box center [323, 604] width 33 height 33
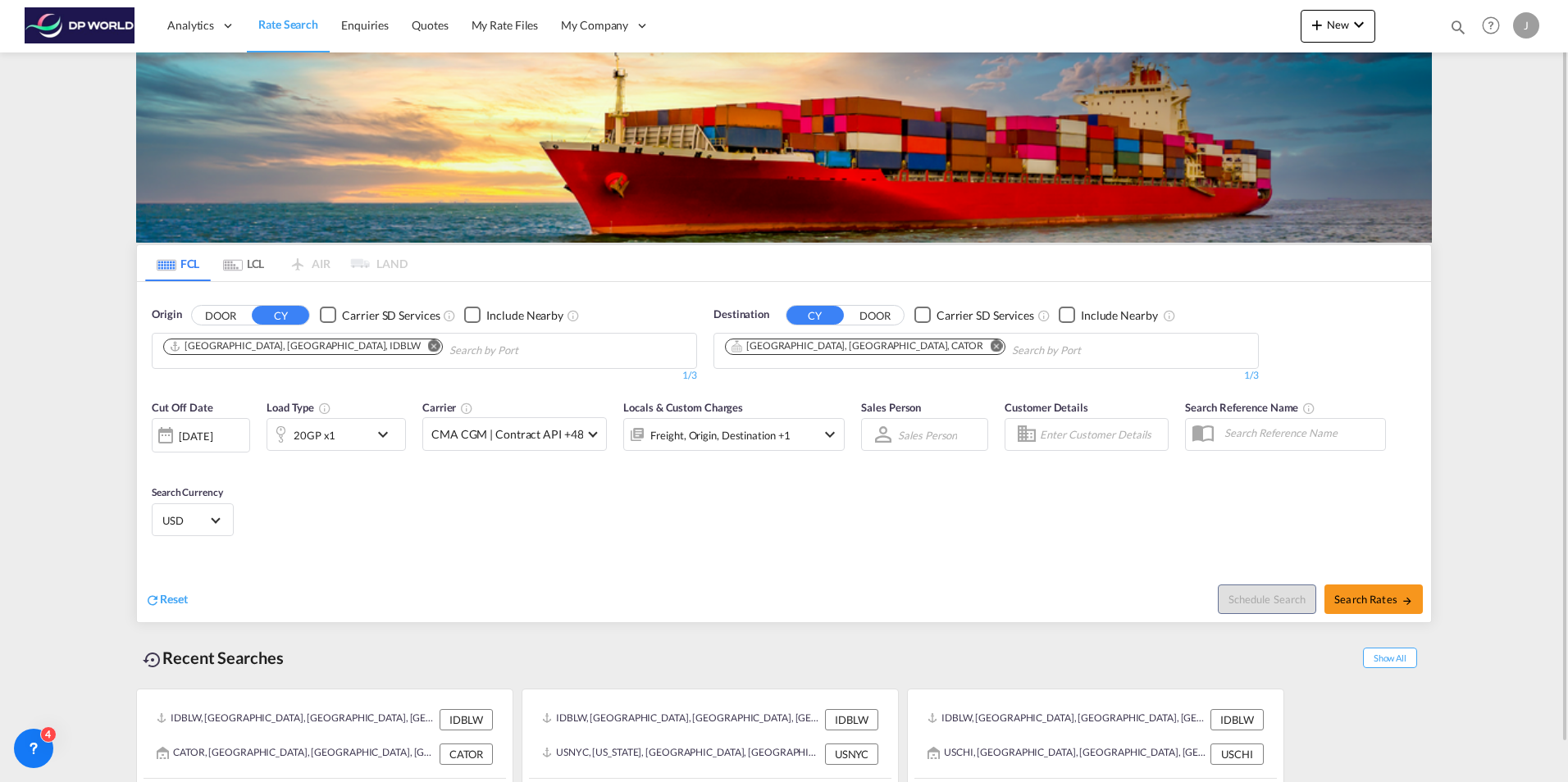
click at [418, 528] on div "Cut Off Date 16 Oct 2025 16/10/2025 Load Type 20GP x1 Carrier CMA CGM | Contrac…" at bounding box center [784, 471] width 1294 height 160
click at [540, 433] on span "CMA CGM | Contract API +48" at bounding box center [507, 435] width 152 height 17
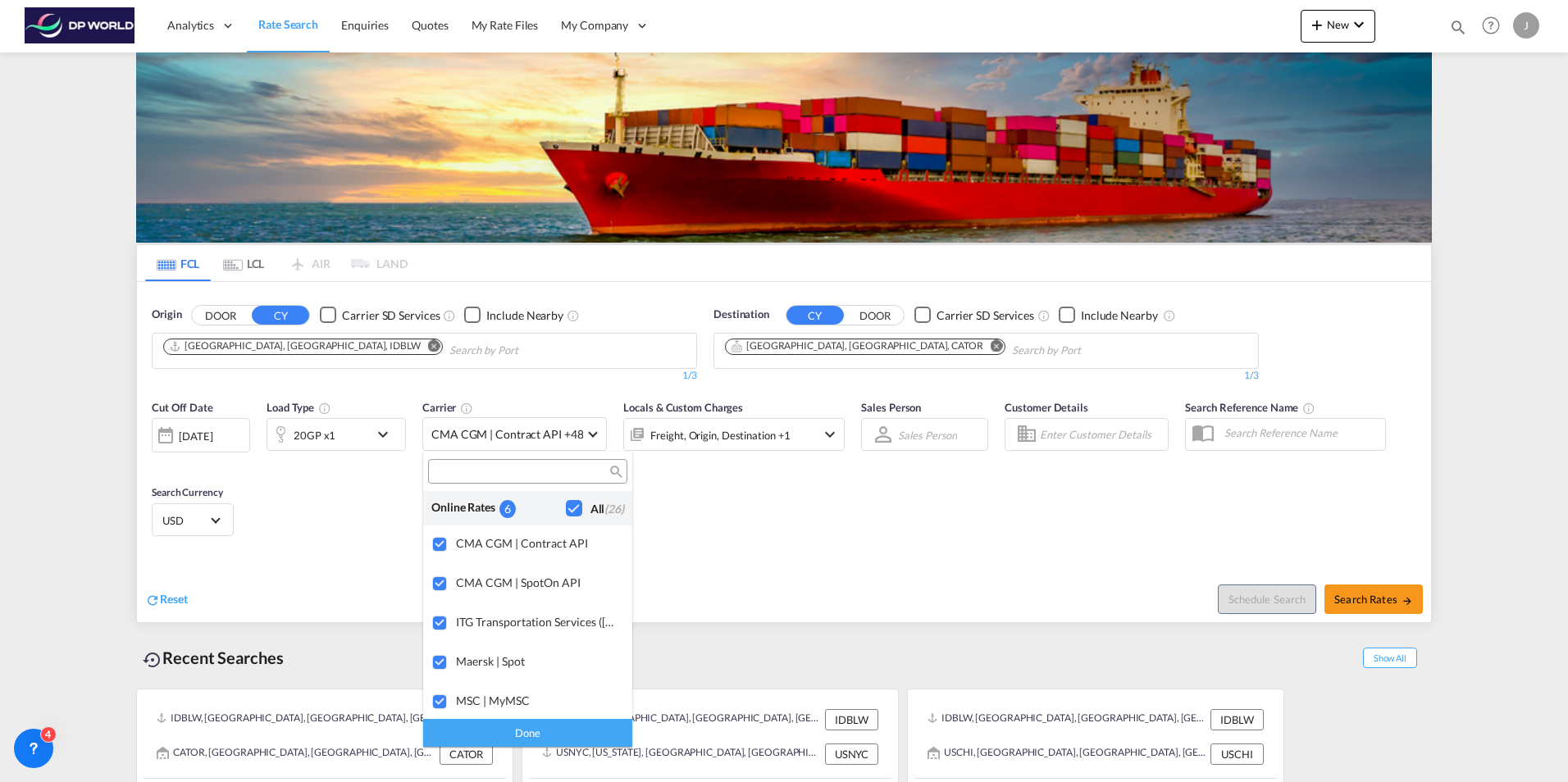
click at [566, 504] on div "Checkbox No Ink" at bounding box center [575, 508] width 17 height 17
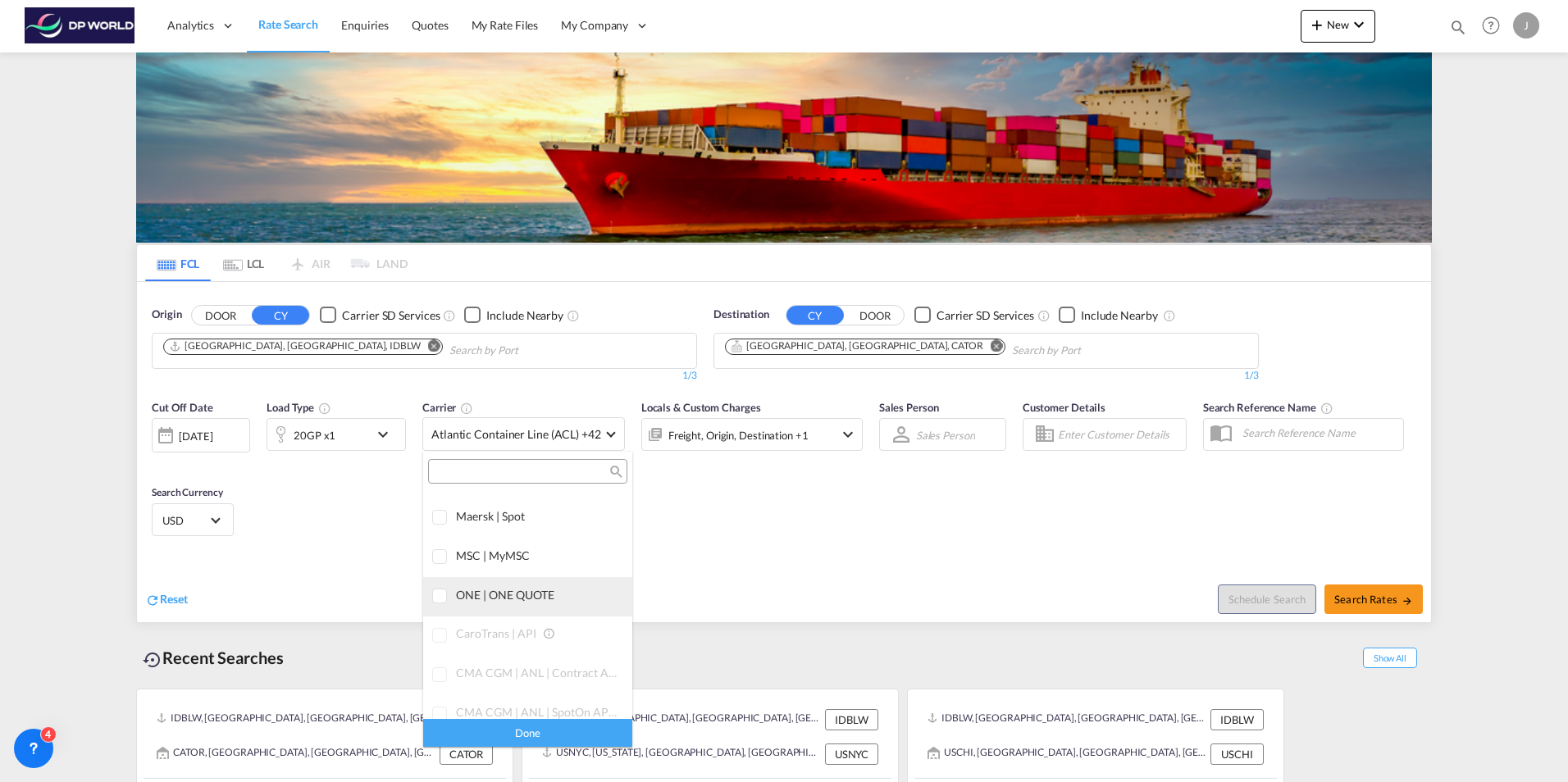
scroll to position [164, 0]
click at [495, 573] on div "ONE | ONE QUOTE" at bounding box center [537, 576] width 163 height 14
click at [534, 723] on div "Done" at bounding box center [528, 733] width 209 height 28
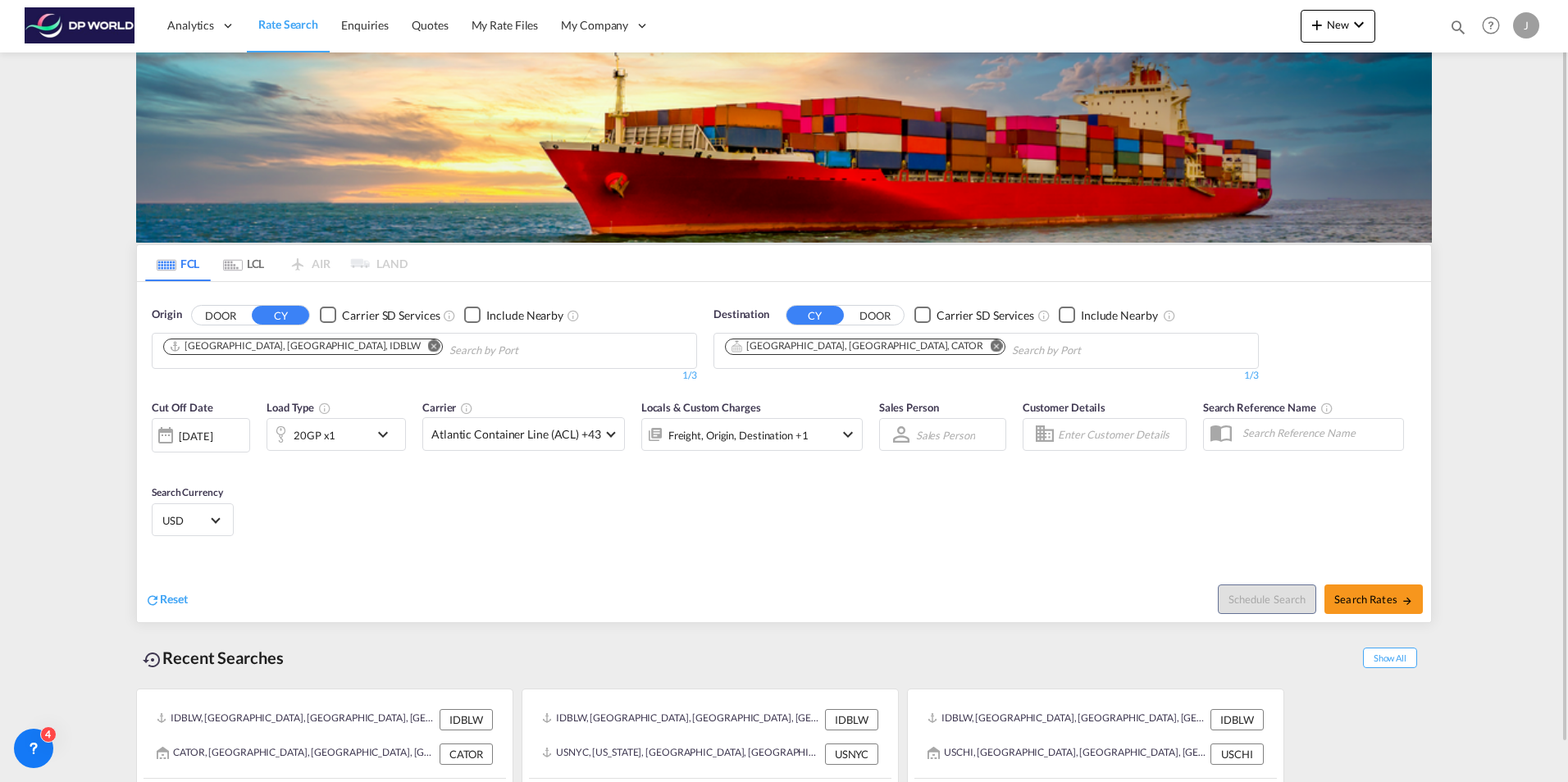
click at [802, 541] on div "Cut Off Date 16 Oct 2025 16/10/2025 Load Type 20GP x1 Carrier Atlantic Containe…" at bounding box center [784, 471] width 1294 height 160
click at [1380, 586] on button "Search Rates" at bounding box center [1374, 599] width 99 height 29
type input "IDBLW to CATOR / 16 Oct 2025"
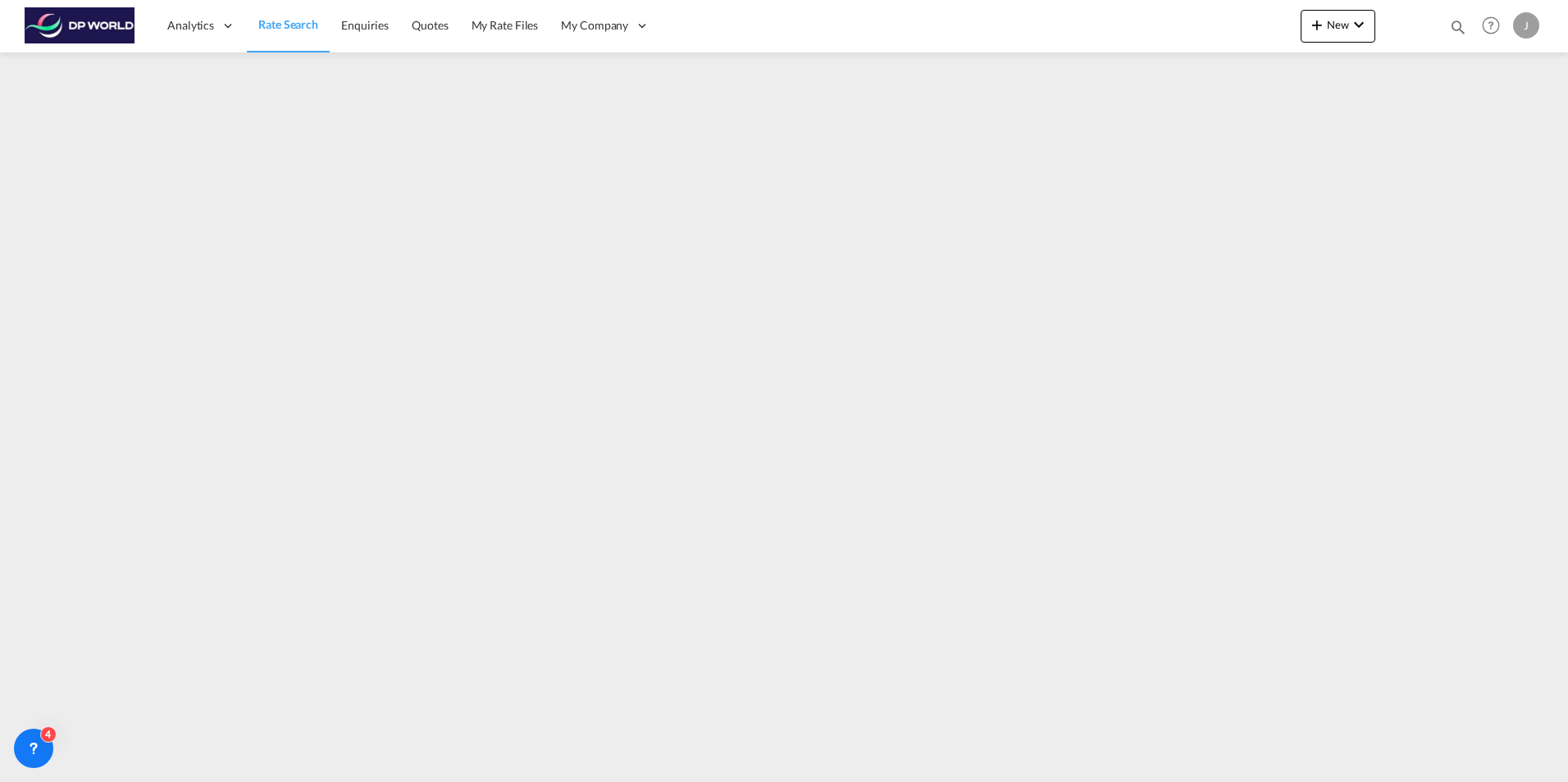
click at [289, 26] on span "Rate Search" at bounding box center [287, 24] width 59 height 14
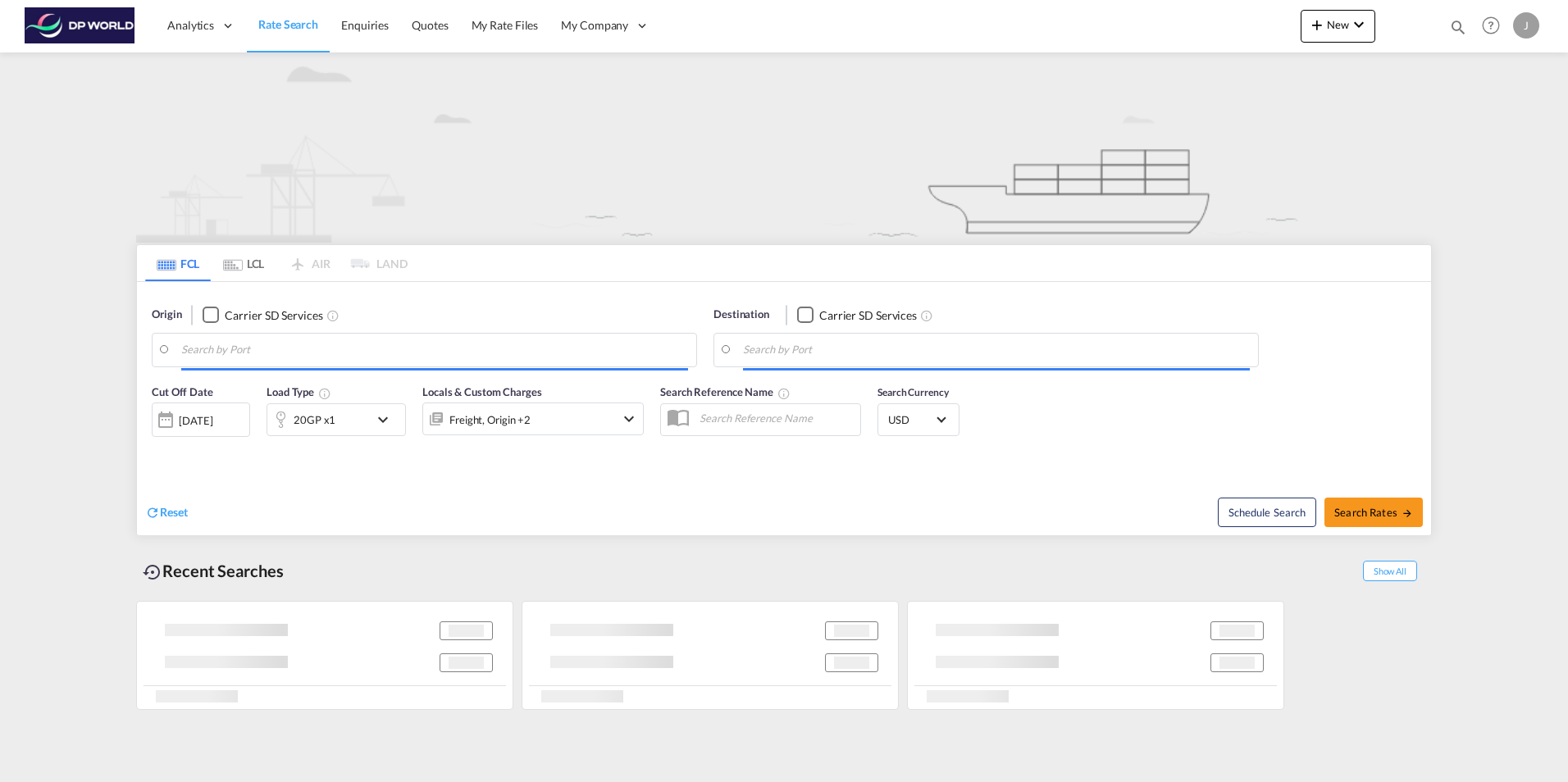
type input "[GEOGRAPHIC_DATA], [GEOGRAPHIC_DATA], IDBLW"
type input "[GEOGRAPHIC_DATA], [GEOGRAPHIC_DATA], CATOR"
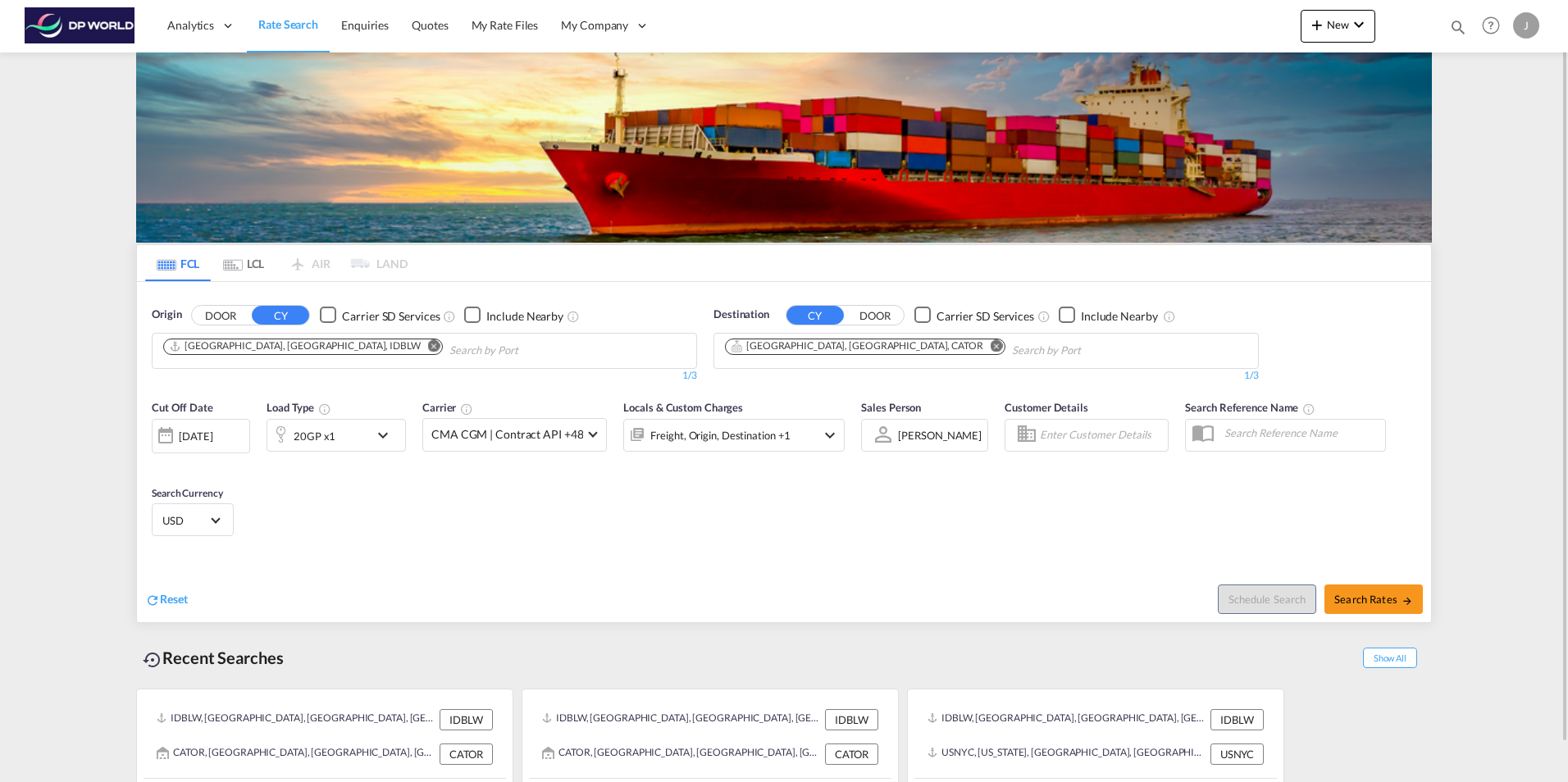
click at [428, 342] on md-icon "Remove" at bounding box center [434, 345] width 13 height 13
click at [213, 430] on div "[DATE]" at bounding box center [195, 436] width 34 height 15
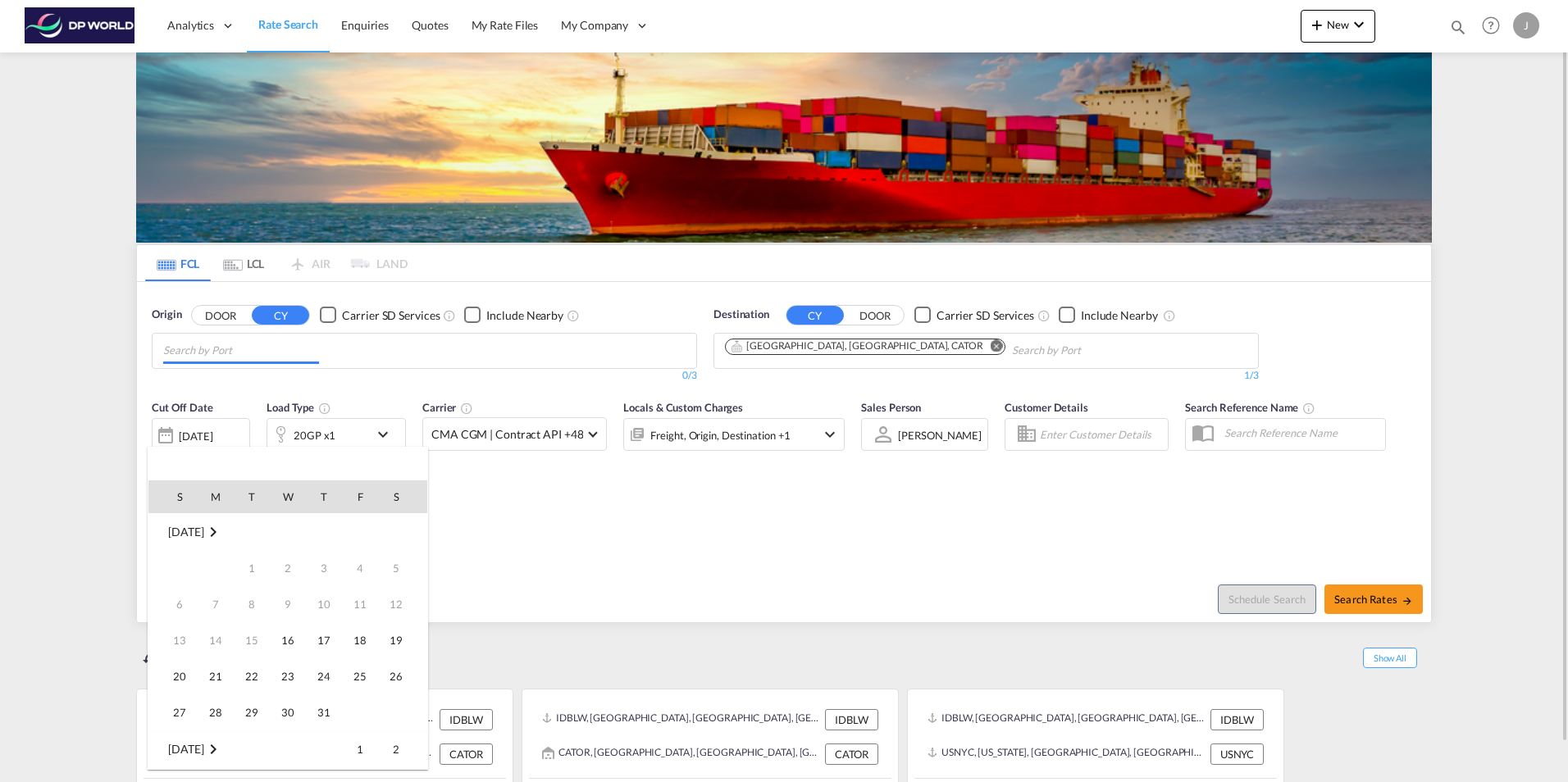
scroll to position [652, 0]
click at [357, 610] on span "17" at bounding box center [359, 604] width 33 height 33
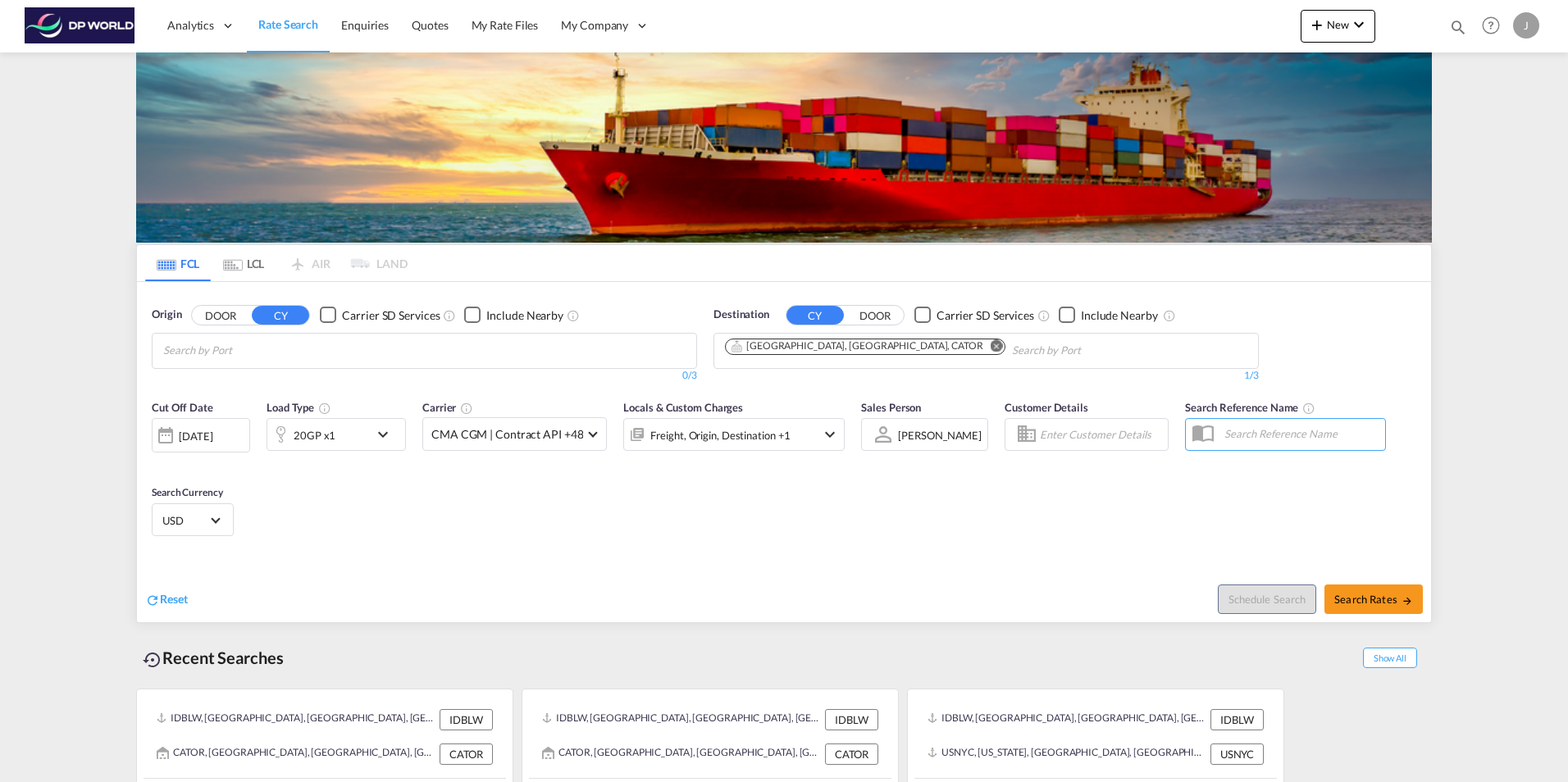
click at [239, 350] on body "Analytics Dashboard Rate Search Enquiries Quotes My Rate Files My Company" at bounding box center [784, 391] width 1568 height 782
type input "[GEOGRAPHIC_DATA]"
click at [209, 387] on div "Surabaya [GEOGRAPHIC_DATA] IDSUB" at bounding box center [291, 388] width 312 height 49
click at [991, 345] on md-icon "Remove" at bounding box center [997, 345] width 13 height 13
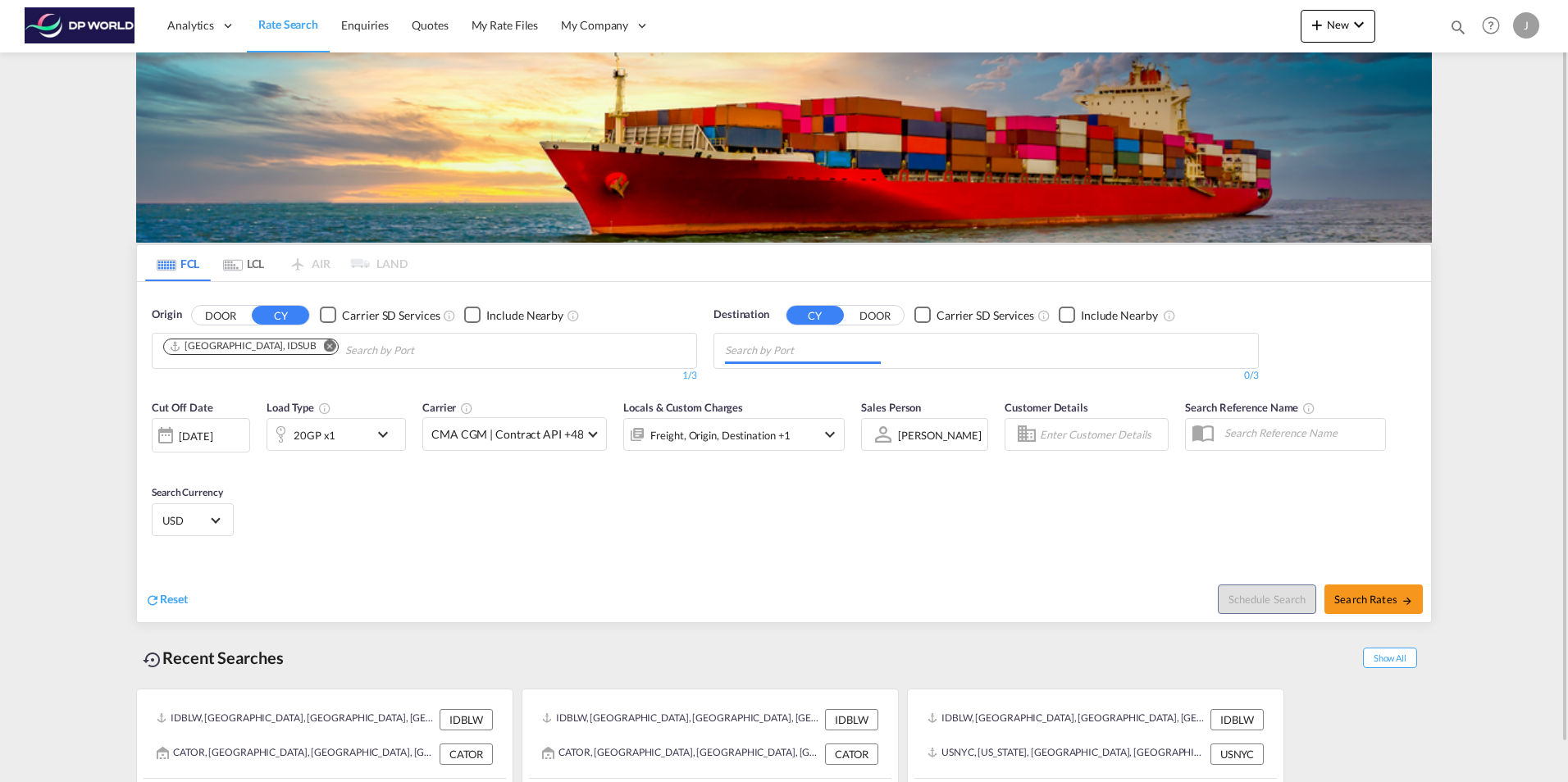
click at [843, 349] on input "Chips input." at bounding box center [803, 350] width 156 height 26
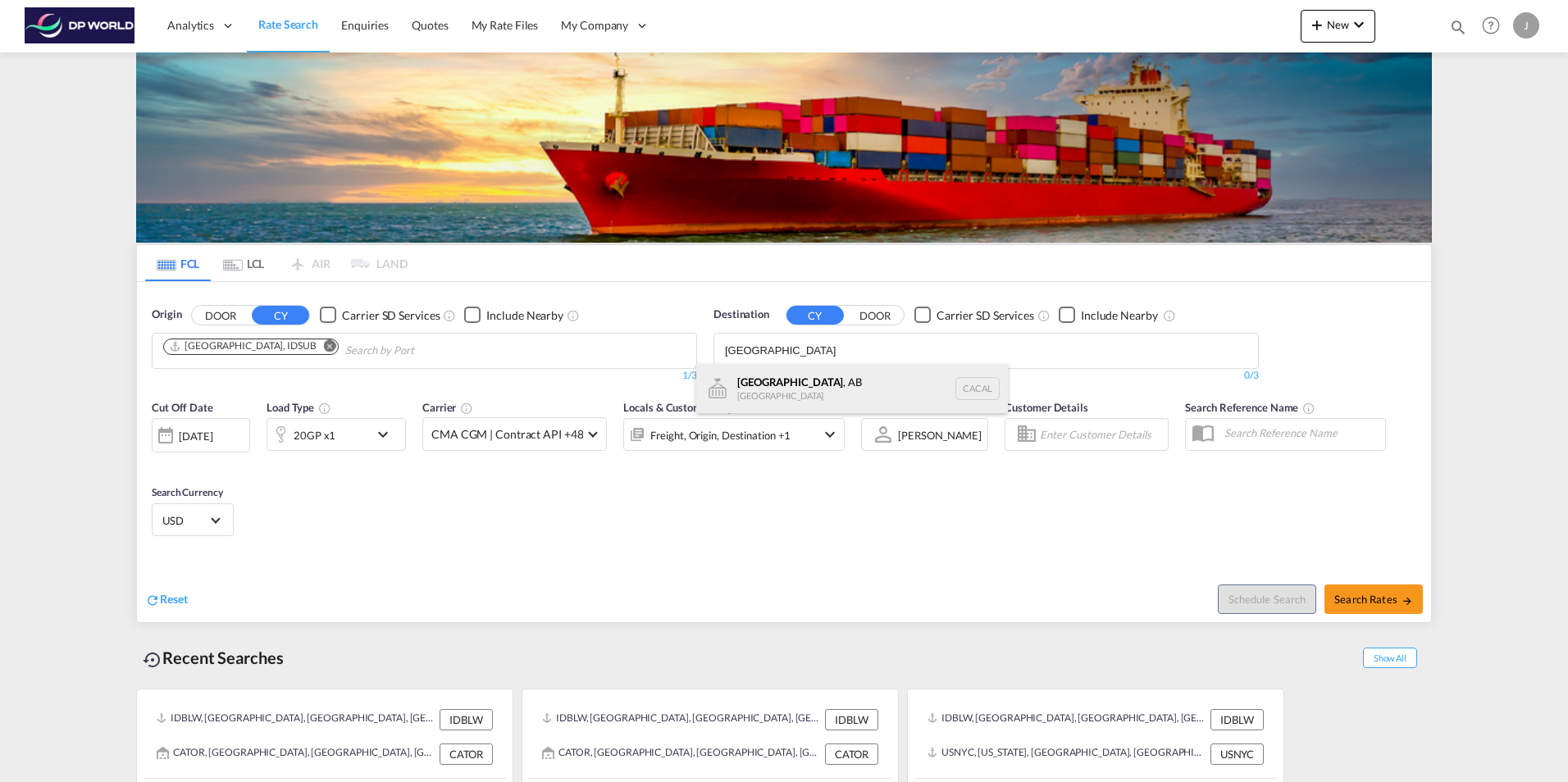
type input "[GEOGRAPHIC_DATA]"
click at [807, 393] on div "[GEOGRAPHIC_DATA] , AB [GEOGRAPHIC_DATA] [PERSON_NAME]" at bounding box center [852, 388] width 312 height 49
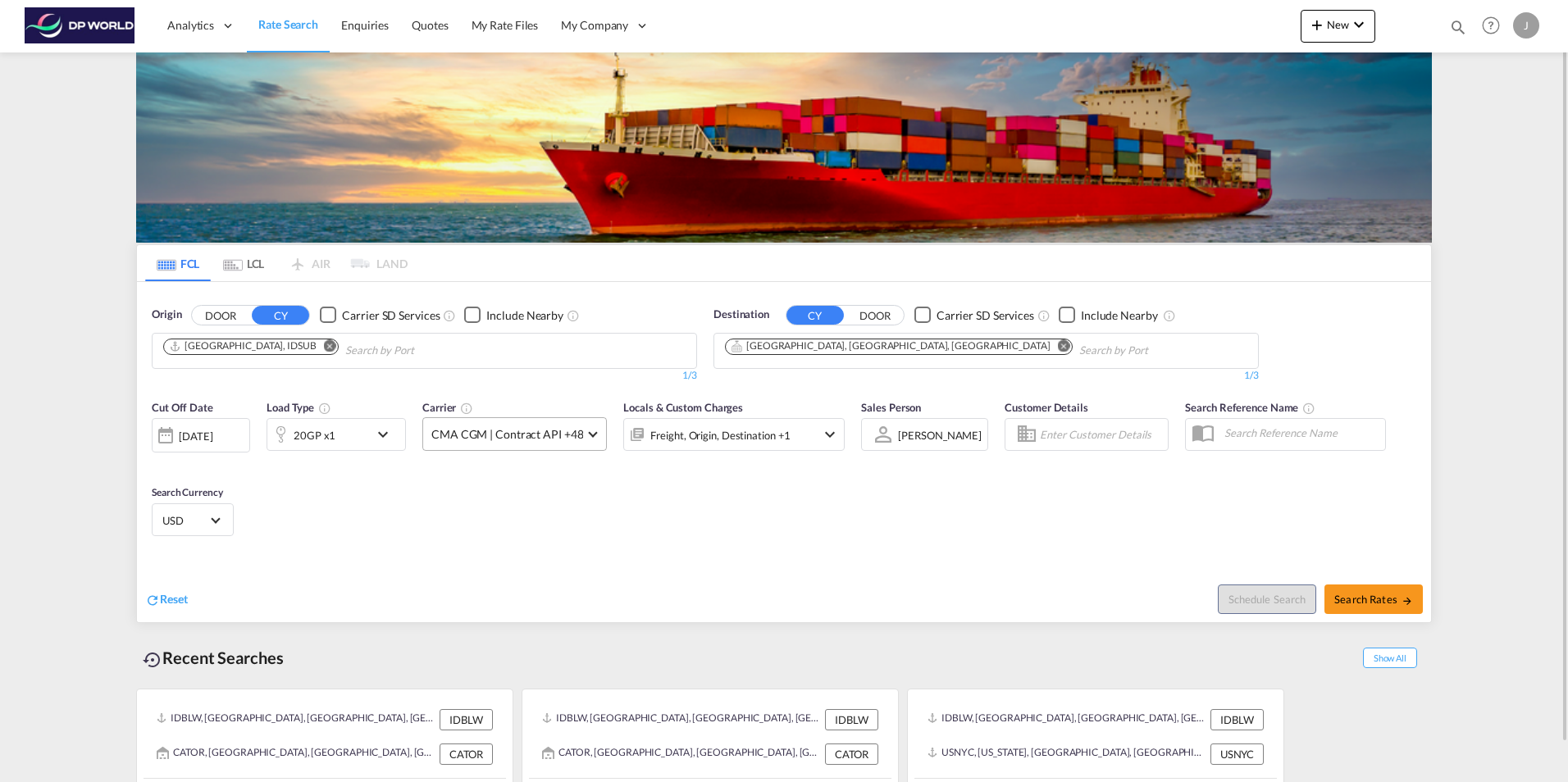
click at [566, 430] on span "CMA CGM | Contract API +48" at bounding box center [507, 435] width 152 height 17
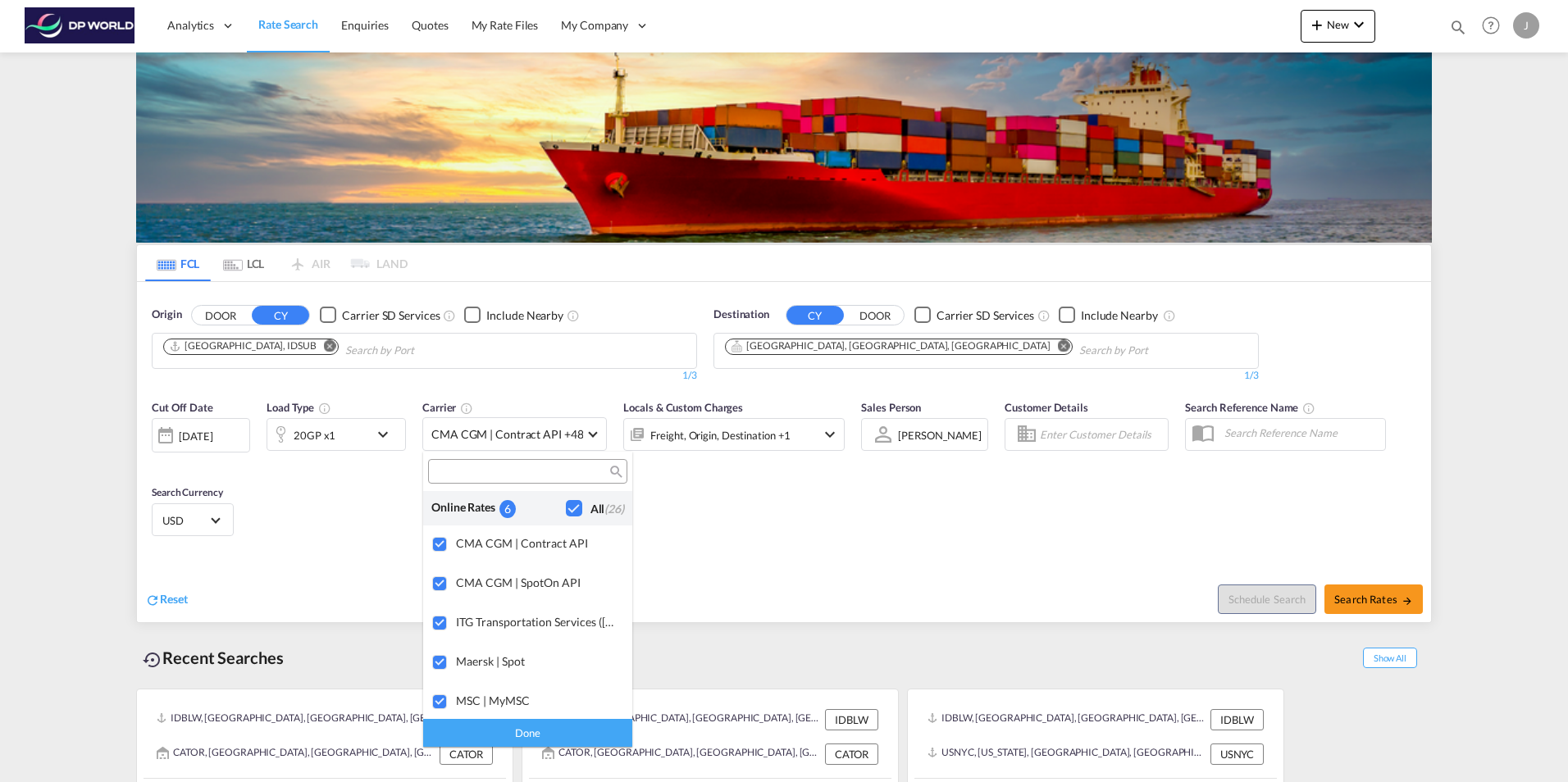
click at [566, 504] on div "Checkbox No Ink" at bounding box center [575, 508] width 17 height 17
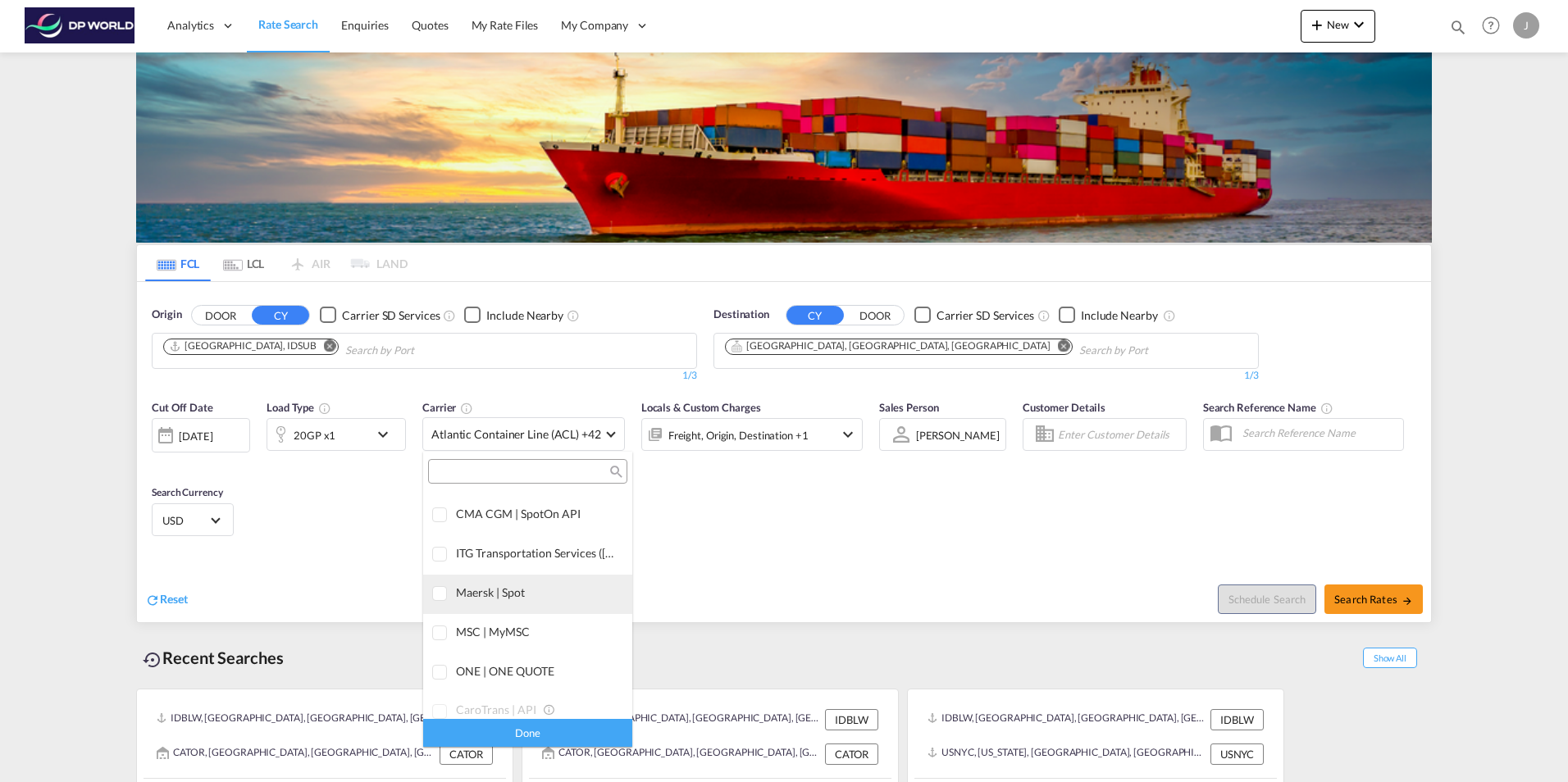
scroll to position [82, 0]
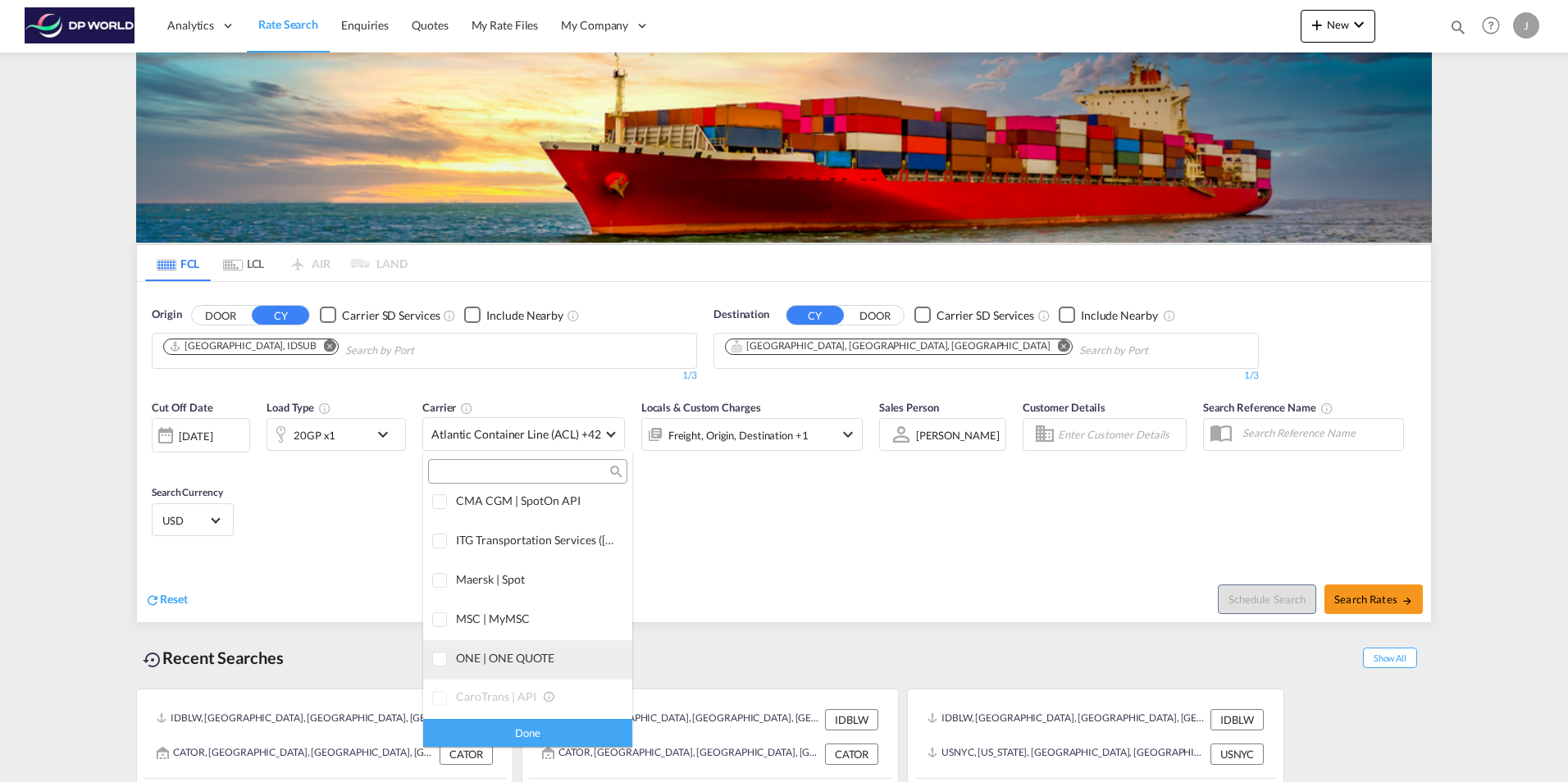
click at [502, 649] on md-option "ONE | ONE QUOTE" at bounding box center [528, 660] width 209 height 39
drag, startPoint x: 533, startPoint y: 733, endPoint x: 537, endPoint y: 727, distance: 7.2
click at [533, 733] on div "Done" at bounding box center [528, 733] width 209 height 28
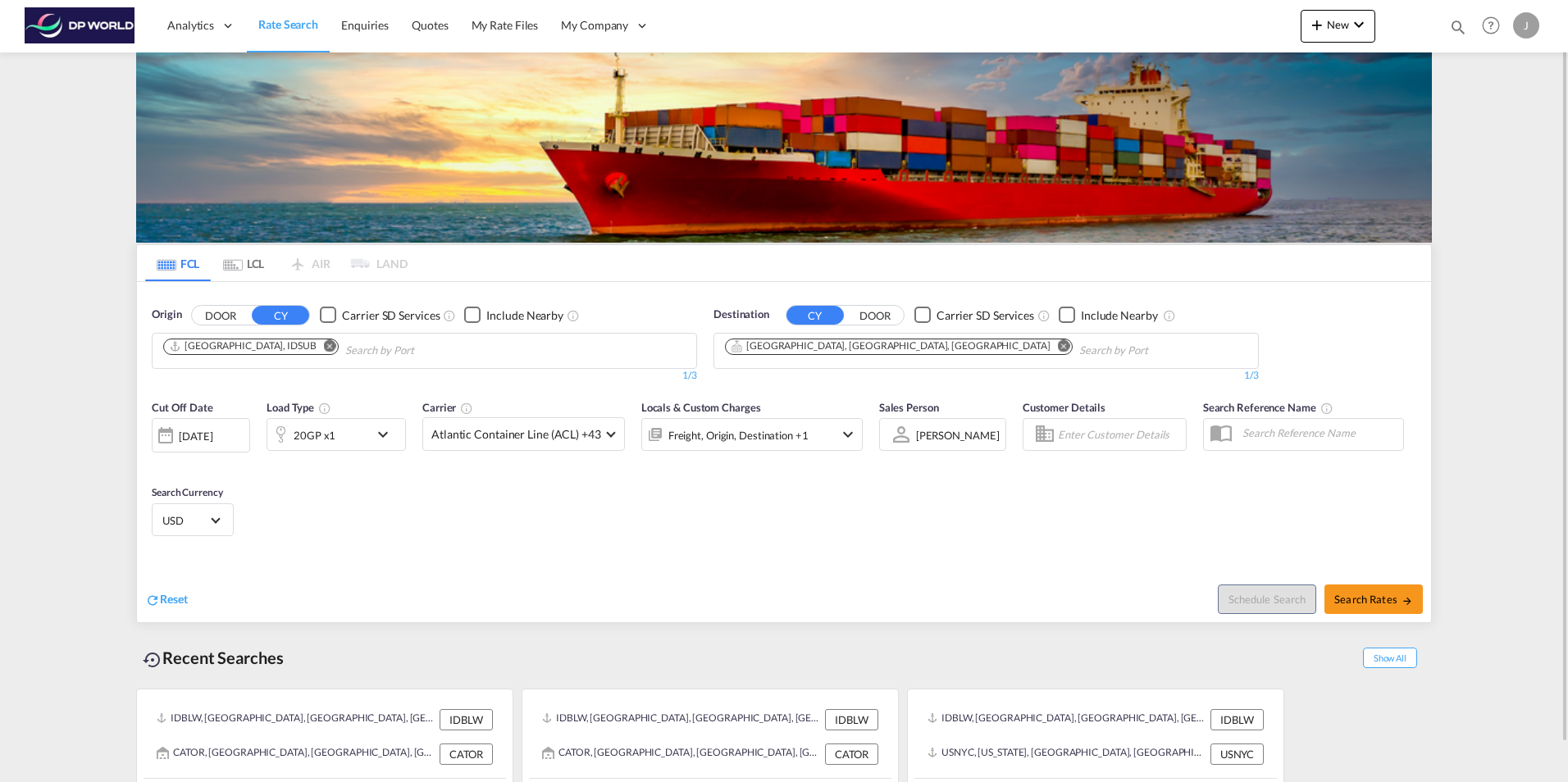
click at [706, 558] on div "Reset Schedule Search Search Rates" at bounding box center [784, 586] width 1294 height 71
click at [1363, 605] on span "Search Rates" at bounding box center [1374, 599] width 79 height 13
type input "IDSUB to [PERSON_NAME] / [DATE]"
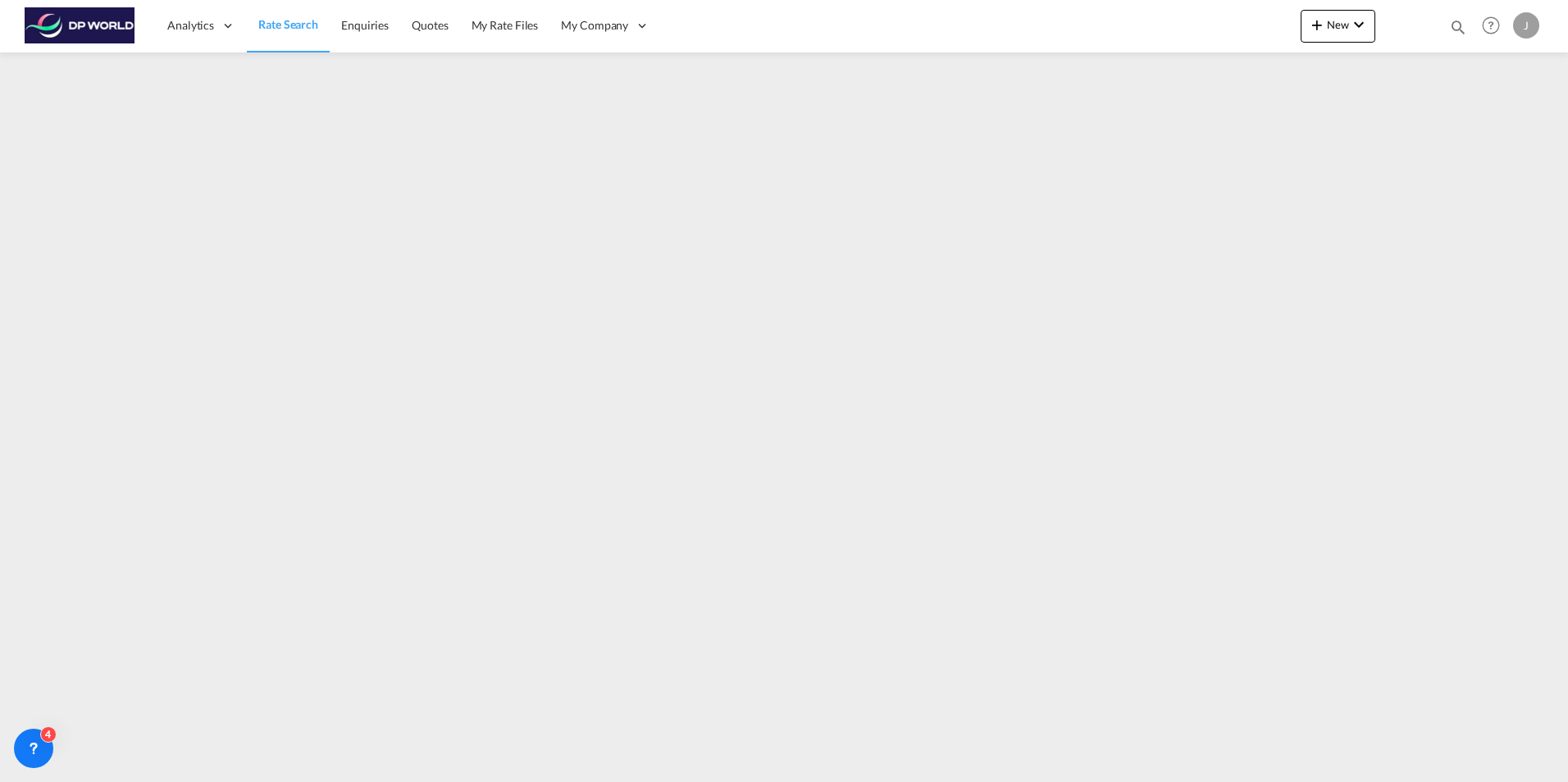
click at [285, 19] on span "Rate Search" at bounding box center [287, 24] width 59 height 14
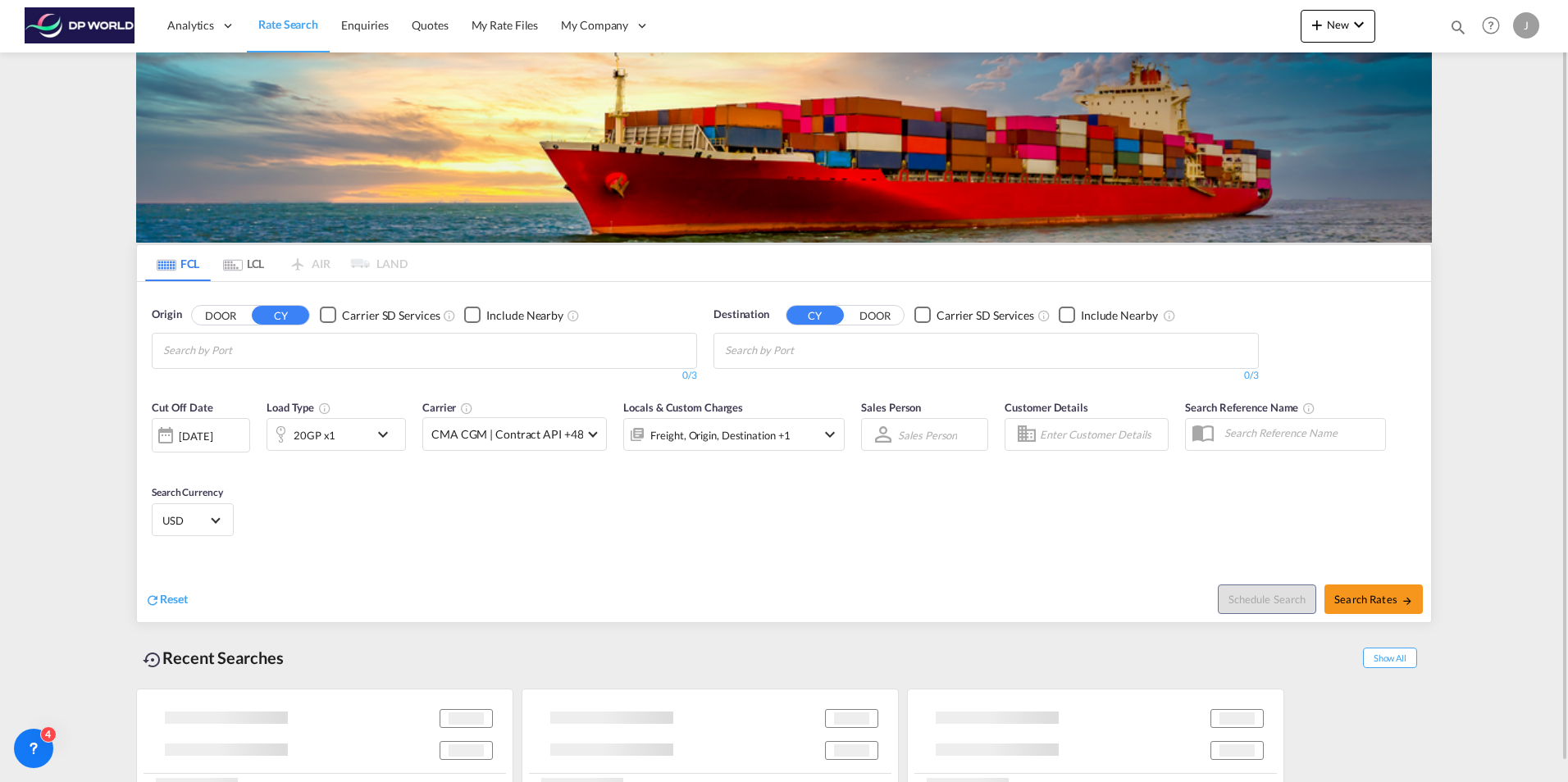
click at [287, 22] on span "Rate Search" at bounding box center [287, 24] width 59 height 14
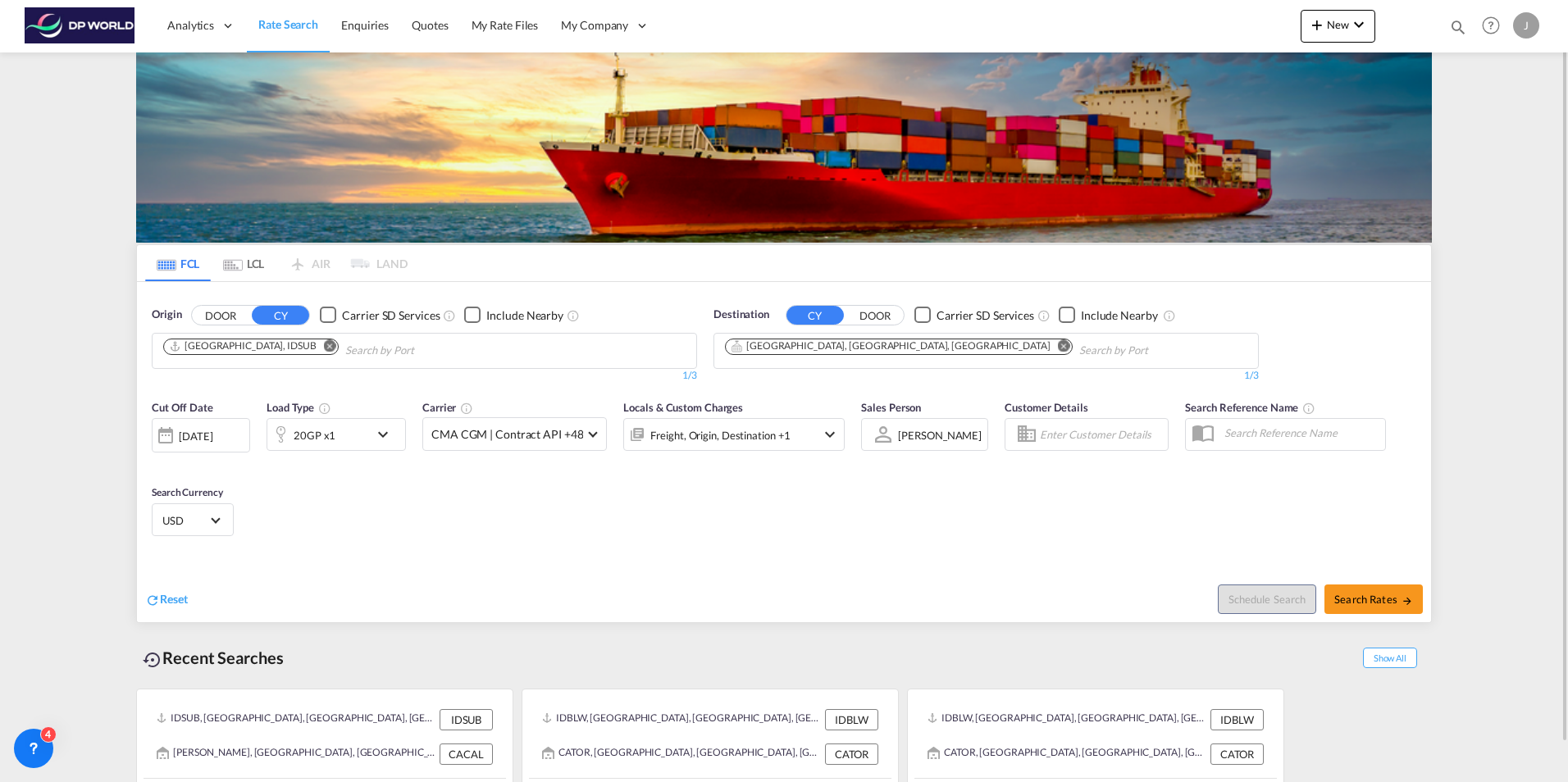
click at [324, 344] on md-icon "Remove" at bounding box center [330, 345] width 13 height 13
click at [1058, 343] on md-icon "Remove" at bounding box center [1064, 345] width 13 height 13
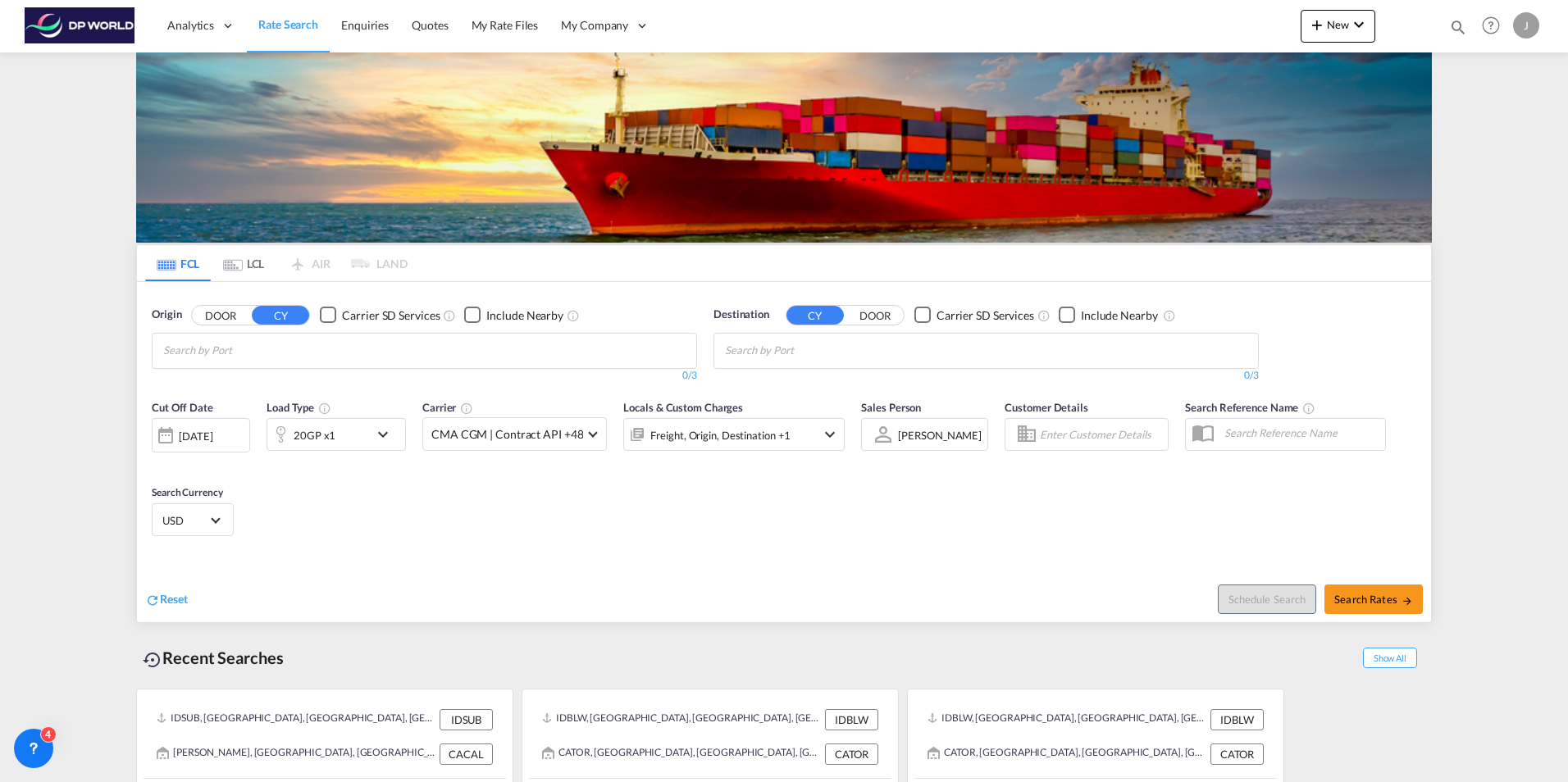
click at [541, 347] on body "Analytics Dashboard Rate Search Enquiries Quotes My Rate Files My Company" at bounding box center [784, 391] width 1568 height 782
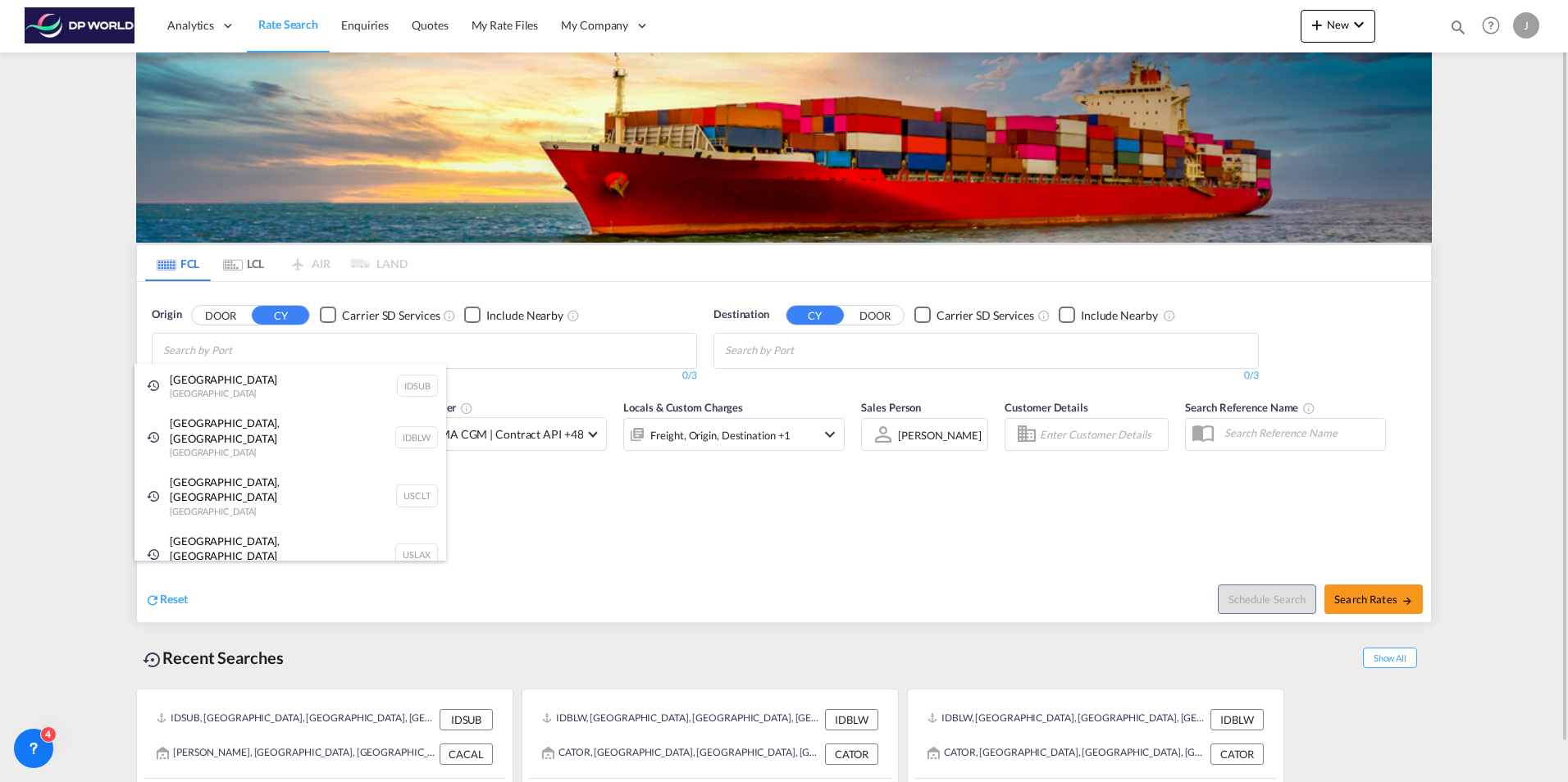
drag, startPoint x: 564, startPoint y: 555, endPoint x: 519, endPoint y: 530, distance: 51.5
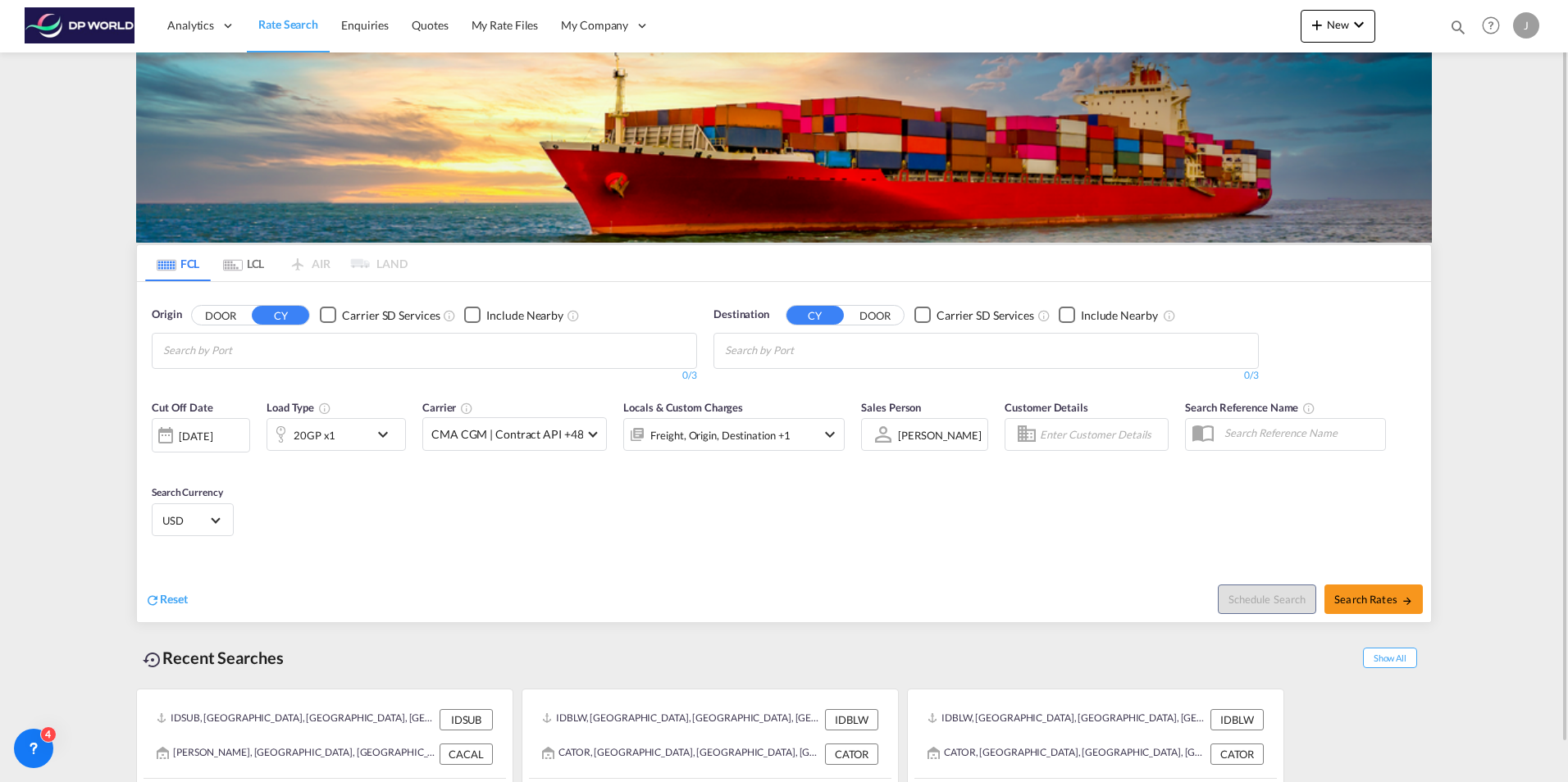
click at [209, 438] on div "[DATE]" at bounding box center [195, 436] width 34 height 15
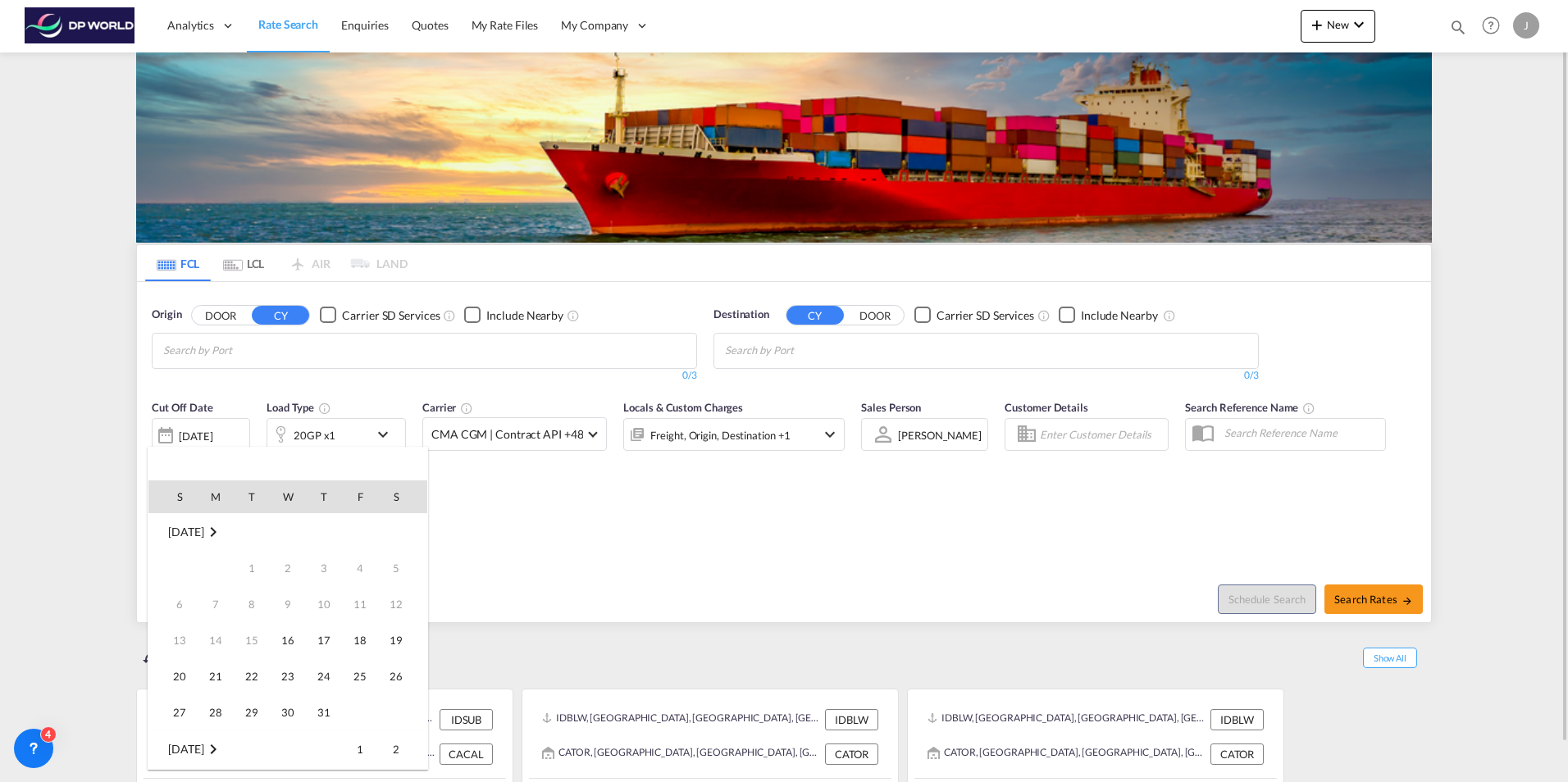
scroll to position [652, 0]
click at [332, 605] on span "16" at bounding box center [323, 604] width 33 height 33
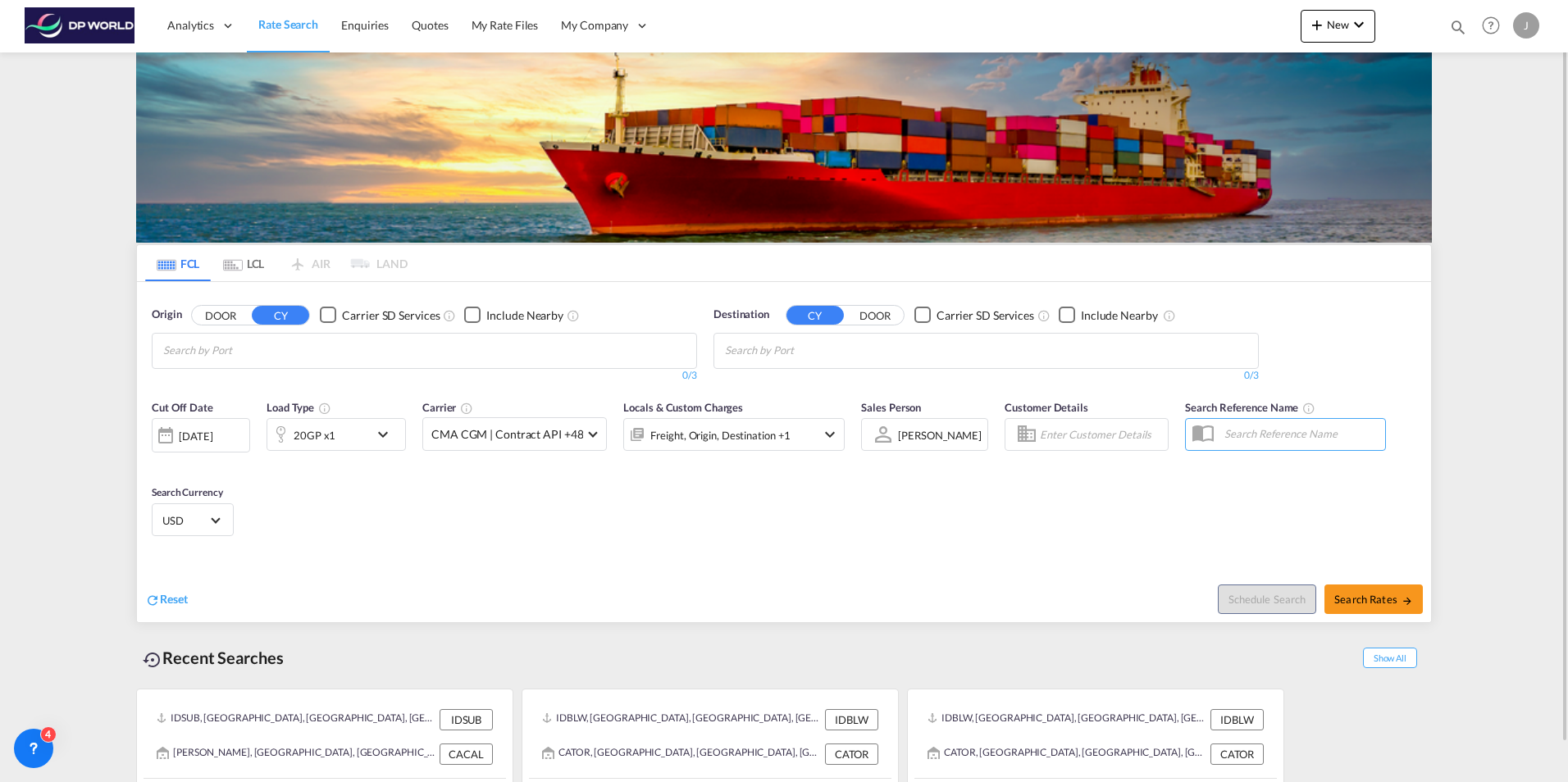
click at [375, 552] on div "Reset Schedule Search Search Rates" at bounding box center [784, 586] width 1294 height 71
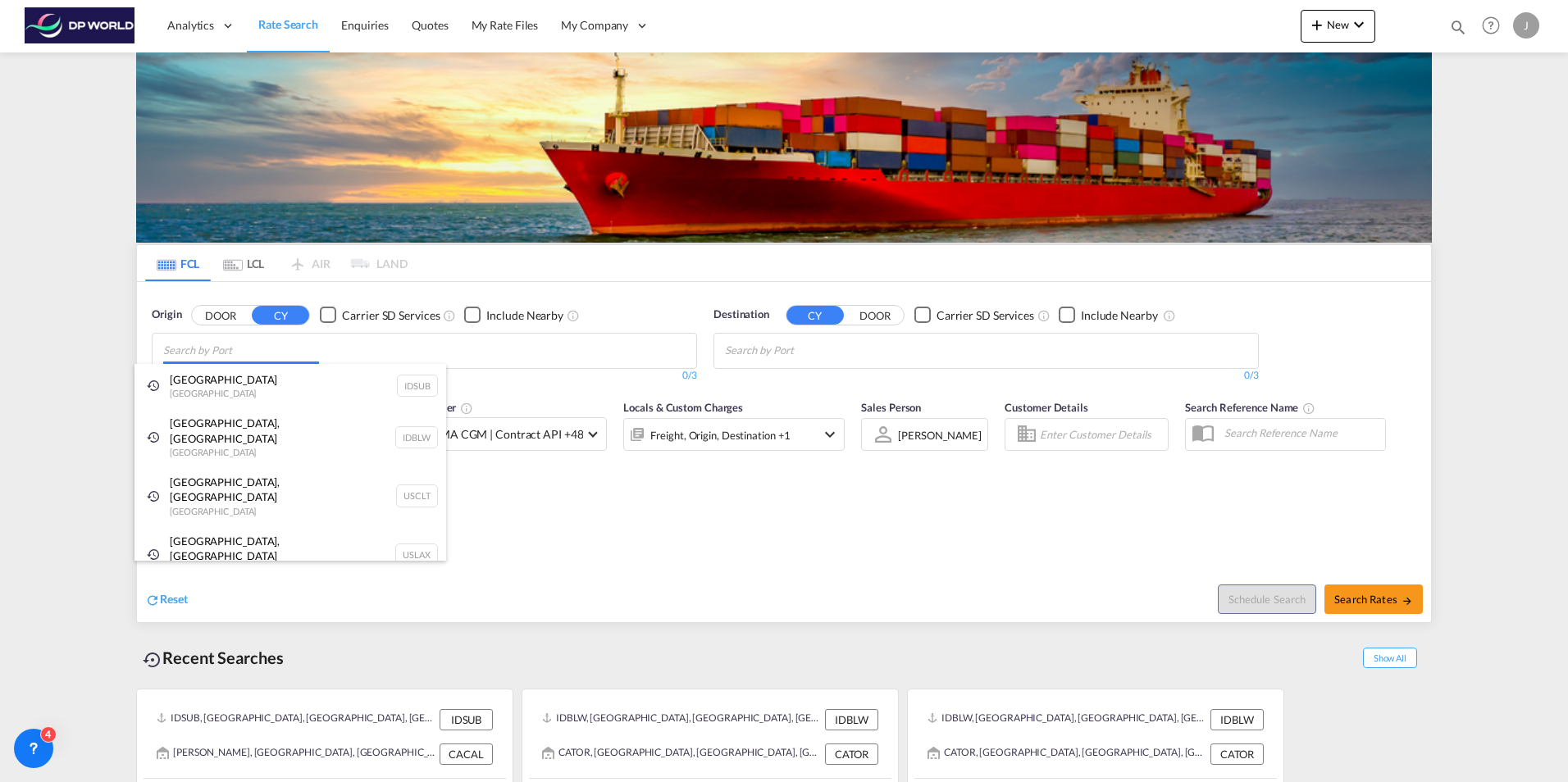
click at [252, 352] on body "Analytics Dashboard Rate Search Enquiries Quotes My Rate Files My Company" at bounding box center [784, 391] width 1568 height 782
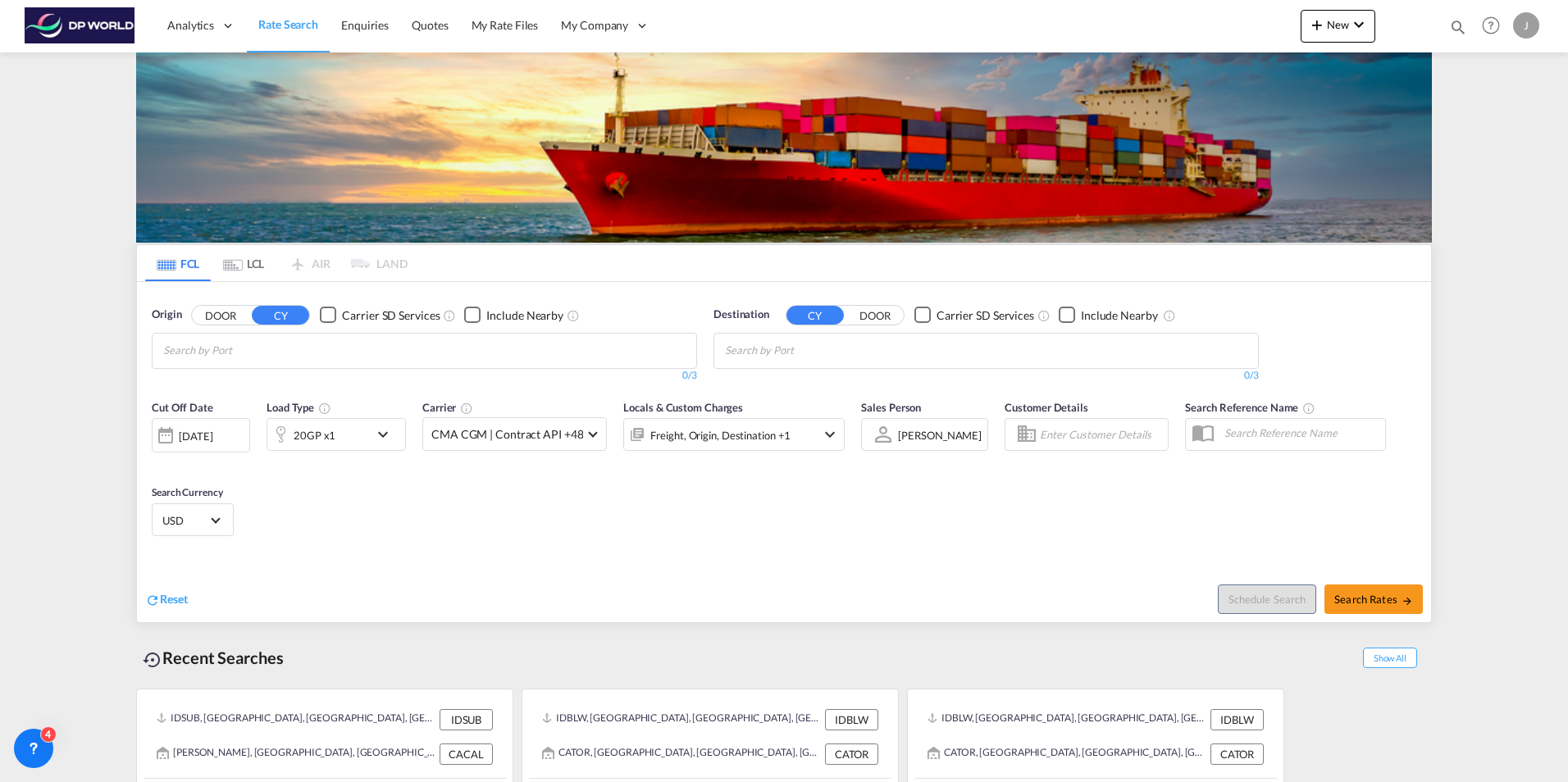
click at [271, 347] on body "Analytics Dashboard Rate Search Enquiries Quotes My Rate Files My Company" at bounding box center [784, 391] width 1568 height 782
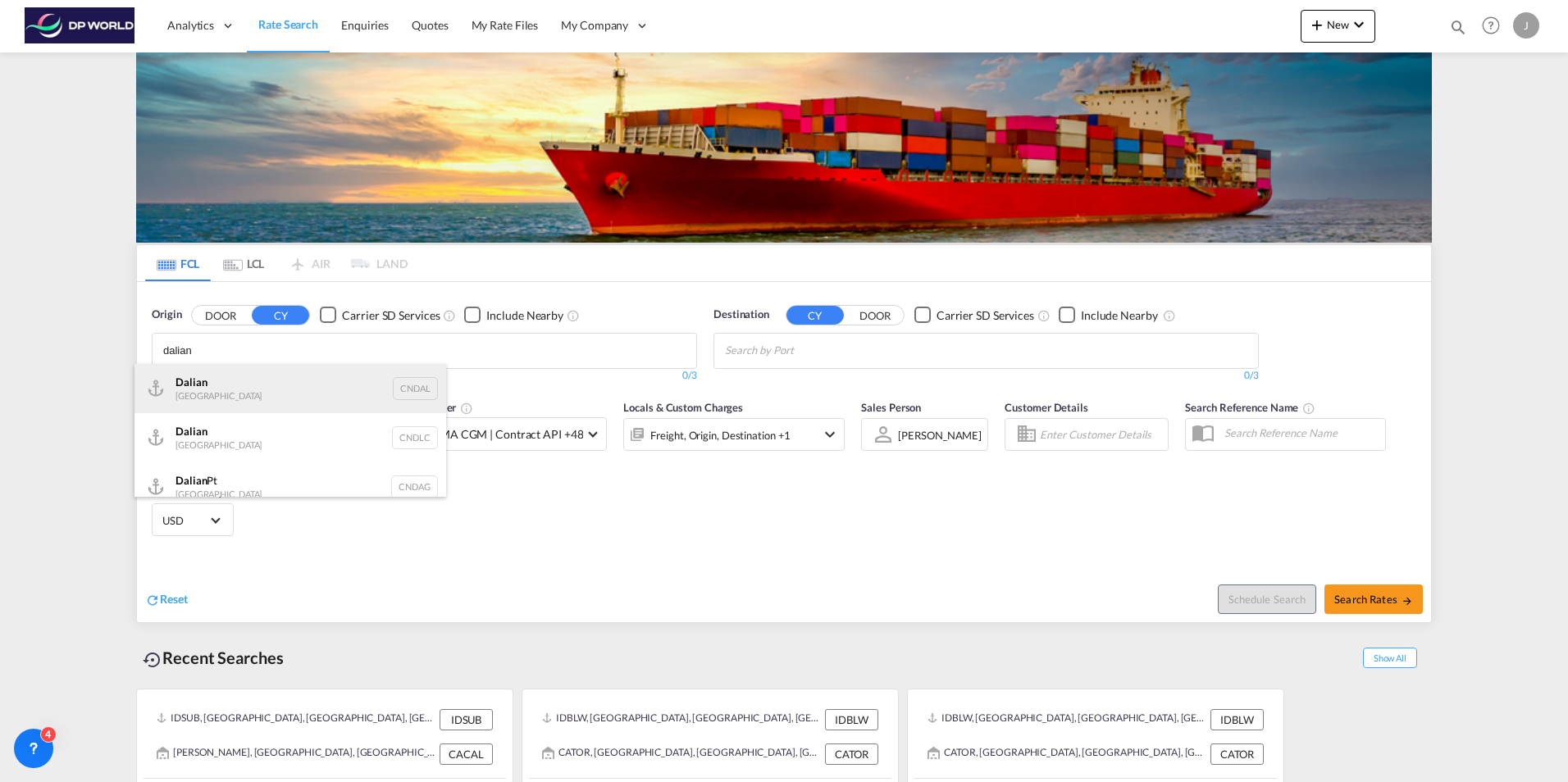
type input "dalian"
click at [257, 387] on div "Dalian [GEOGRAPHIC_DATA] CNDAL" at bounding box center [291, 388] width 312 height 49
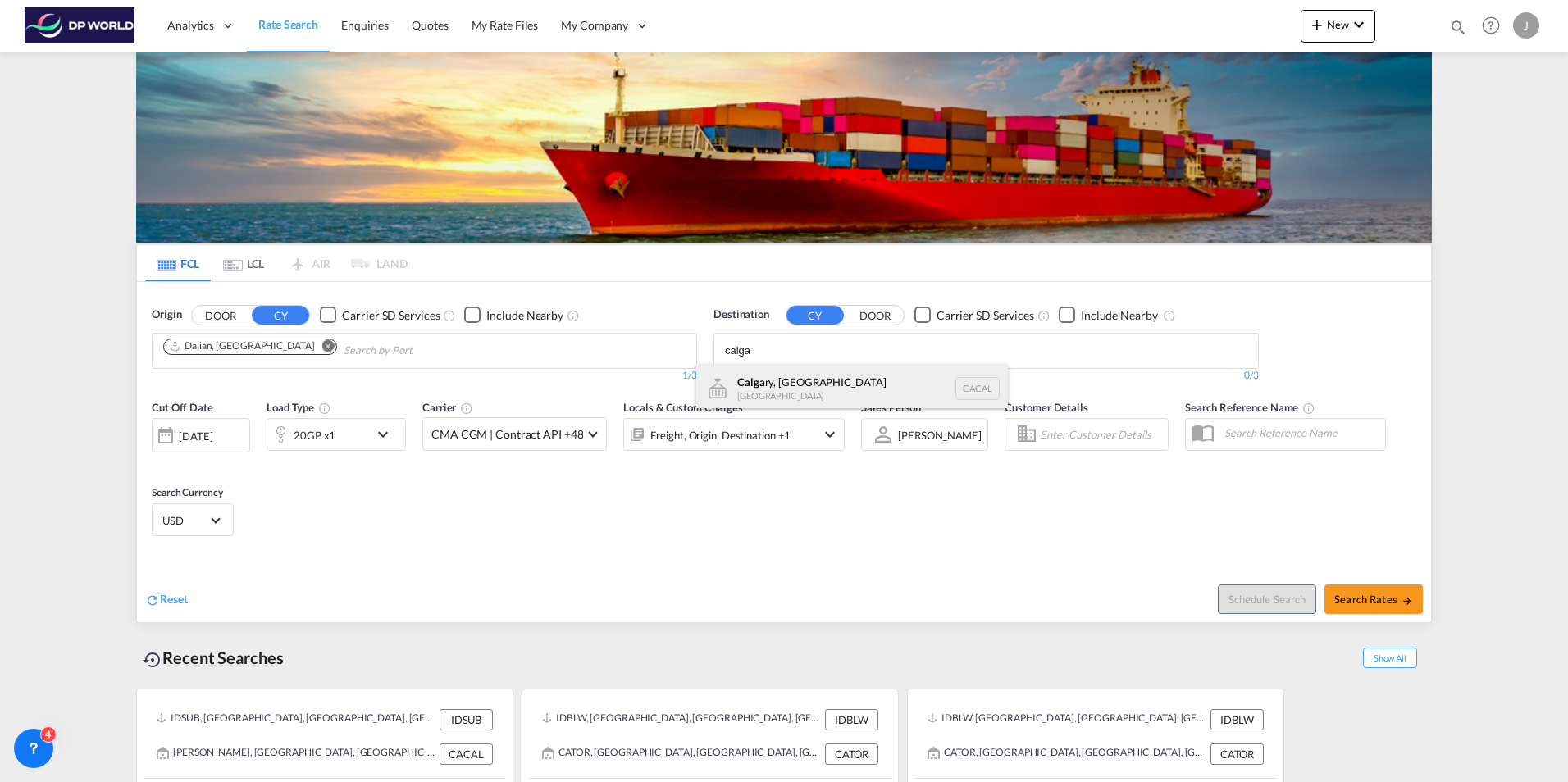
type input "calga"
click at [745, 378] on div "Calga ry, AB [GEOGRAPHIC_DATA] [PERSON_NAME]" at bounding box center [852, 388] width 312 height 49
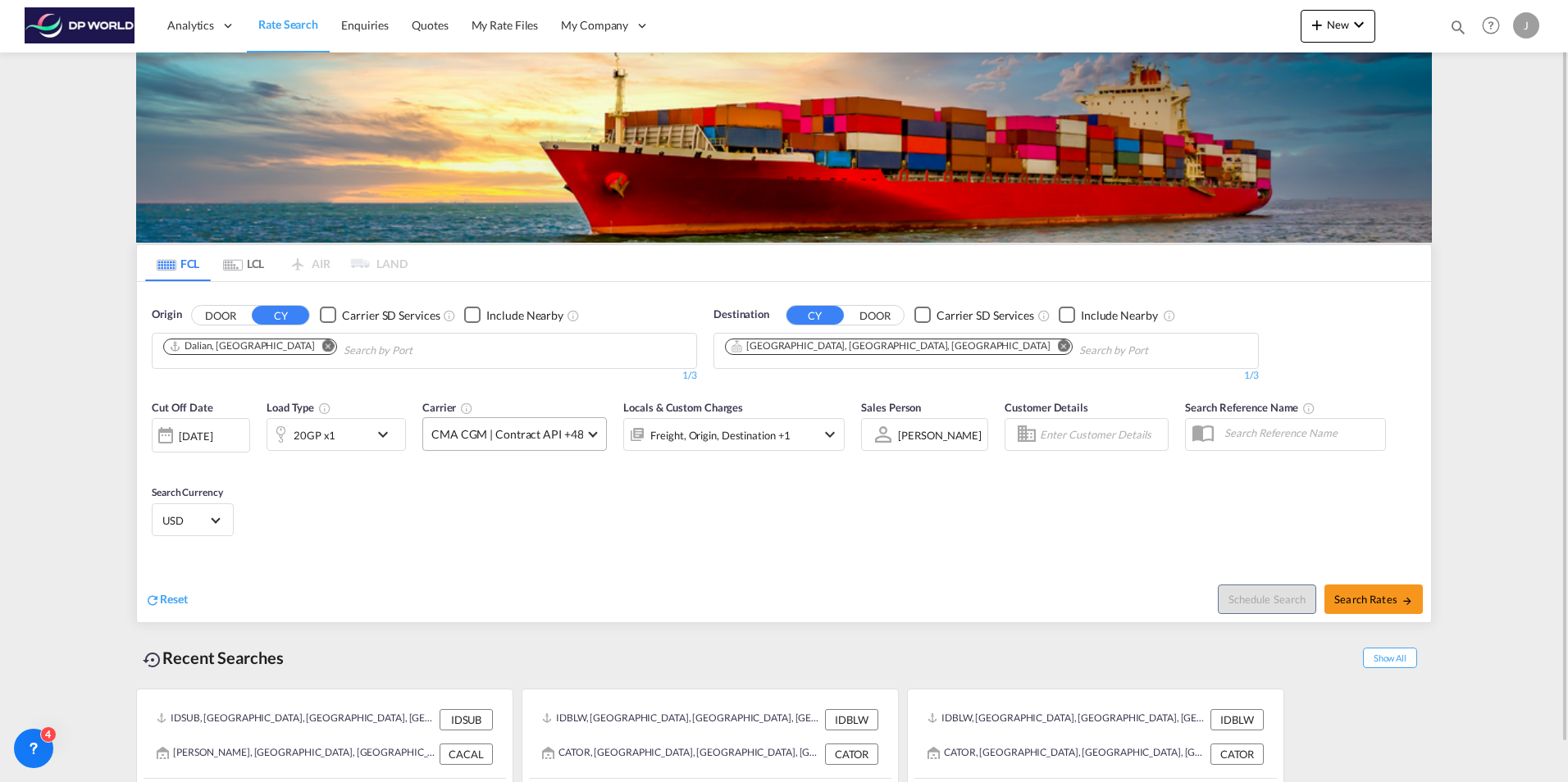
click at [498, 436] on span "CMA CGM | Contract API +48" at bounding box center [507, 435] width 152 height 17
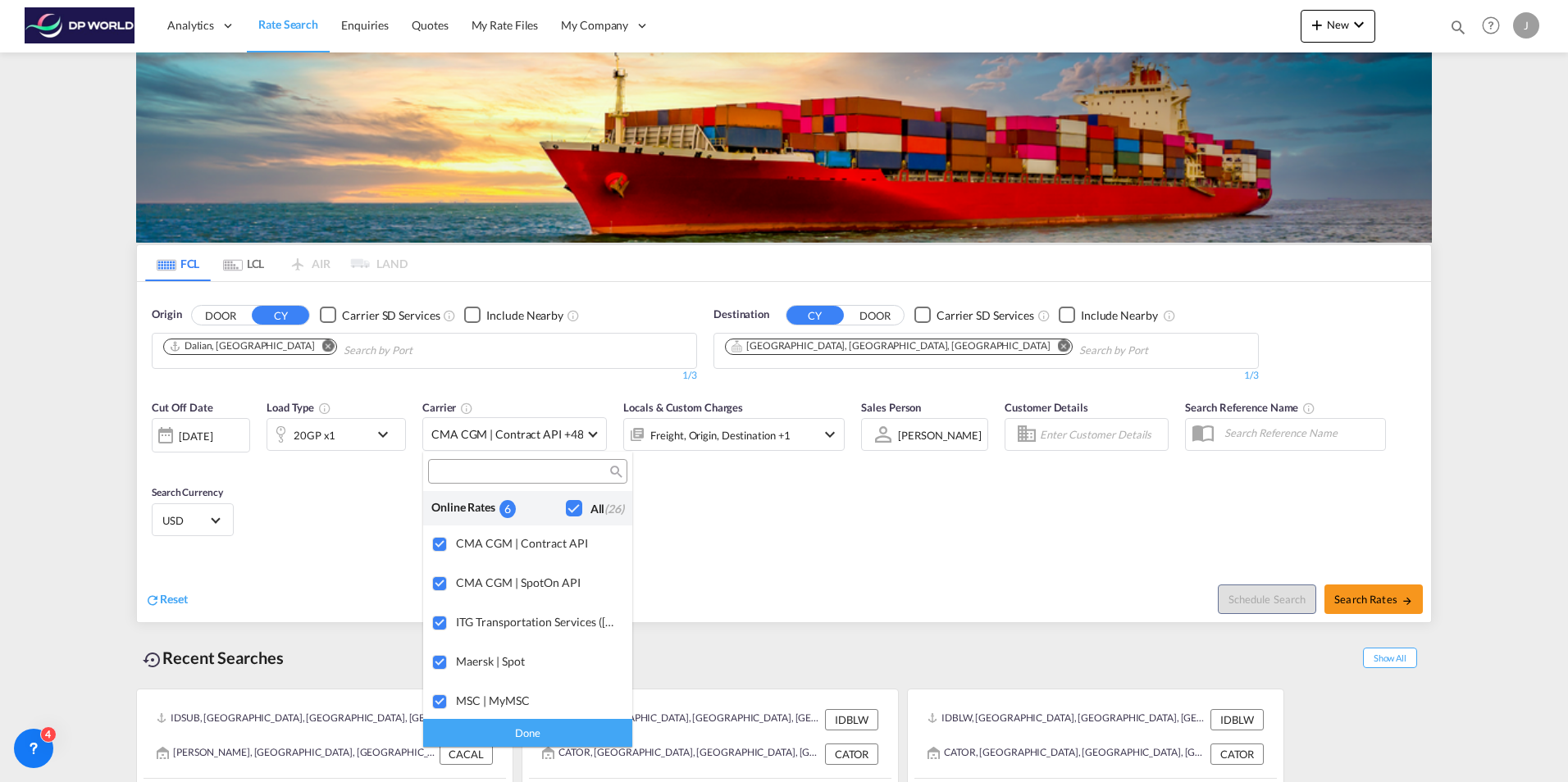
click at [572, 511] on div "Checkbox No Ink" at bounding box center [575, 508] width 17 height 17
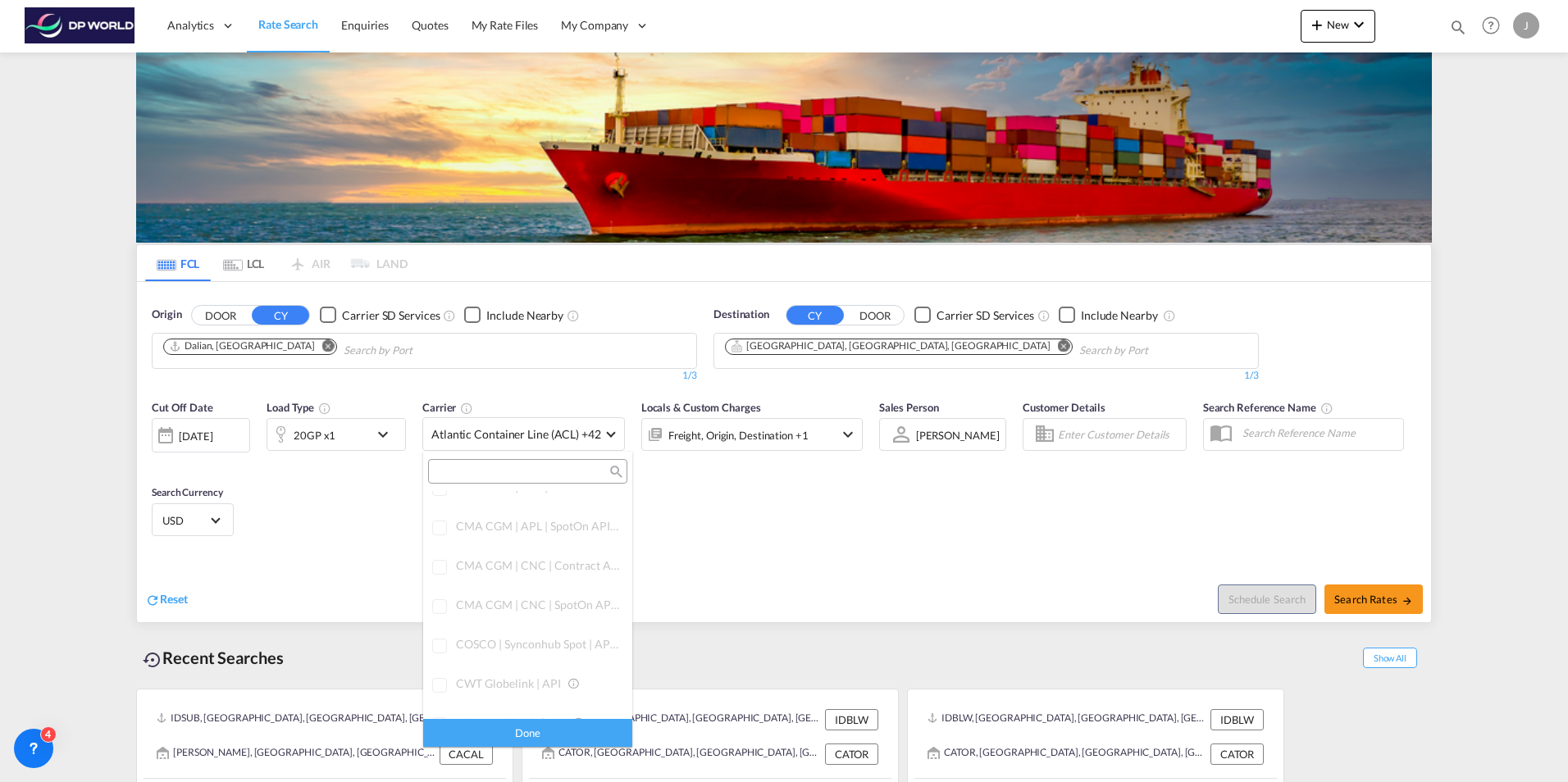
scroll to position [0, 0]
click at [745, 553] on md-backdrop at bounding box center [784, 391] width 1568 height 782
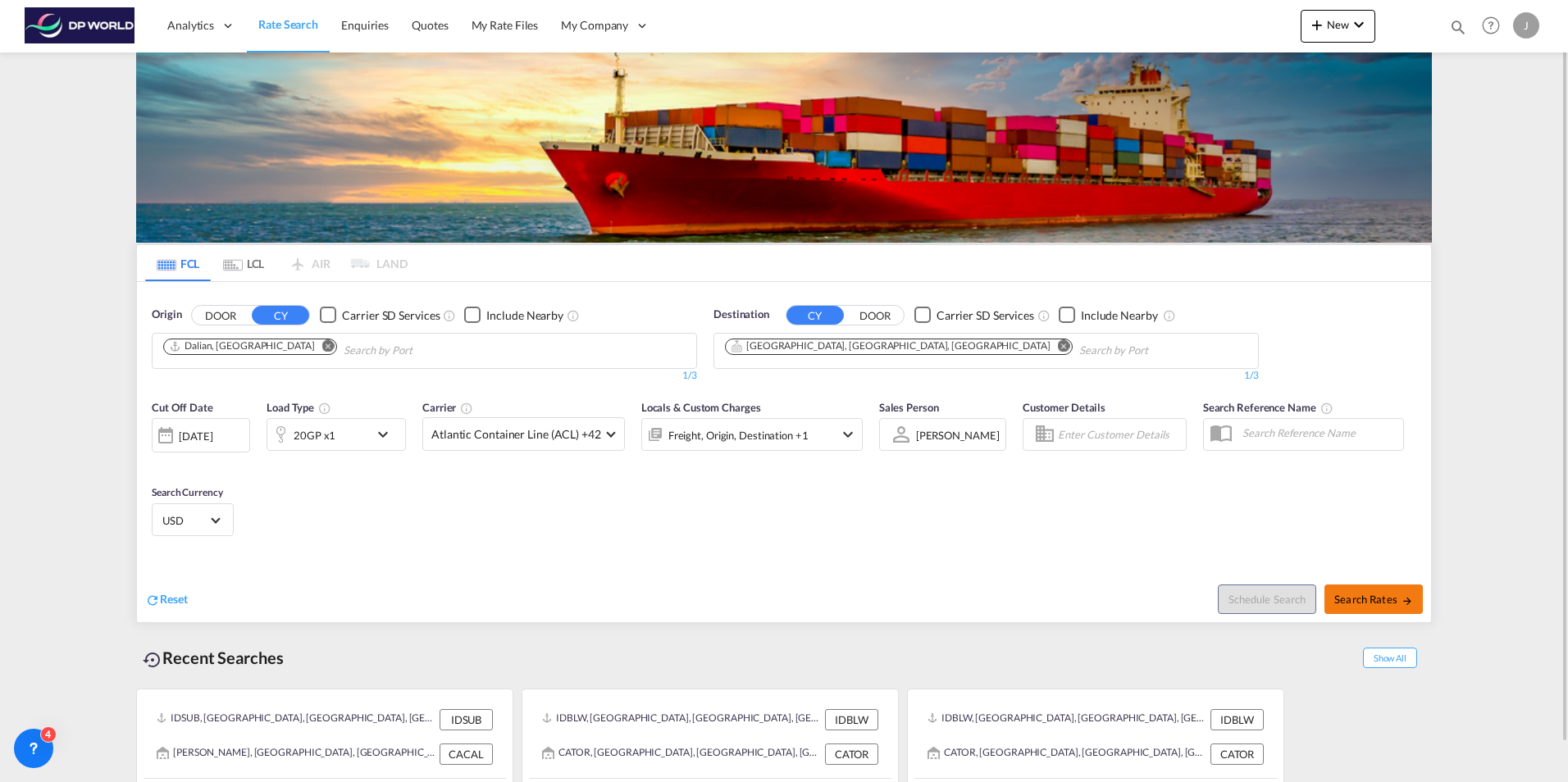
click at [1372, 596] on span "Search Rates" at bounding box center [1374, 599] width 79 height 13
type input "CNDAL to [PERSON_NAME] / [DATE]"
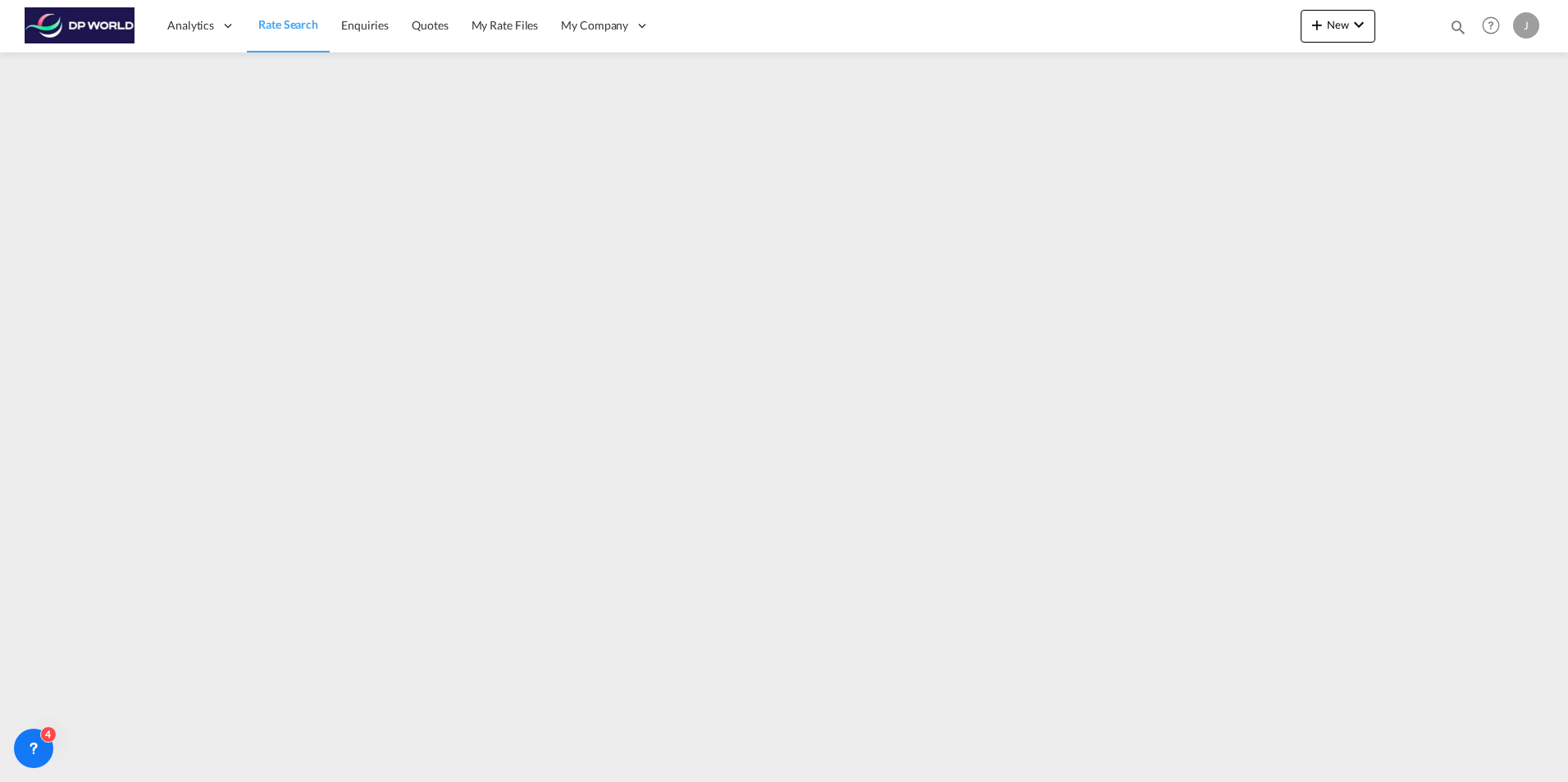
click at [277, 18] on span "Rate Search" at bounding box center [287, 24] width 59 height 14
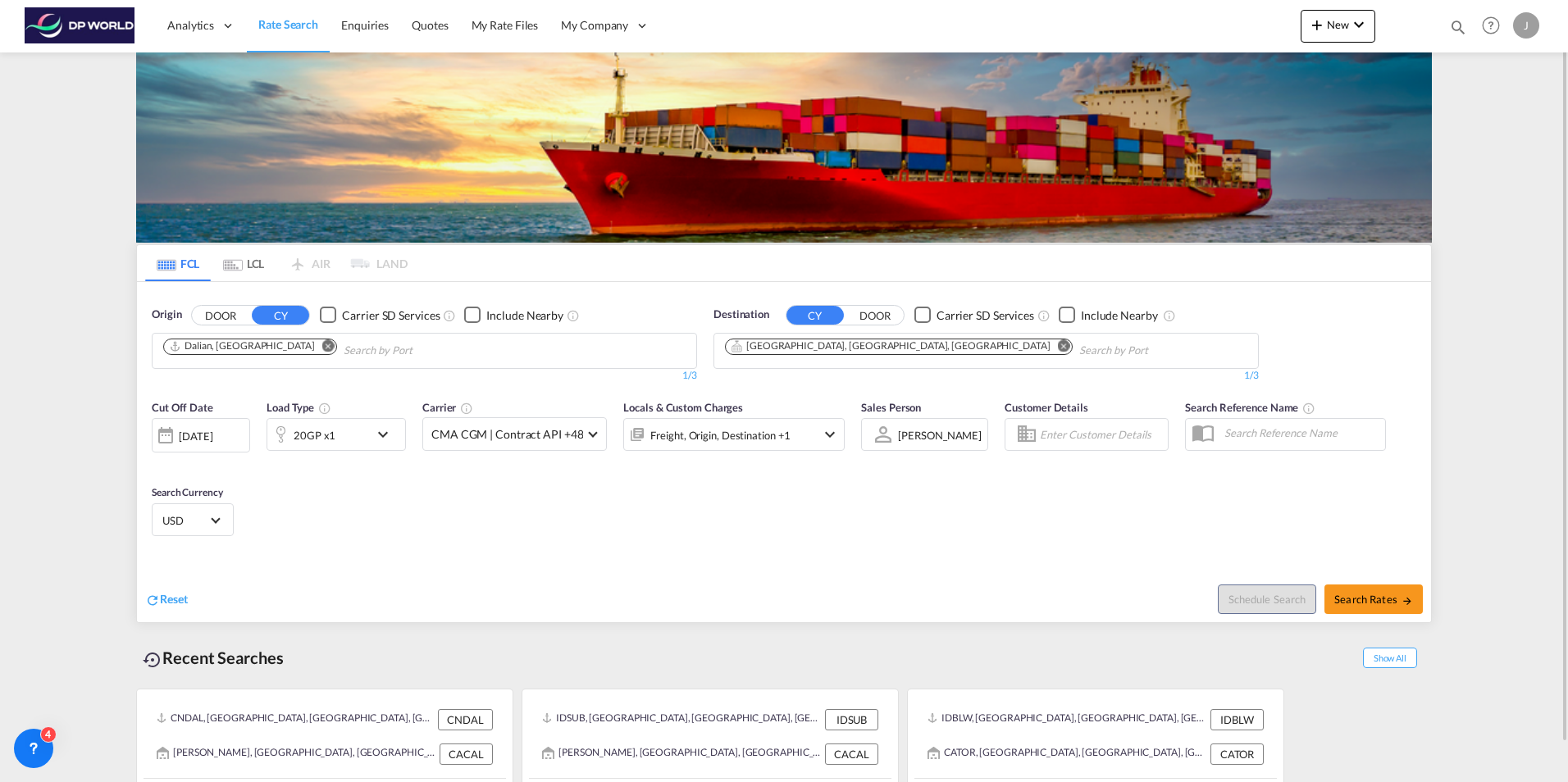
click at [435, 497] on div "Cut Off Date [DATE] [DATE] Load Type 20GP x1 Carrier CMA CGM | Contract API +48…" at bounding box center [784, 471] width 1294 height 160
click at [322, 344] on md-icon "Remove" at bounding box center [328, 345] width 13 height 13
click at [1058, 343] on md-icon "Remove" at bounding box center [1064, 345] width 13 height 13
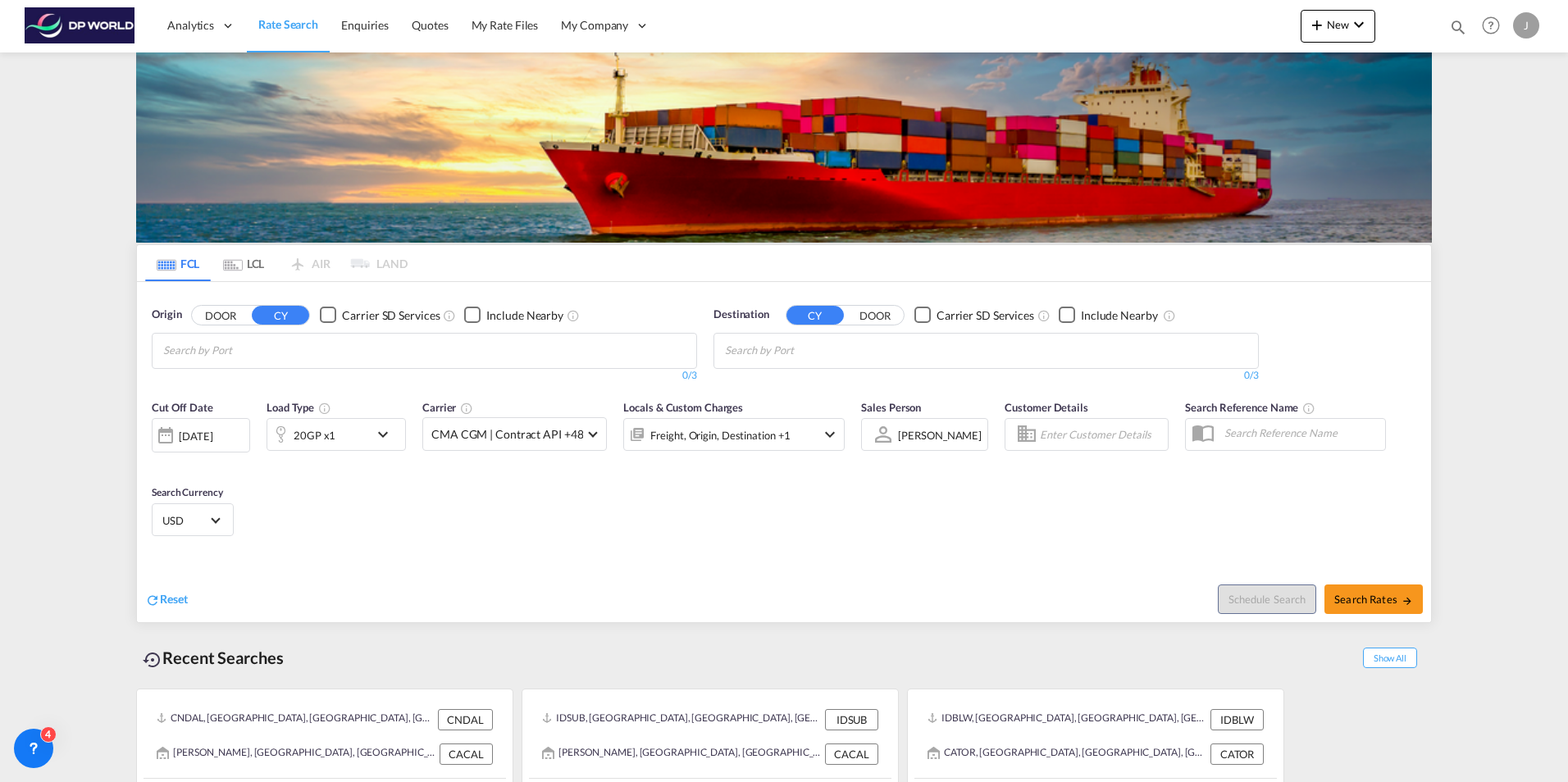
click at [336, 430] on div "20GP x1" at bounding box center [317, 434] width 101 height 33
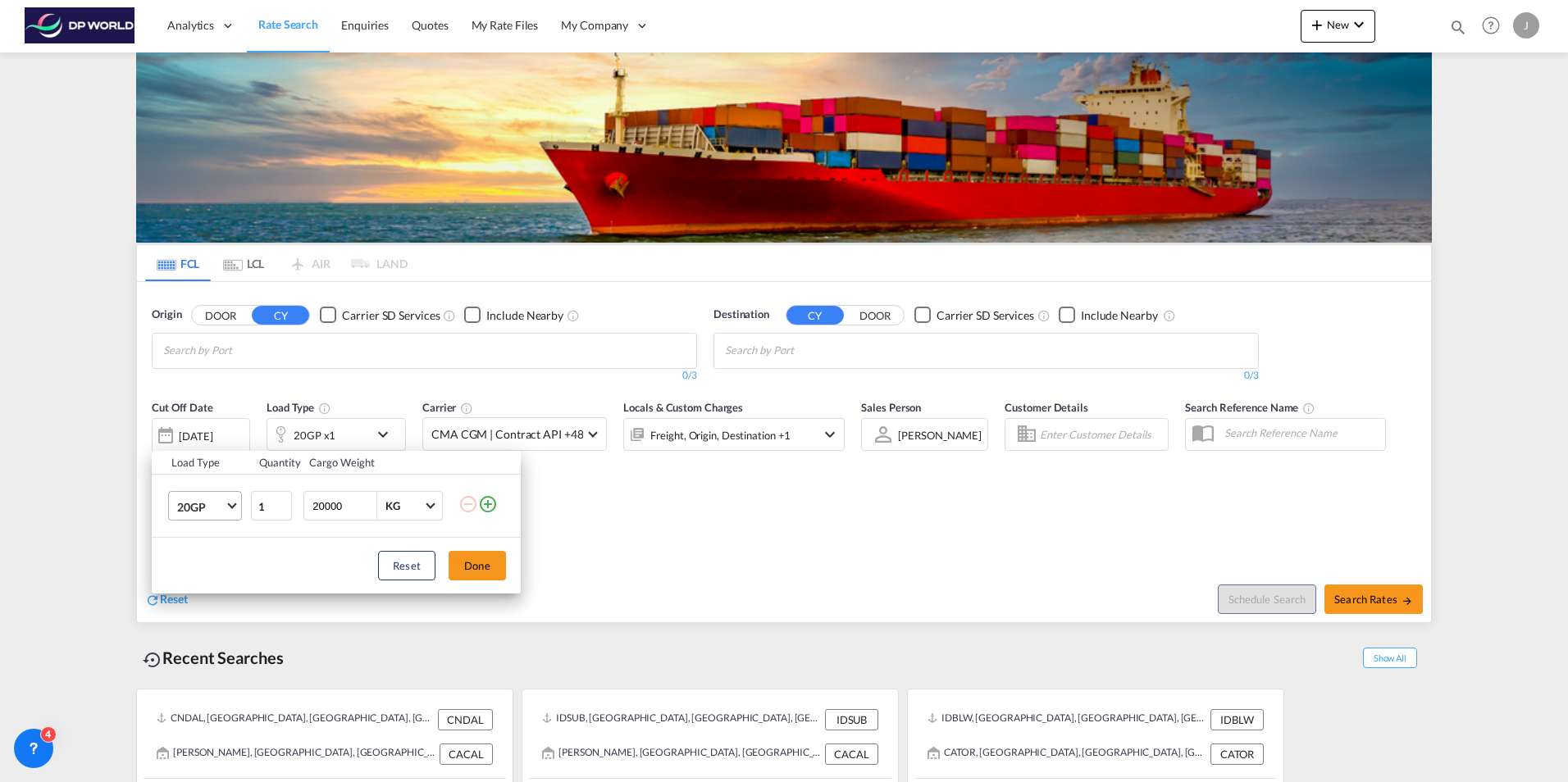
click at [223, 499] on span "20GP" at bounding box center [201, 507] width 48 height 17
click at [209, 585] on md-option "40HC" at bounding box center [219, 585] width 111 height 39
click at [486, 563] on button "Done" at bounding box center [477, 565] width 58 height 29
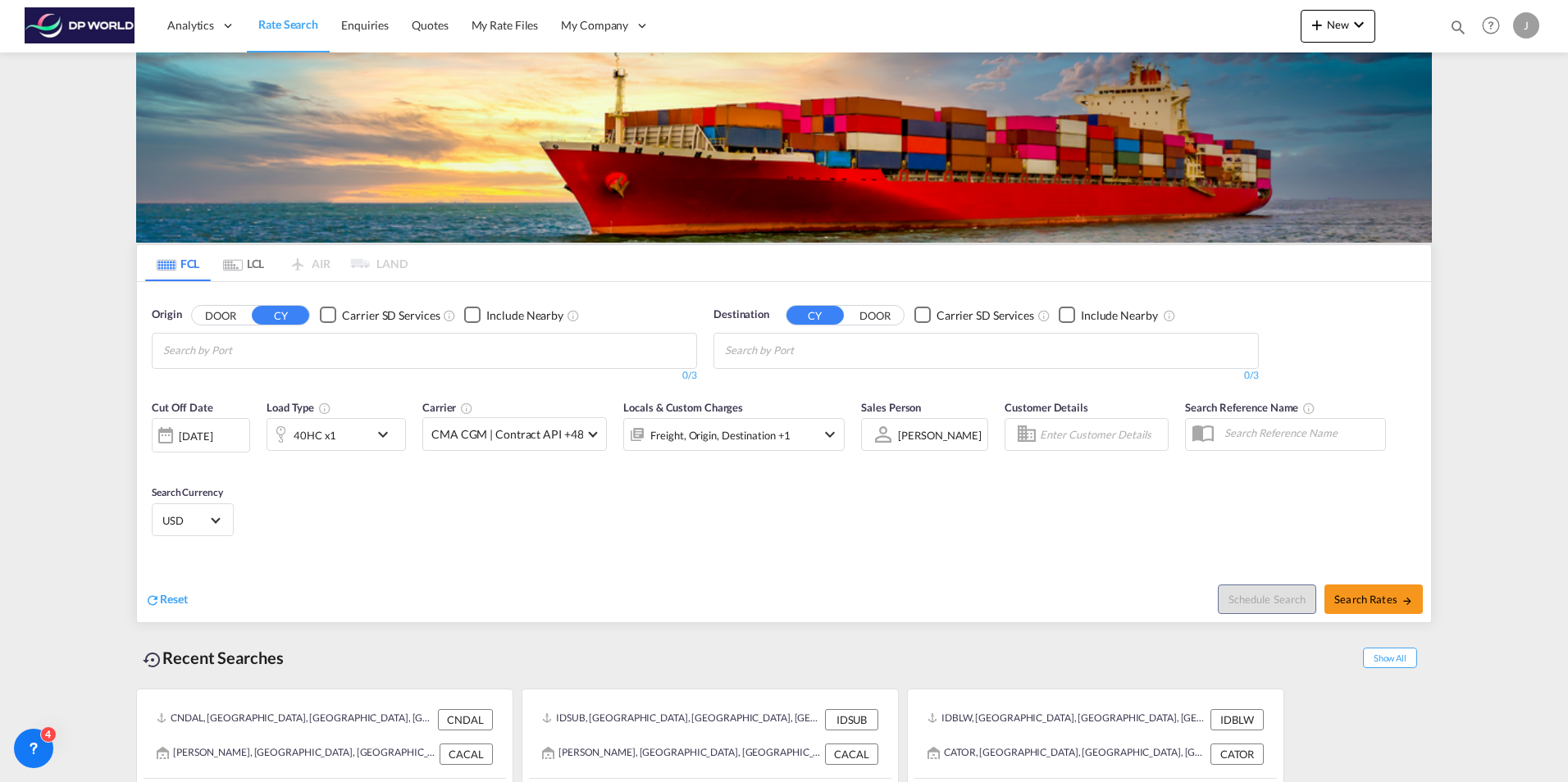
click at [306, 352] on body "Analytics Dashboard Rate Search Enquiries Quotes My Rate Files My Company" at bounding box center [784, 391] width 1568 height 782
click at [200, 433] on div "[DATE]" at bounding box center [195, 436] width 34 height 15
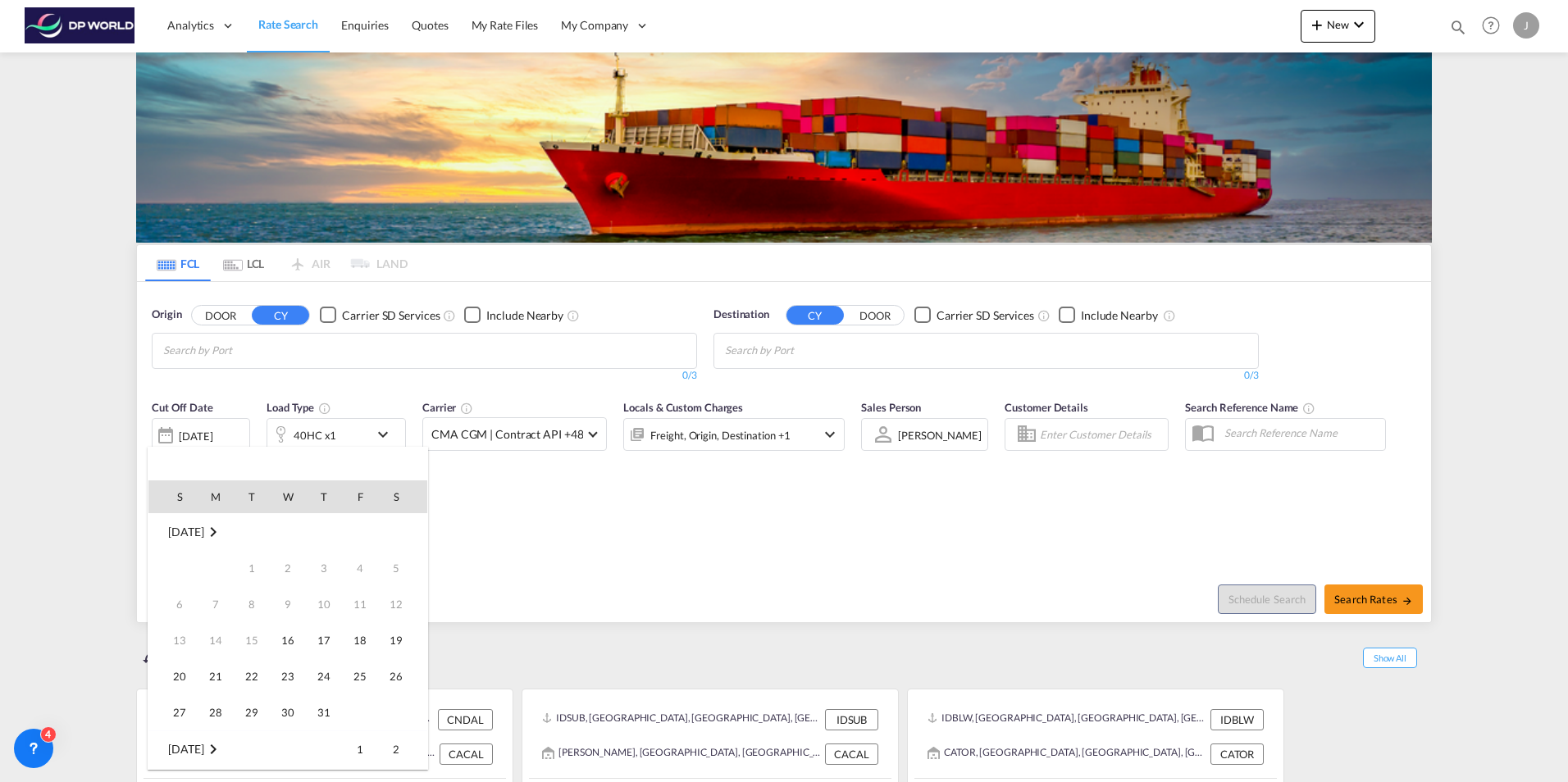
scroll to position [652, 0]
click at [362, 605] on span "17" at bounding box center [359, 604] width 33 height 33
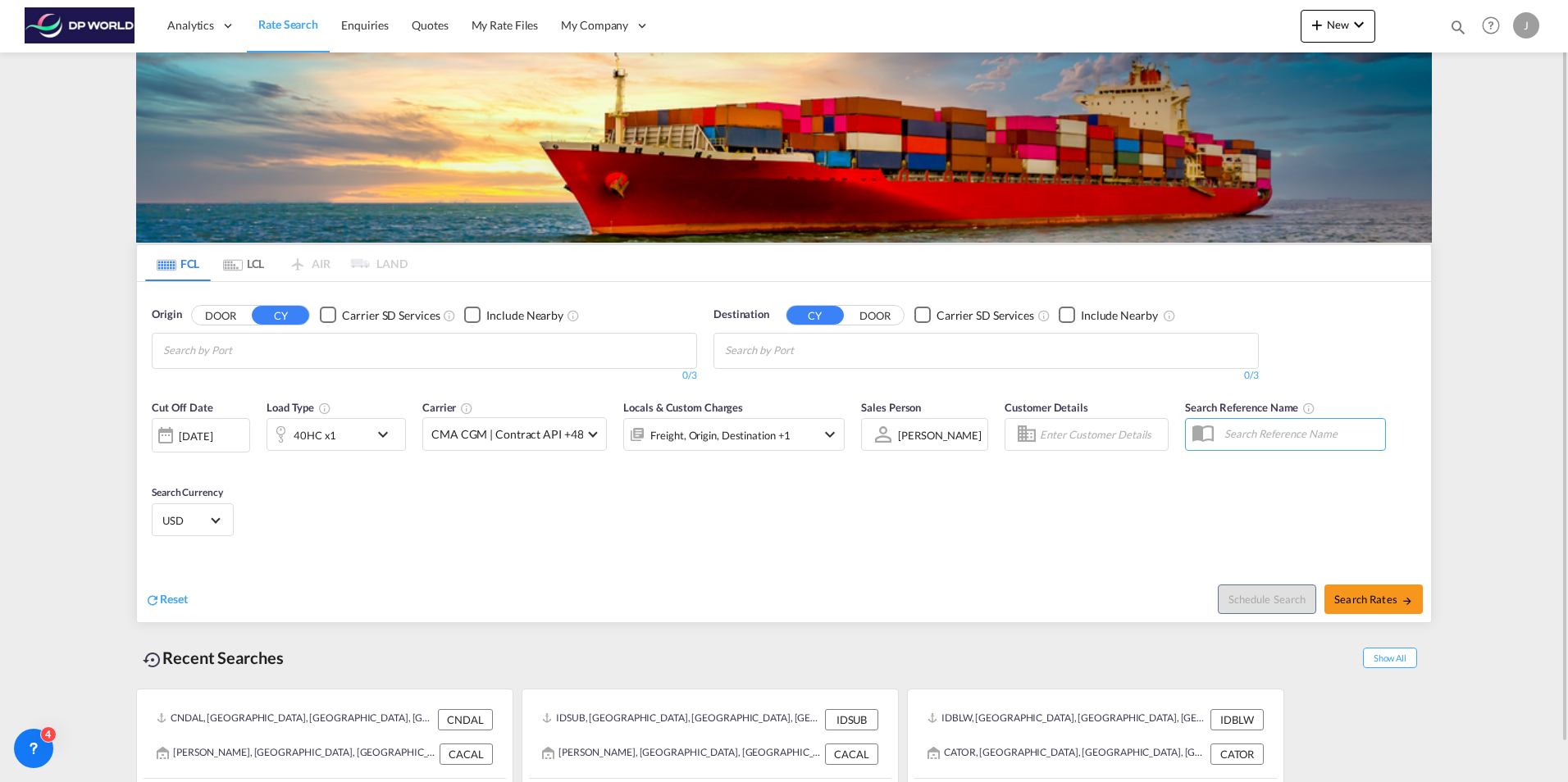
click at [446, 539] on div "Cut Off Date [DATE] [DATE] Load Type 40HC x1 Carrier CMA CGM | Contract API +48…" at bounding box center [784, 471] width 1294 height 160
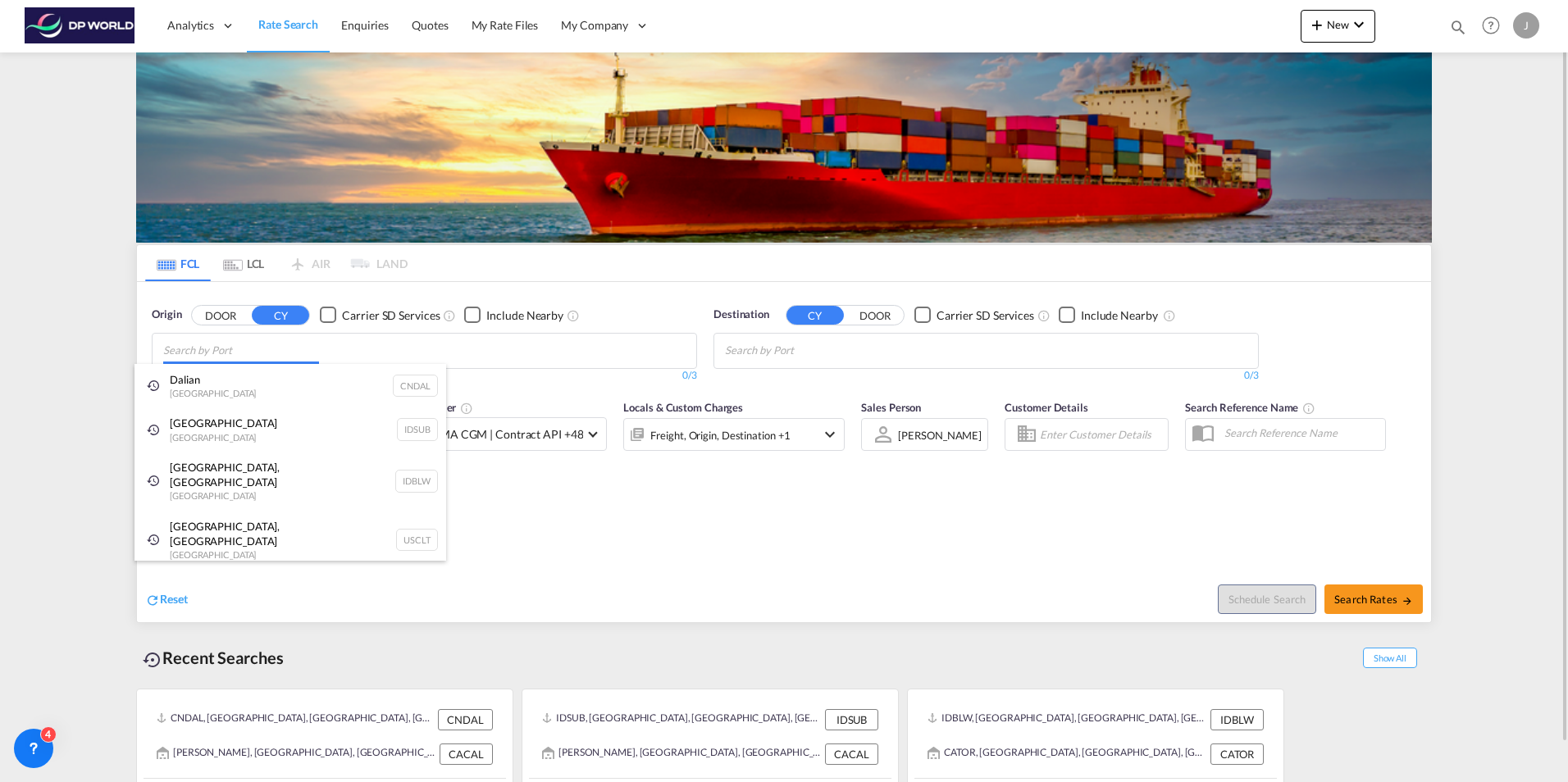
click at [270, 352] on body "Analytics Dashboard Rate Search Enquiries Quotes My Rate Files My Company" at bounding box center [784, 391] width 1568 height 782
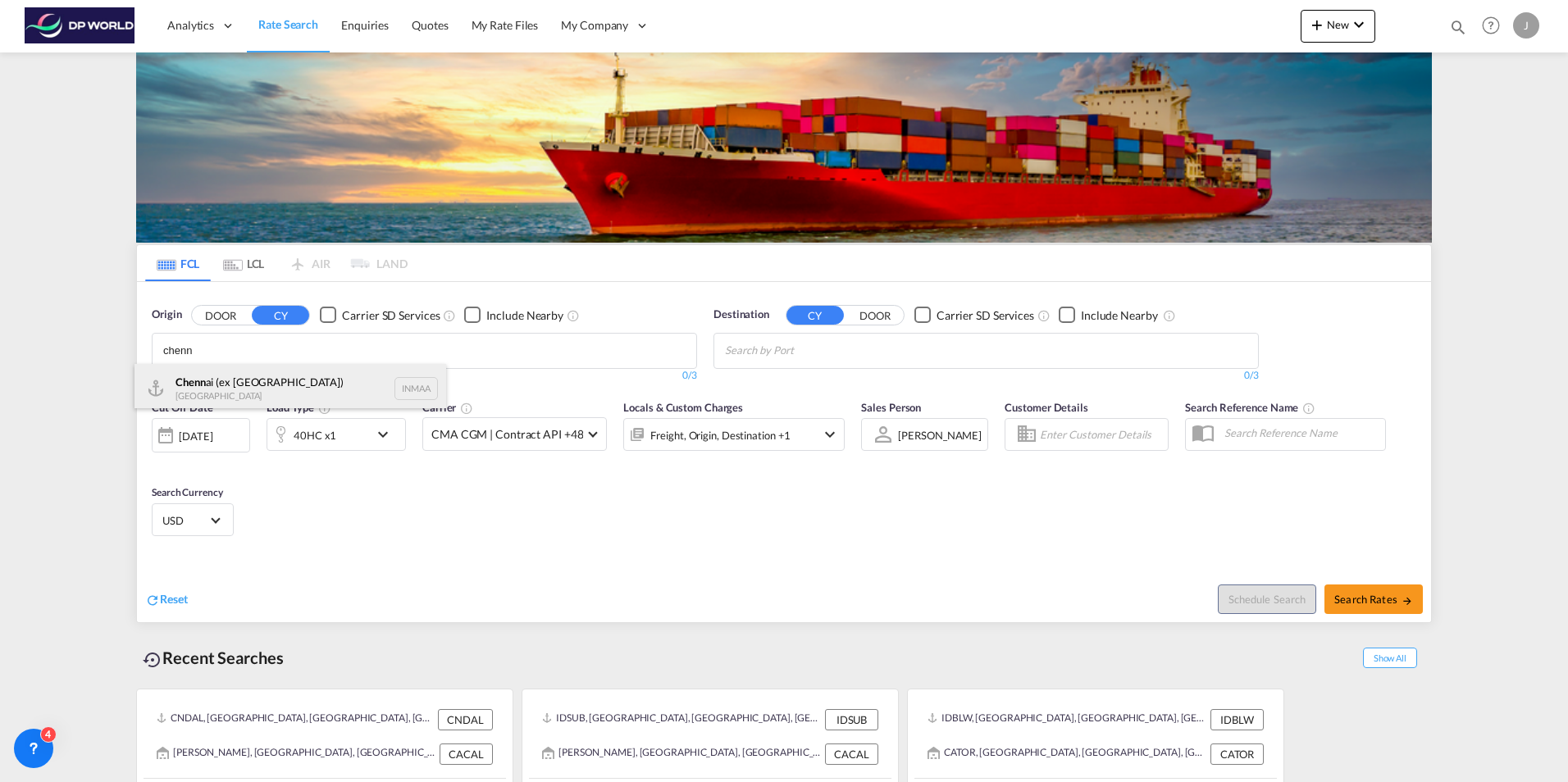
type input "chenn"
click at [281, 382] on div "Chenn ai (ex [GEOGRAPHIC_DATA]) [GEOGRAPHIC_DATA] INMAA" at bounding box center [291, 388] width 312 height 49
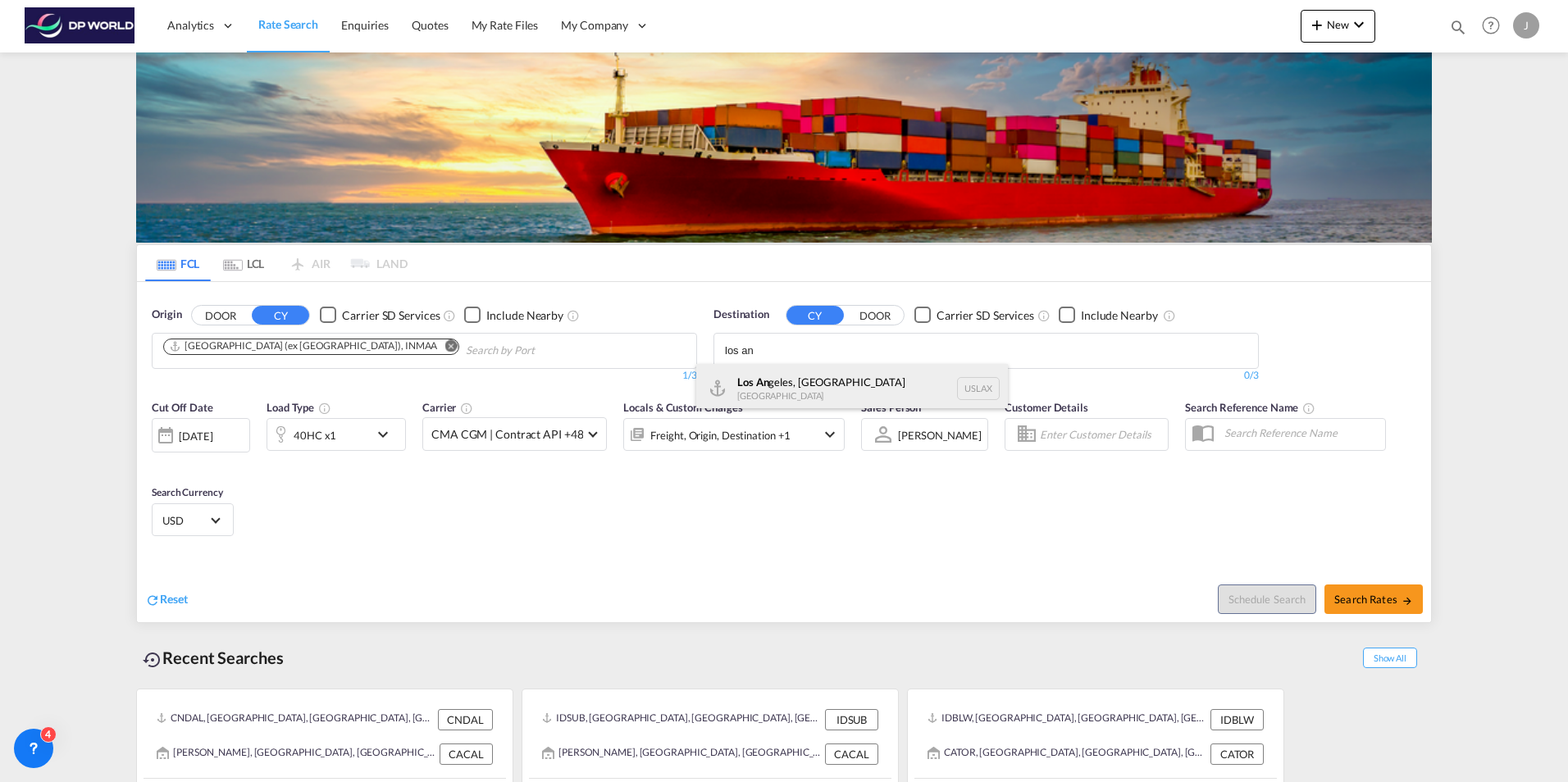
type input "los an"
click at [812, 394] on div "Los An geles, [GEOGRAPHIC_DATA] [GEOGRAPHIC_DATA] USLAX" at bounding box center [852, 388] width 312 height 49
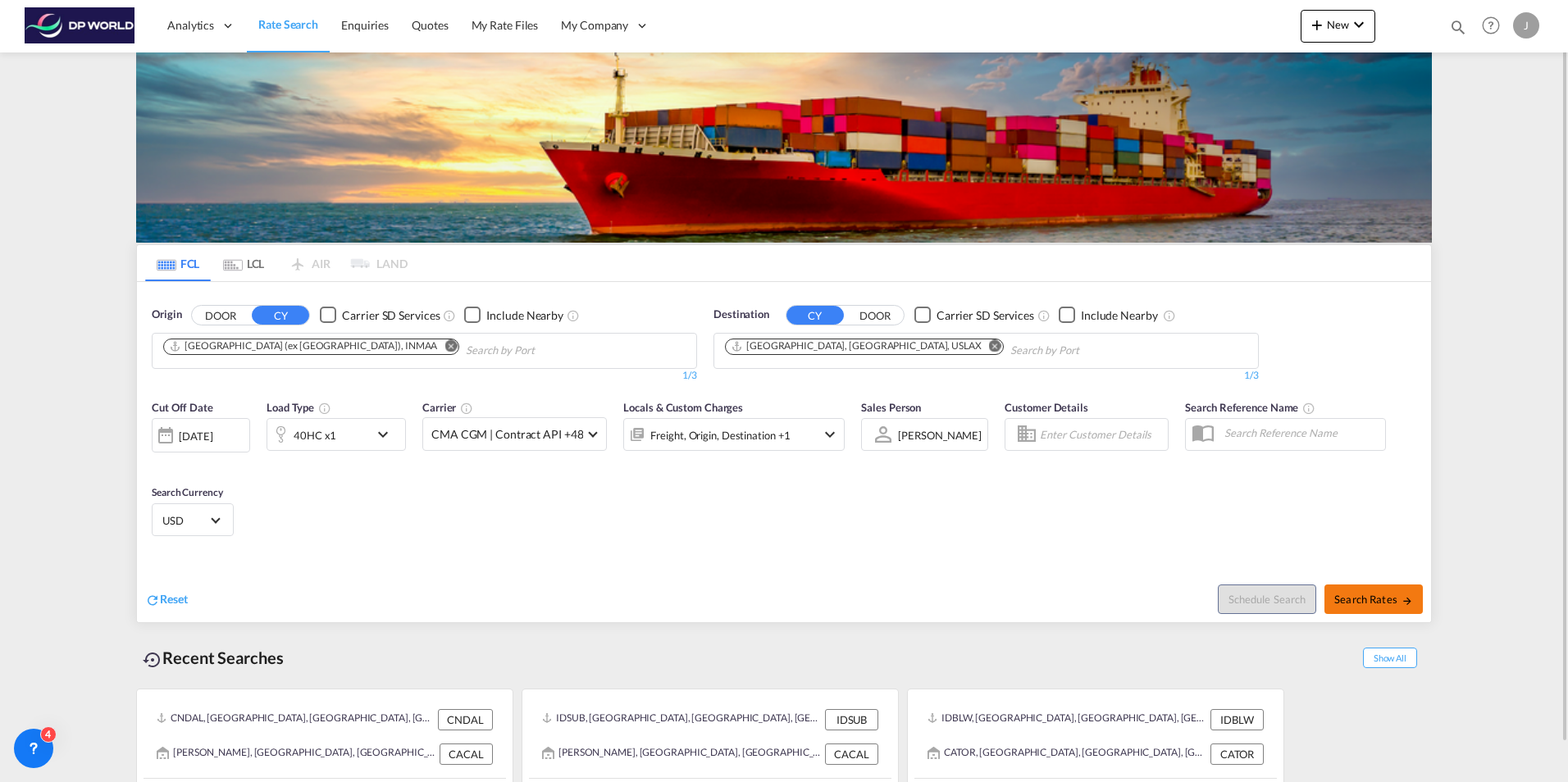
click at [1364, 602] on span "Search Rates" at bounding box center [1374, 599] width 79 height 13
type input "INMAA to USLAX / [DATE]"
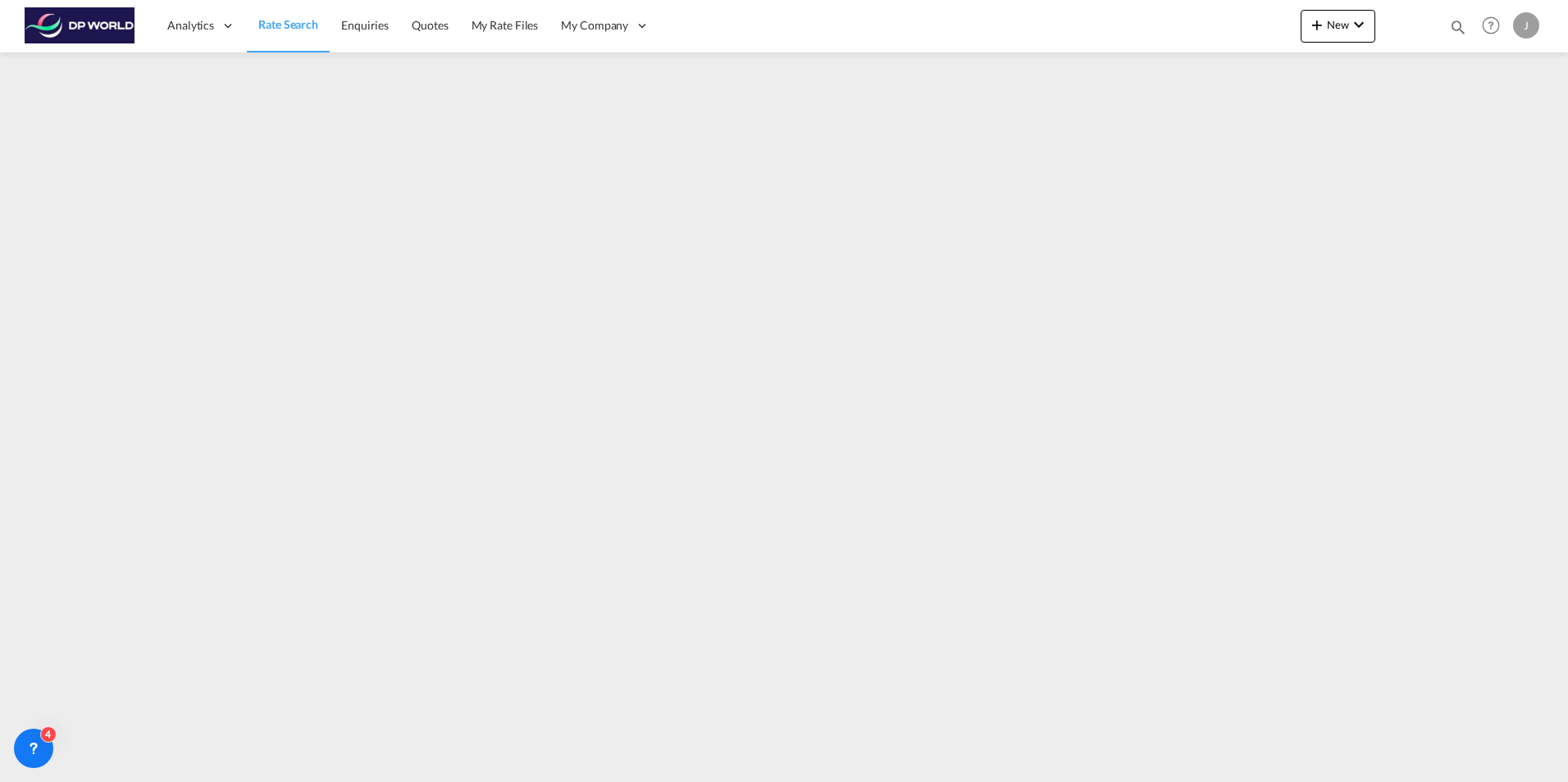
click at [282, 28] on span "Rate Search" at bounding box center [287, 24] width 59 height 14
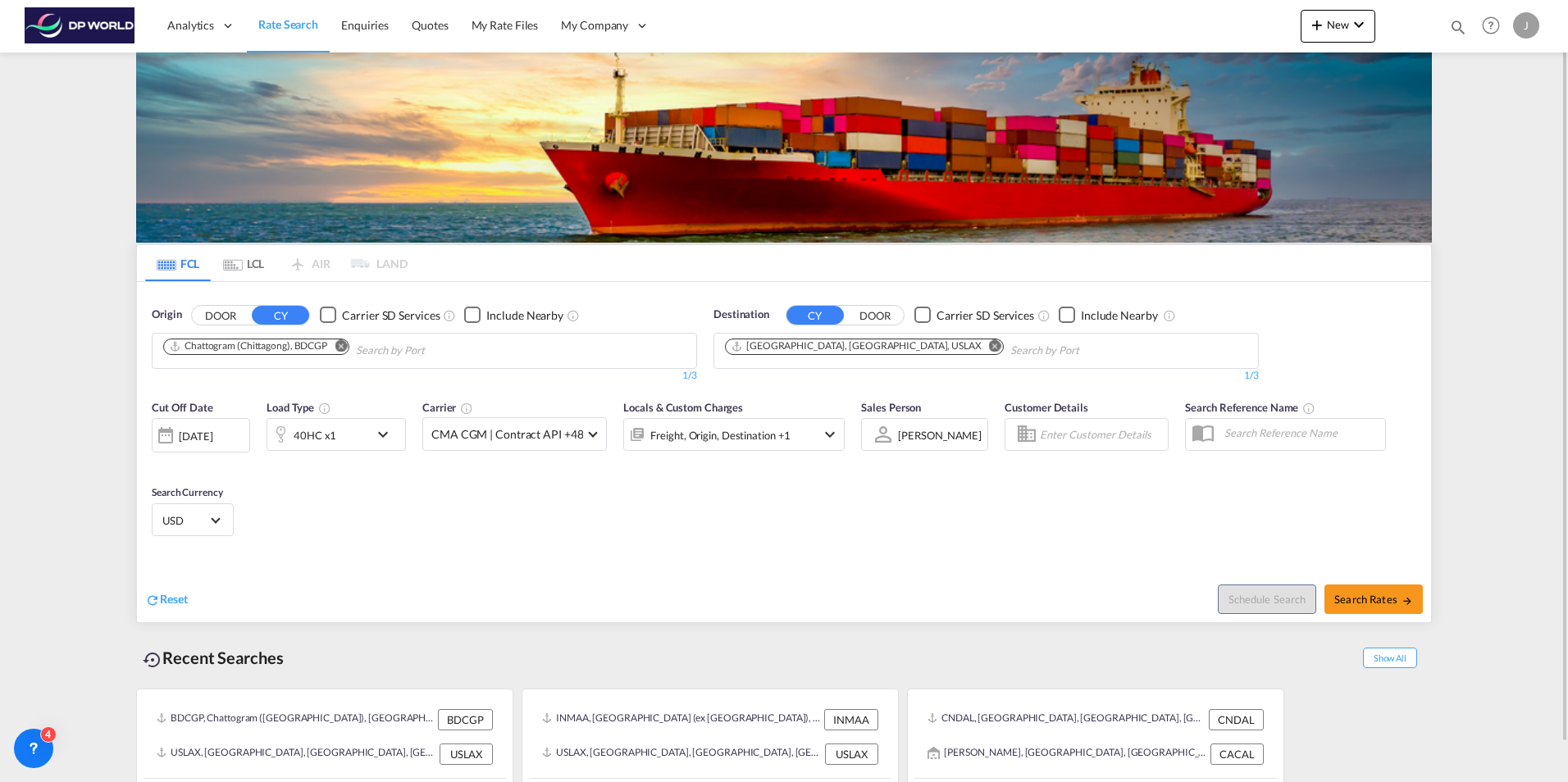
click at [237, 433] on div "[DATE]" at bounding box center [201, 435] width 99 height 34
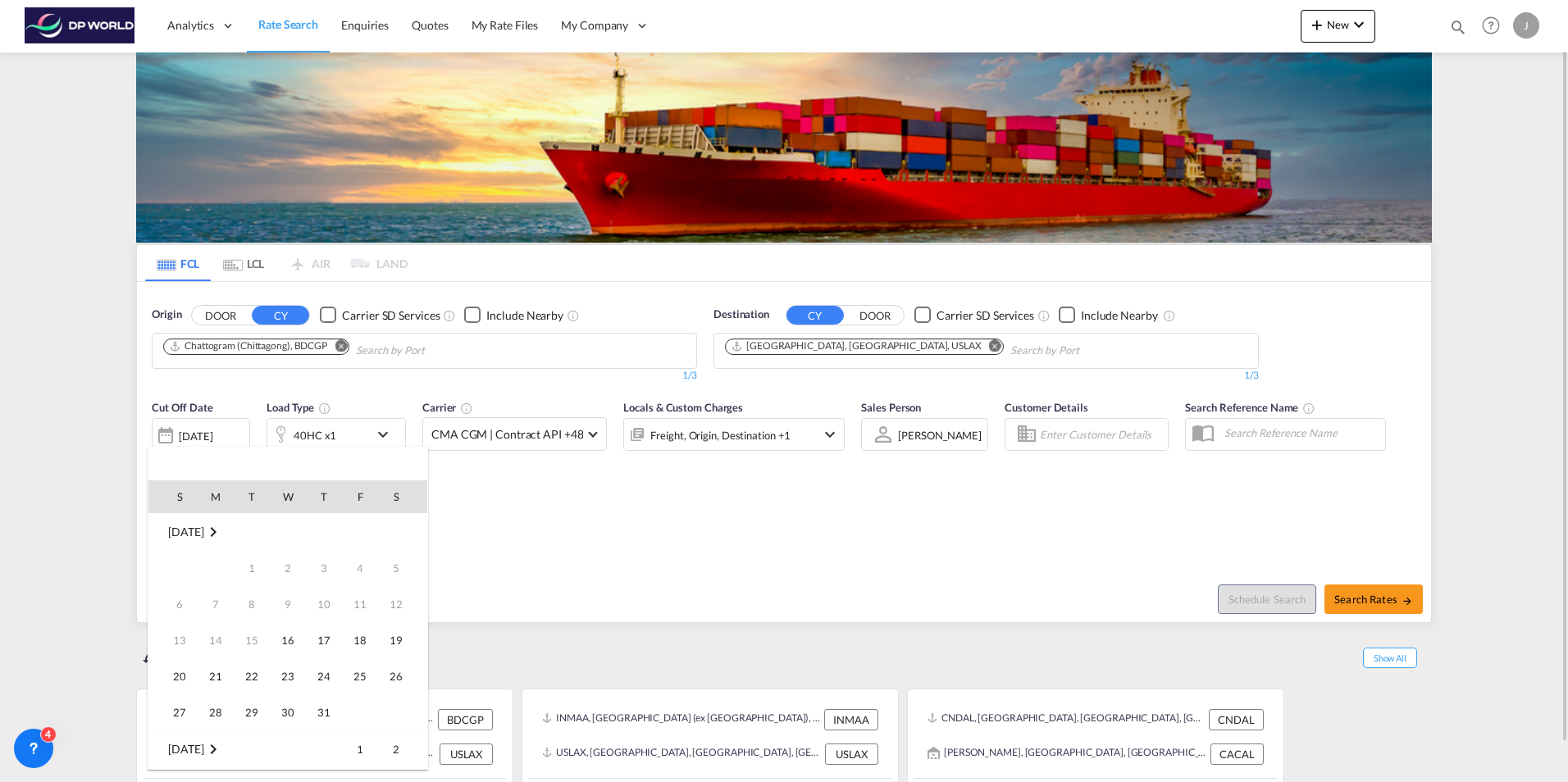
scroll to position [652, 0]
click at [258, 642] on span "21" at bounding box center [251, 640] width 33 height 33
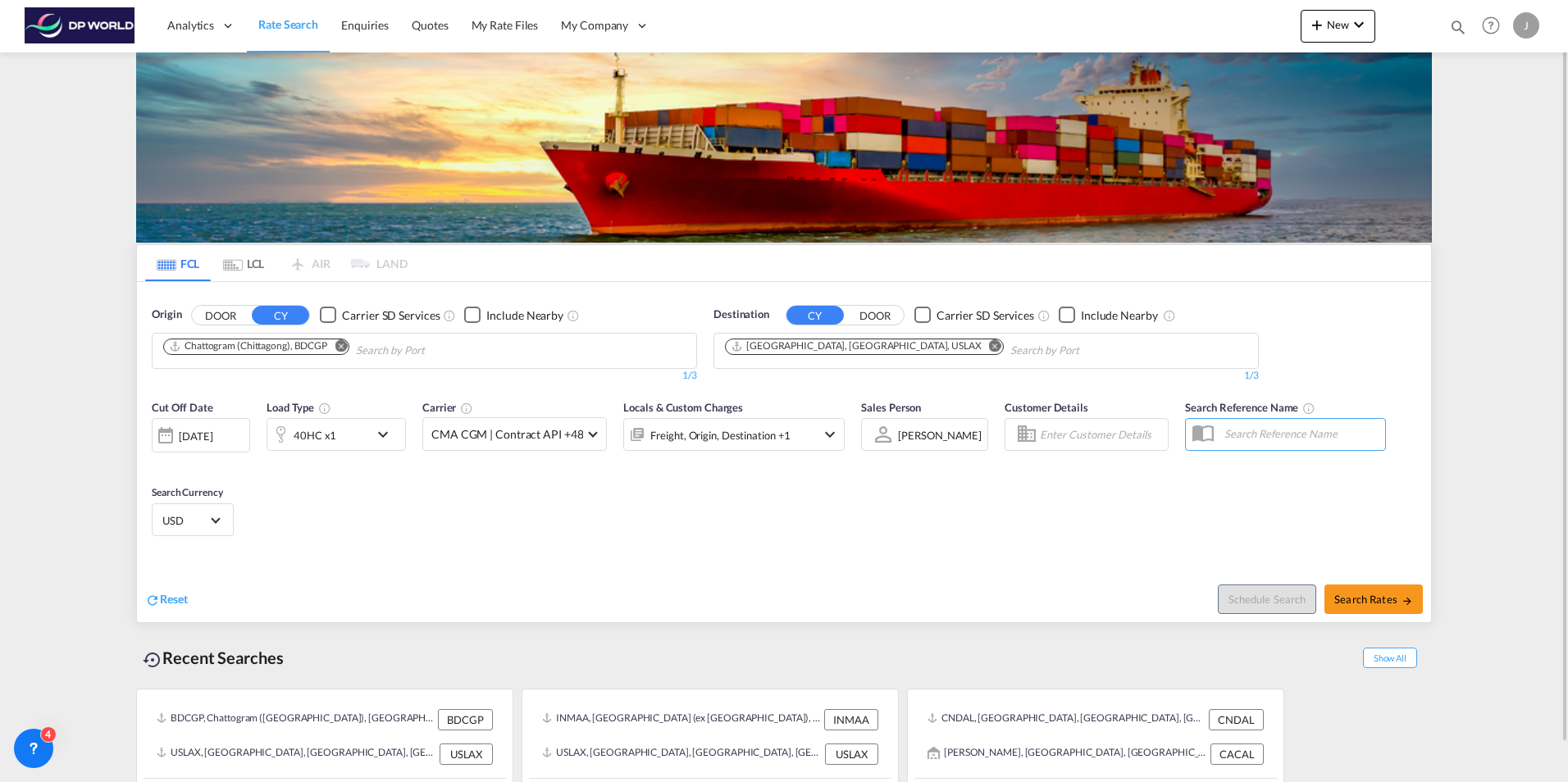
click at [543, 532] on div "Cut Off Date [DATE] [DATE] Load Type 40HC x1 Carrier CMA CGM | Contract API +48…" at bounding box center [784, 471] width 1294 height 160
click at [1367, 601] on span "Search Rates" at bounding box center [1374, 599] width 79 height 13
type input "BDCGP to USLAX / [DATE]"
